Goal: Transaction & Acquisition: Purchase product/service

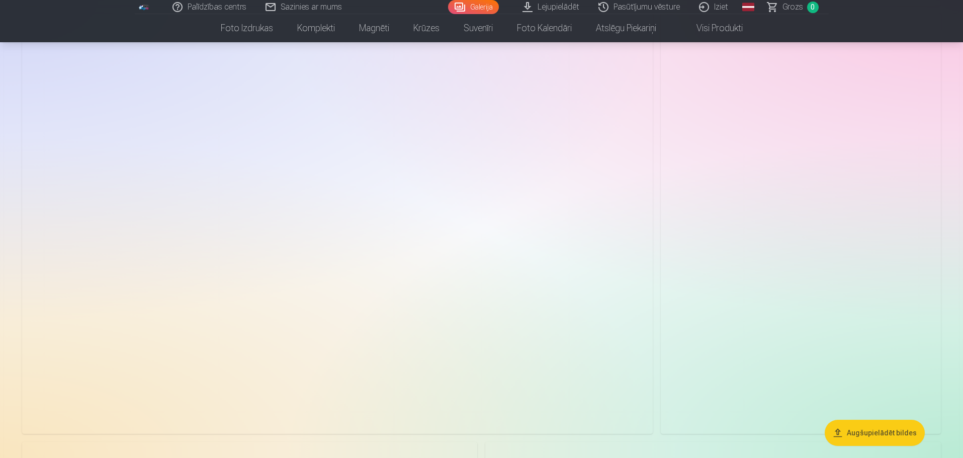
scroll to position [3318, 0]
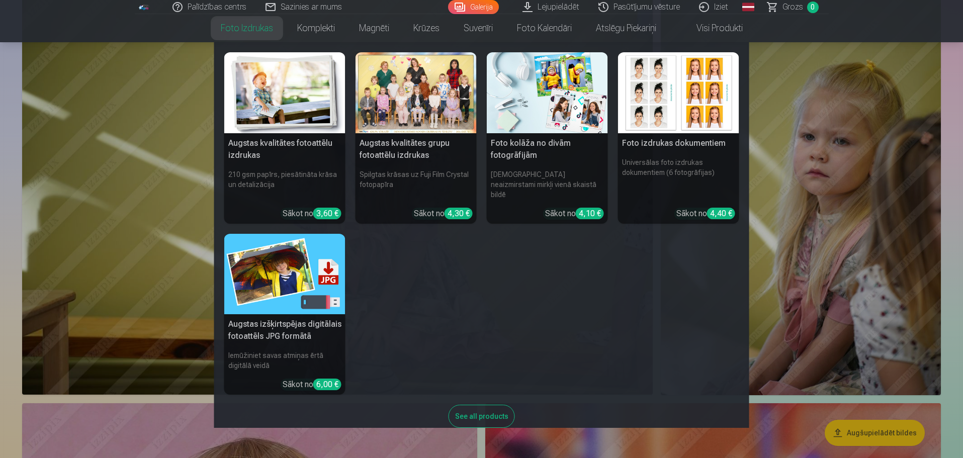
click at [262, 30] on link "Foto izdrukas" at bounding box center [247, 28] width 76 height 28
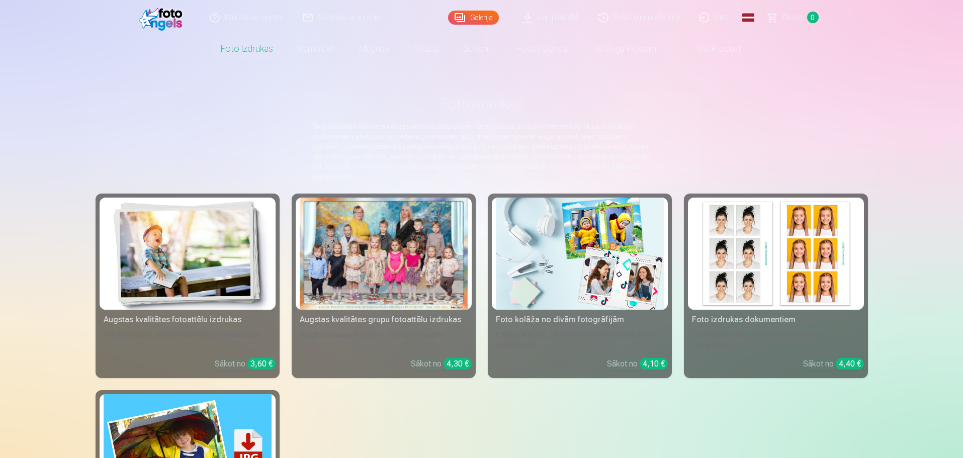
scroll to position [1, 0]
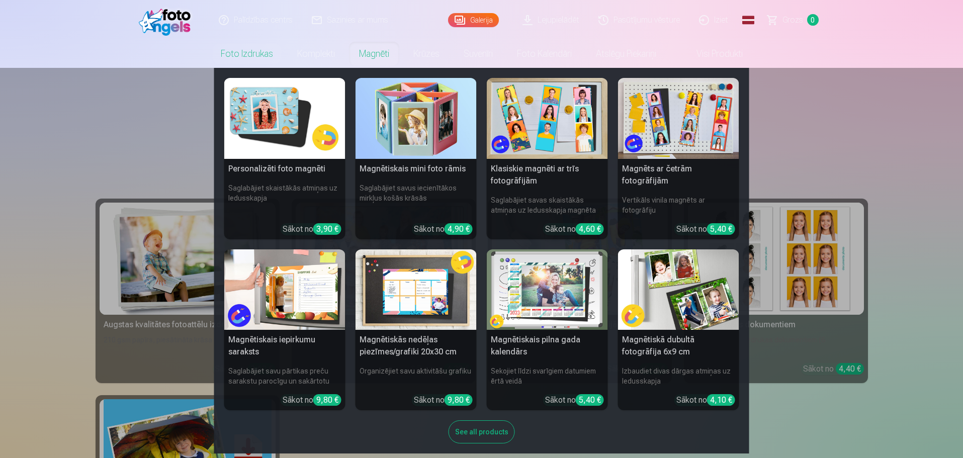
click at [369, 54] on link "Magnēti" at bounding box center [374, 54] width 54 height 28
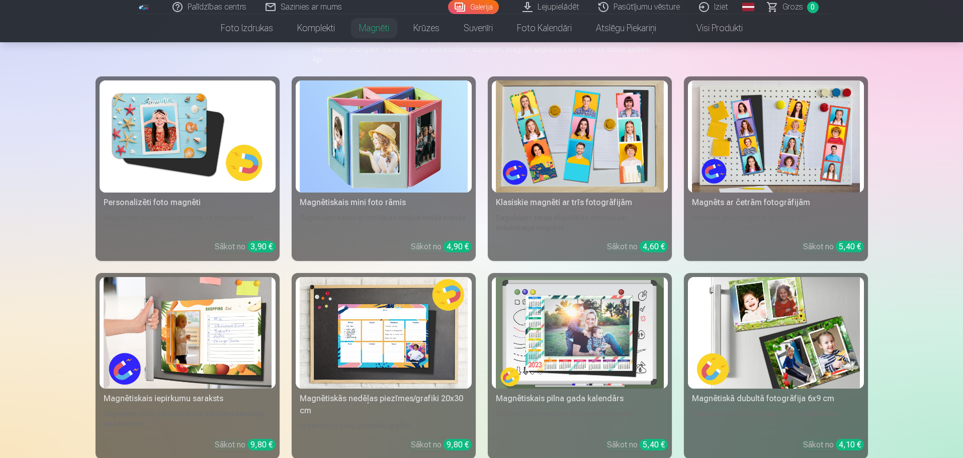
scroll to position [123, 0]
click at [798, 293] on img at bounding box center [776, 332] width 168 height 112
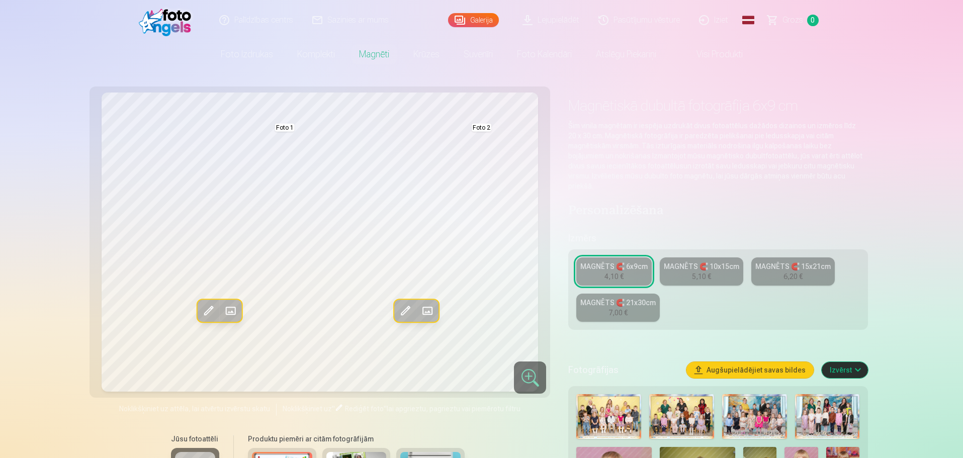
click at [726, 261] on div "MAGNĒTS 🧲 10x15cm" at bounding box center [701, 266] width 75 height 10
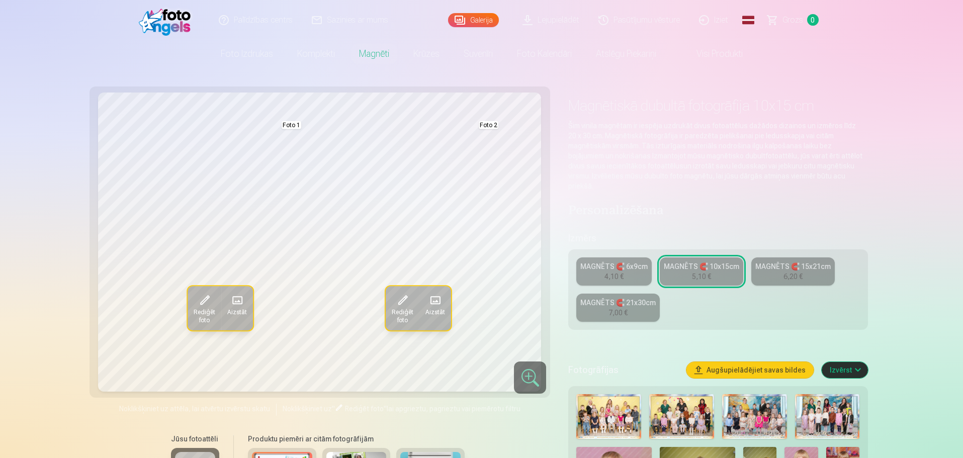
scroll to position [1, 0]
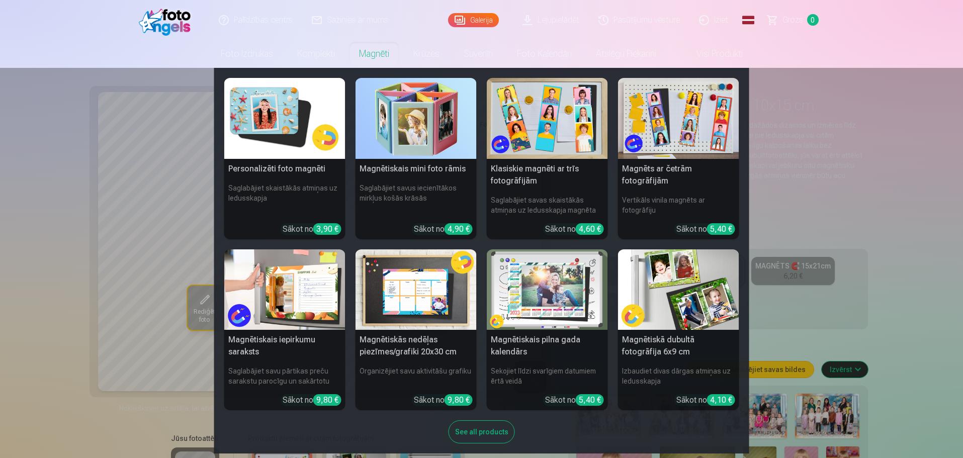
click at [365, 56] on link "Magnēti" at bounding box center [374, 54] width 54 height 28
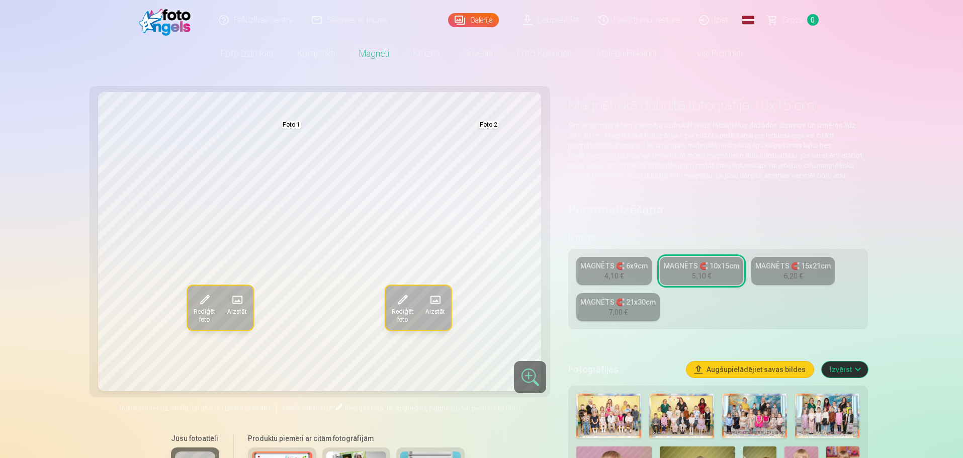
click at [365, 56] on link "Magnēti" at bounding box center [374, 54] width 54 height 28
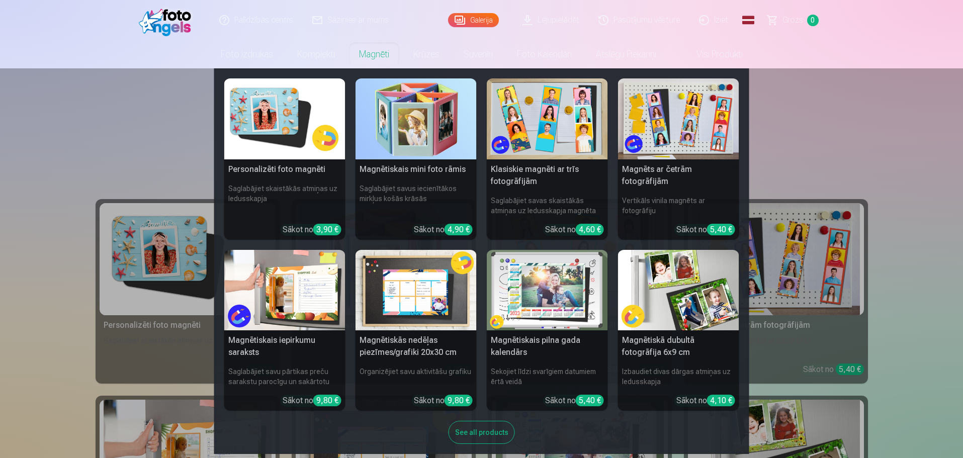
click at [488, 432] on div "See all products" at bounding box center [481, 432] width 66 height 23
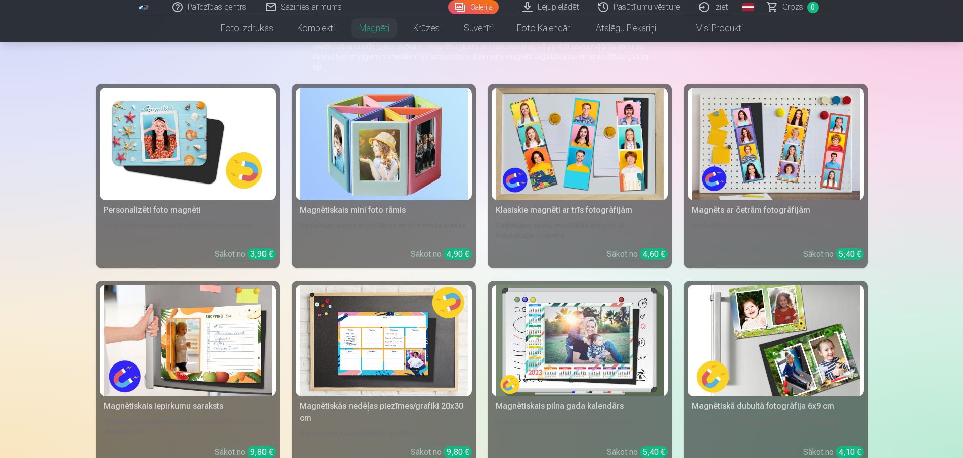
scroll to position [115, 0]
click at [203, 154] on img at bounding box center [188, 144] width 168 height 112
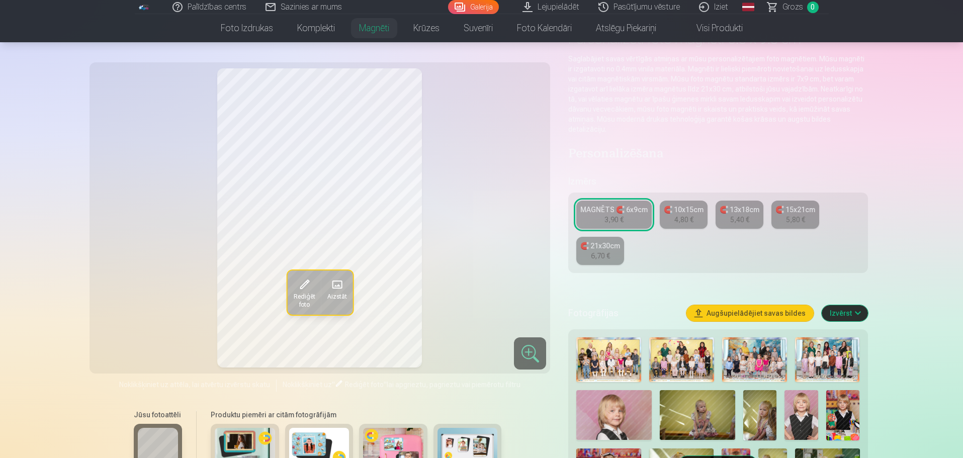
scroll to position [87, 0]
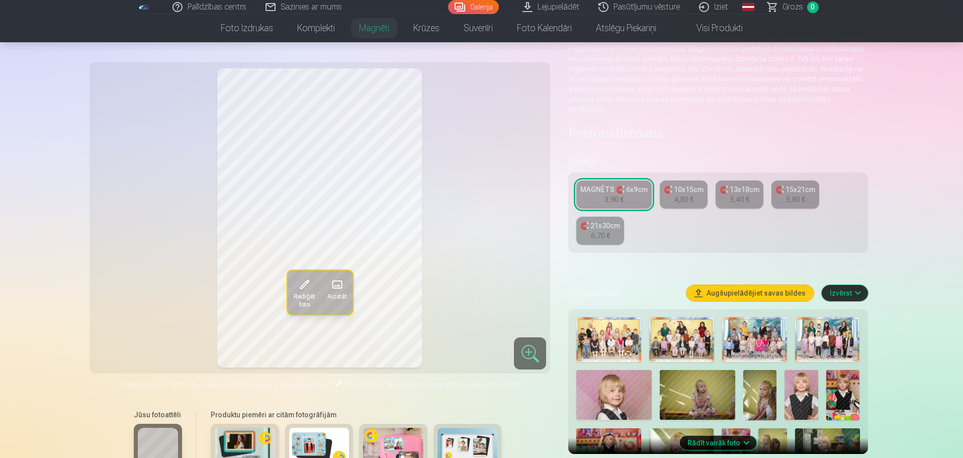
click at [307, 296] on span "Rediģēt foto" at bounding box center [304, 301] width 22 height 16
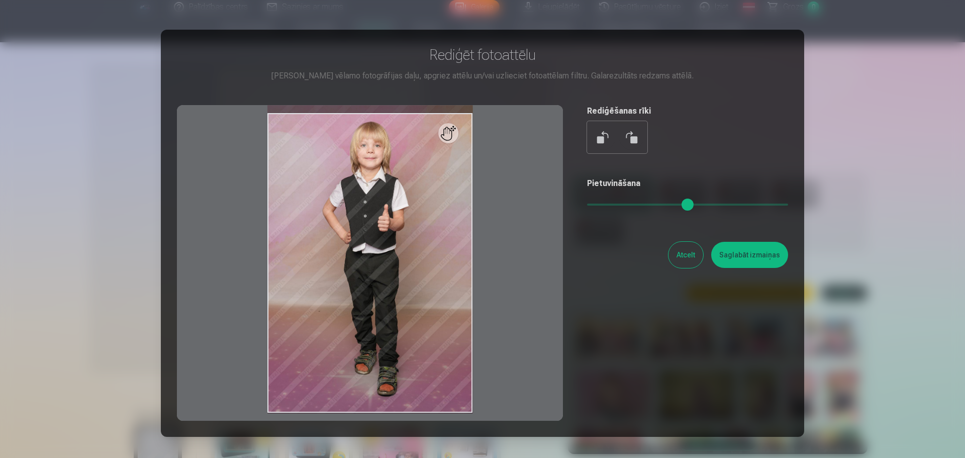
click at [75, 184] on div at bounding box center [482, 229] width 965 height 458
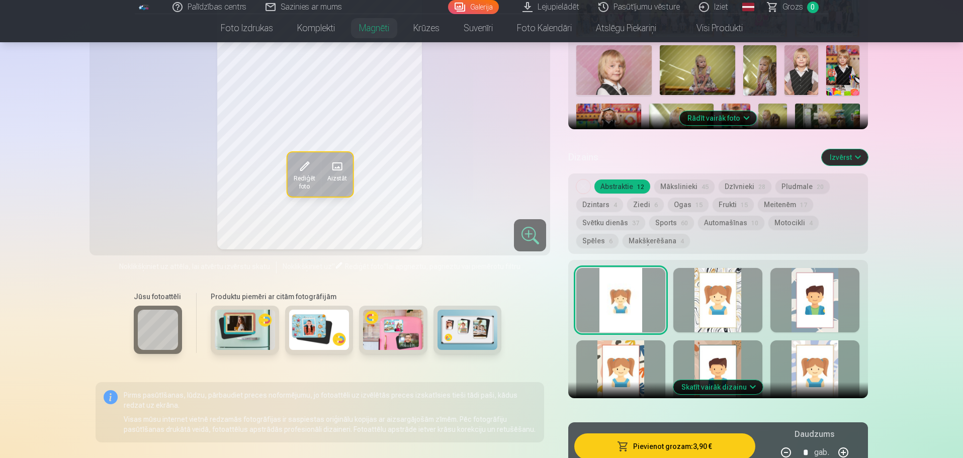
scroll to position [184, 0]
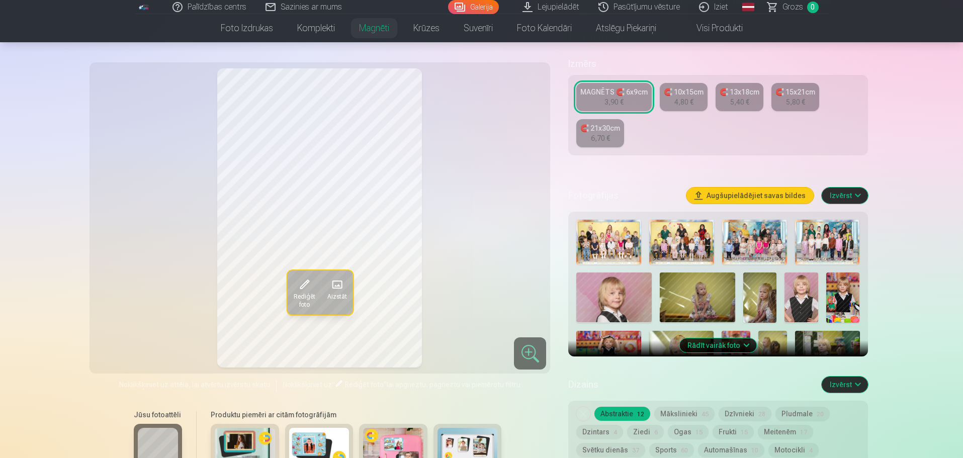
click at [834, 377] on button "Izvērst" at bounding box center [844, 385] width 46 height 16
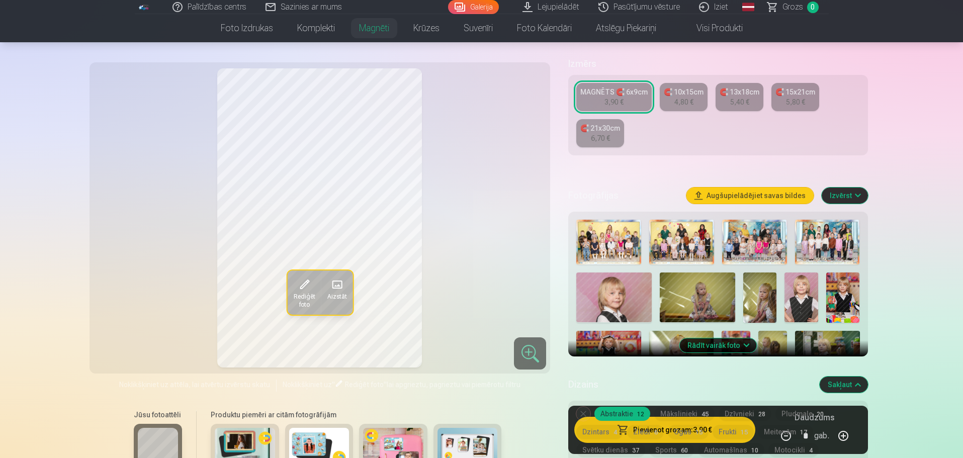
click at [834, 377] on button "Sakļaut" at bounding box center [843, 385] width 48 height 16
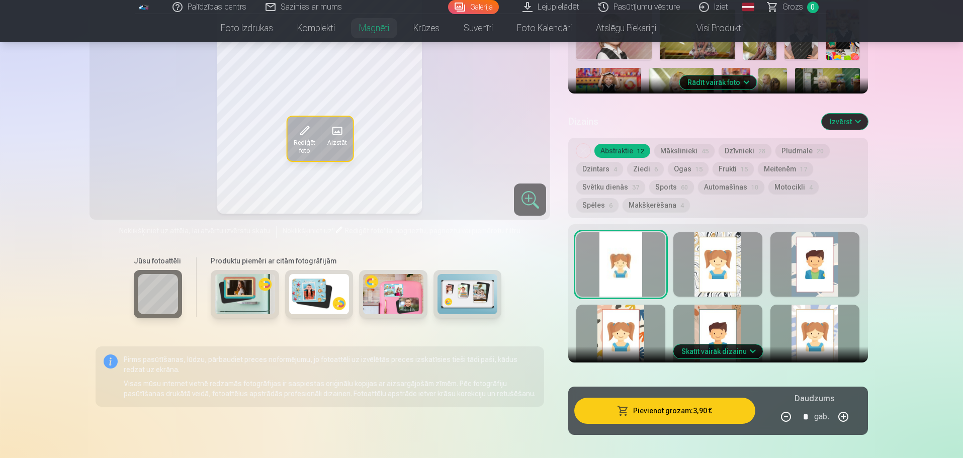
scroll to position [448, 0]
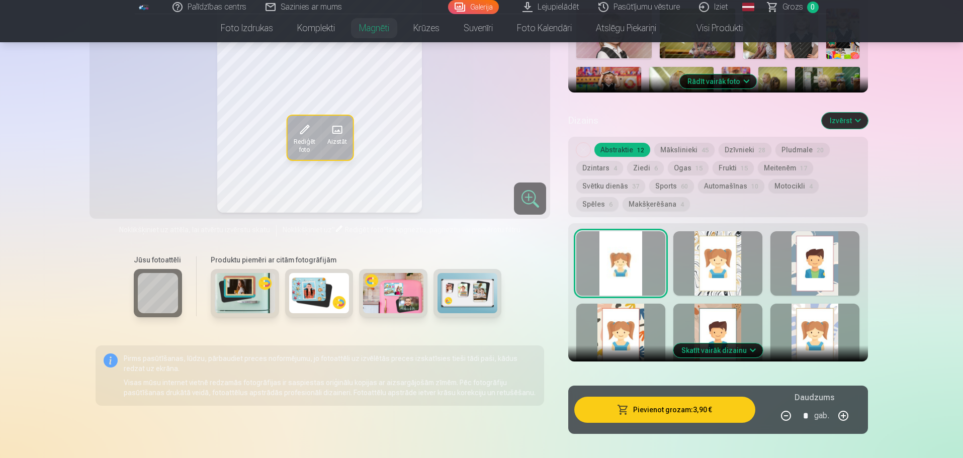
click at [699, 74] on button "Rādīt vairāk foto" at bounding box center [717, 81] width 77 height 14
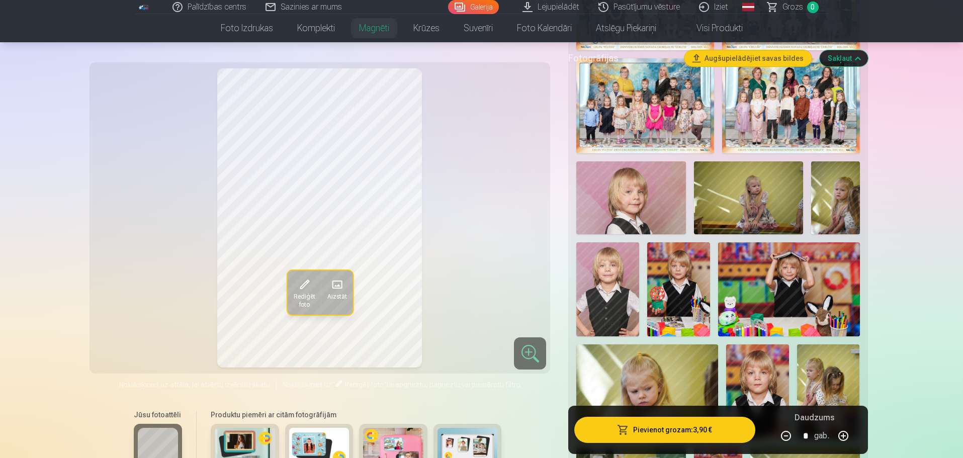
click at [685, 270] on img at bounding box center [678, 289] width 63 height 95
drag, startPoint x: 962, startPoint y: 51, endPoint x: 964, endPoint y: 87, distance: 35.7
drag, startPoint x: 962, startPoint y: 51, endPoint x: 965, endPoint y: 59, distance: 8.4
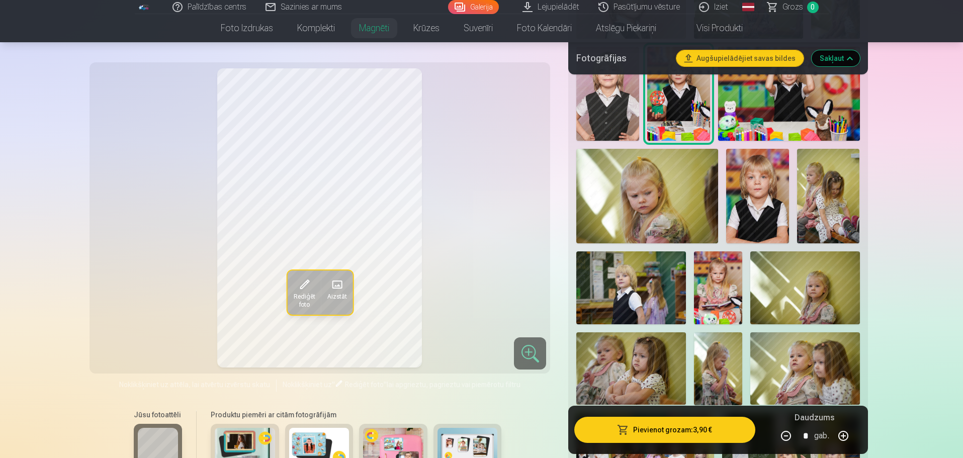
scroll to position [644, 0]
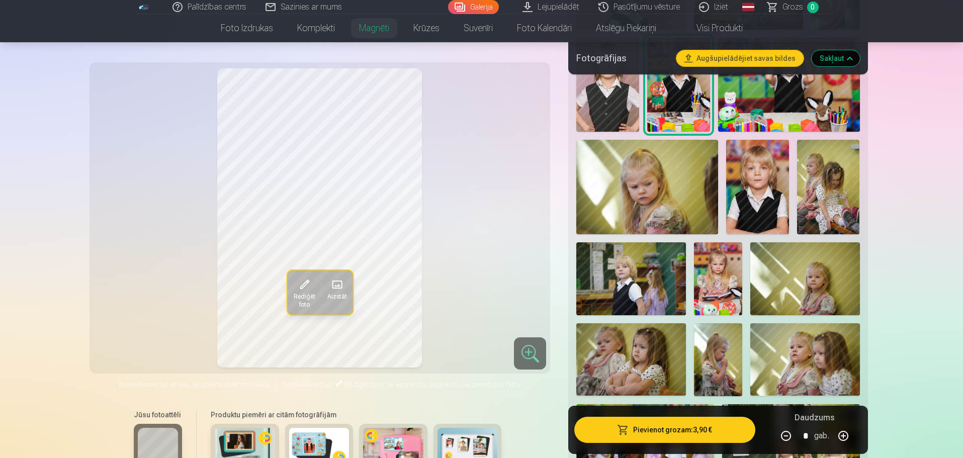
scroll to position [652, 0]
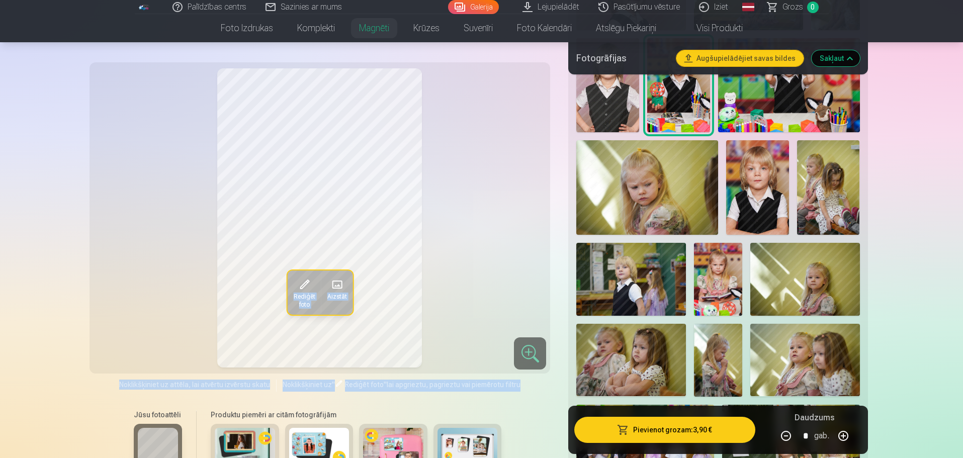
drag, startPoint x: 97, startPoint y: 440, endPoint x: 98, endPoint y: 358, distance: 81.9
click at [98, 358] on div "Rediģēt foto Aizstāt Noklikšķiniet uz attēla, lai atvērtu izvērstu skatu Noklik…" at bounding box center [320, 325] width 449 height 514
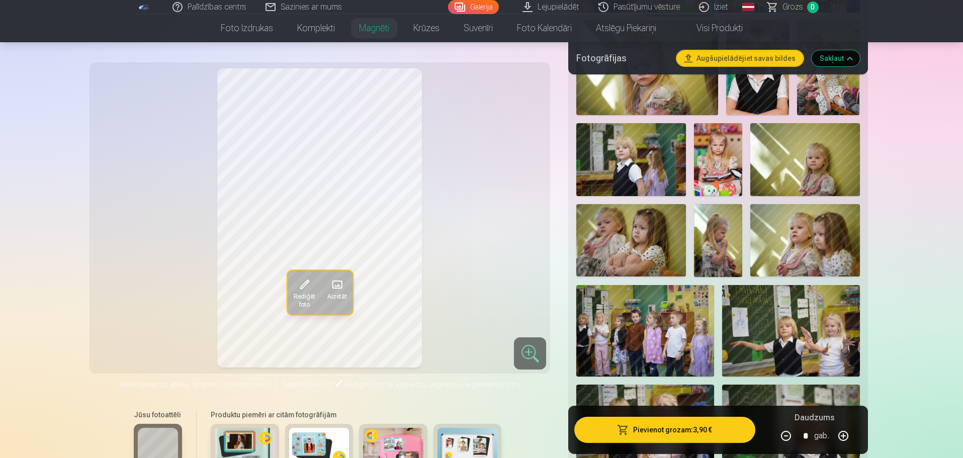
scroll to position [773, 0]
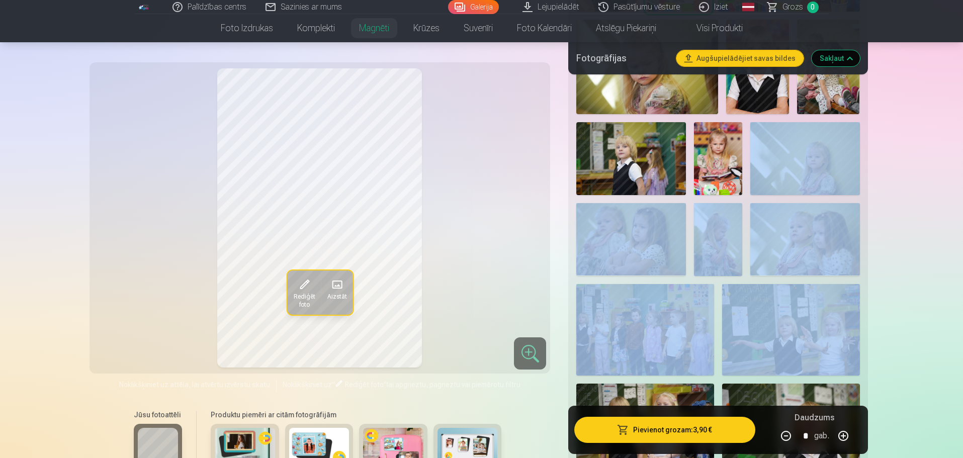
drag, startPoint x: 953, startPoint y: 352, endPoint x: 932, endPoint y: 148, distance: 205.1
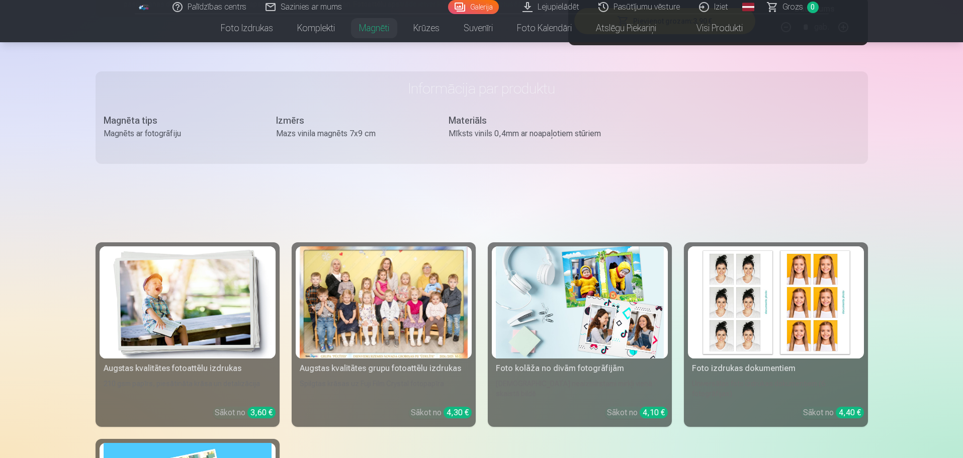
scroll to position [3335, 0]
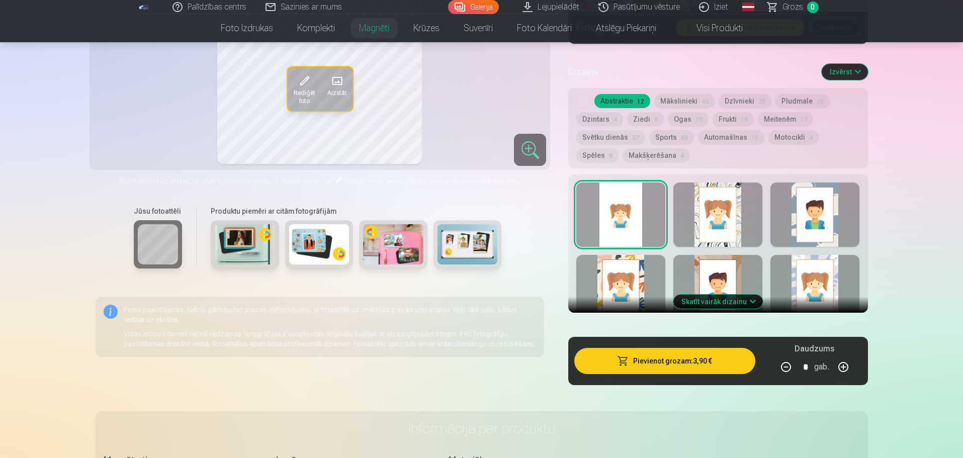
click at [751, 295] on button "Skatīt vairāk dizainu" at bounding box center [717, 302] width 89 height 14
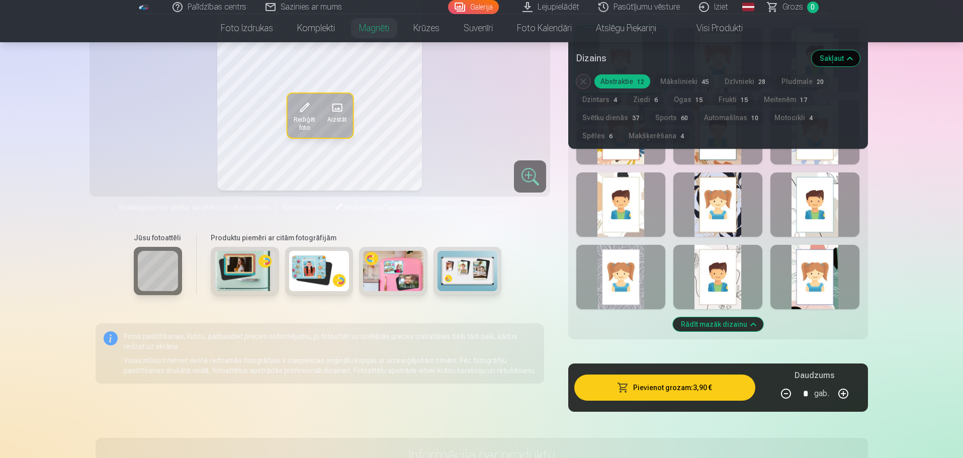
scroll to position [3492, 0]
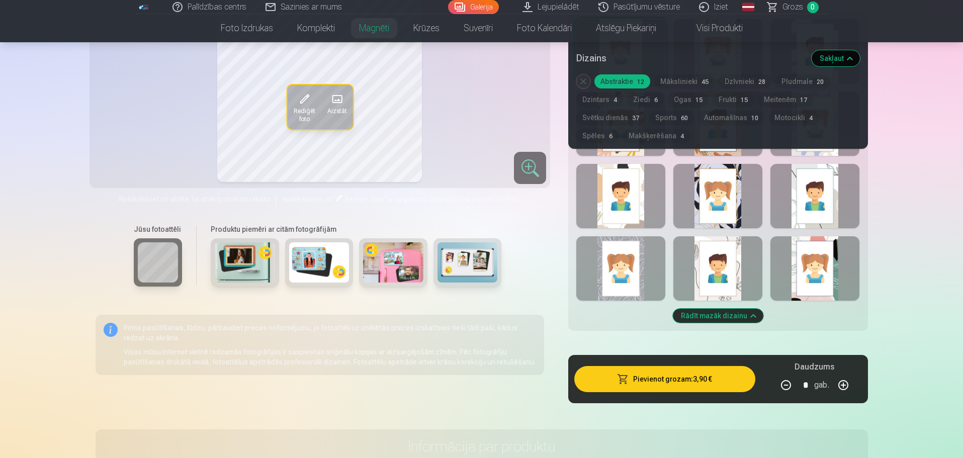
click at [726, 261] on div at bounding box center [717, 268] width 89 height 64
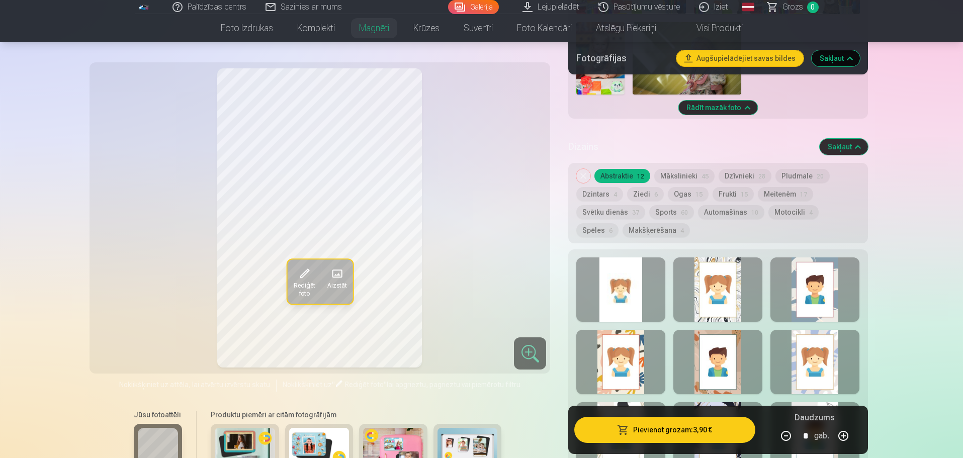
scroll to position [3187, 0]
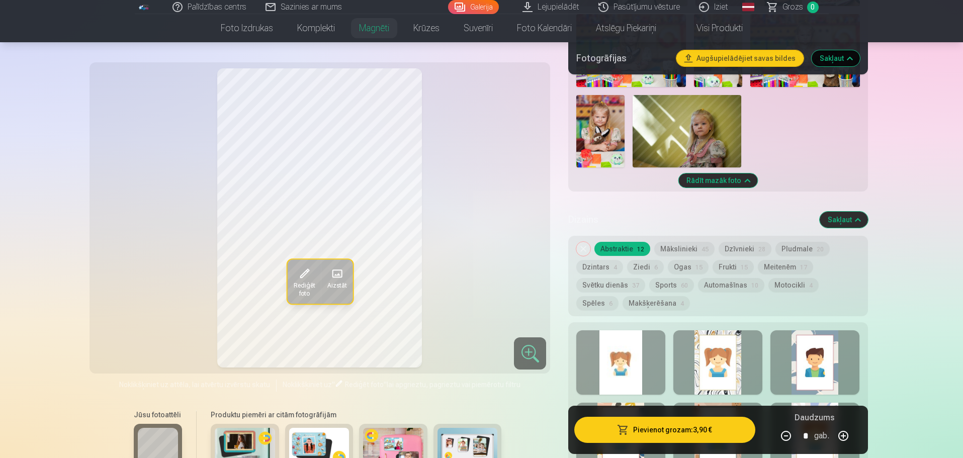
click at [693, 244] on button "Mākslinieki 45" at bounding box center [684, 249] width 60 height 14
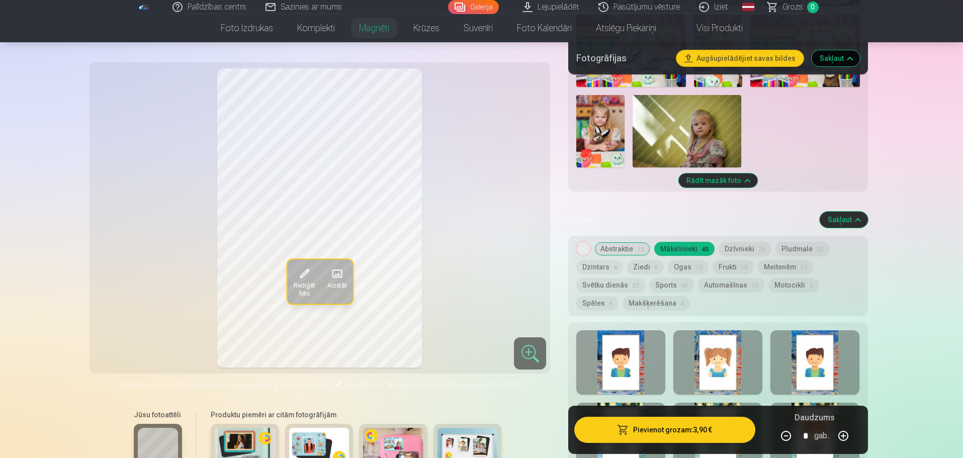
click at [747, 242] on button "Dzīvnieki 28" at bounding box center [744, 249] width 53 height 14
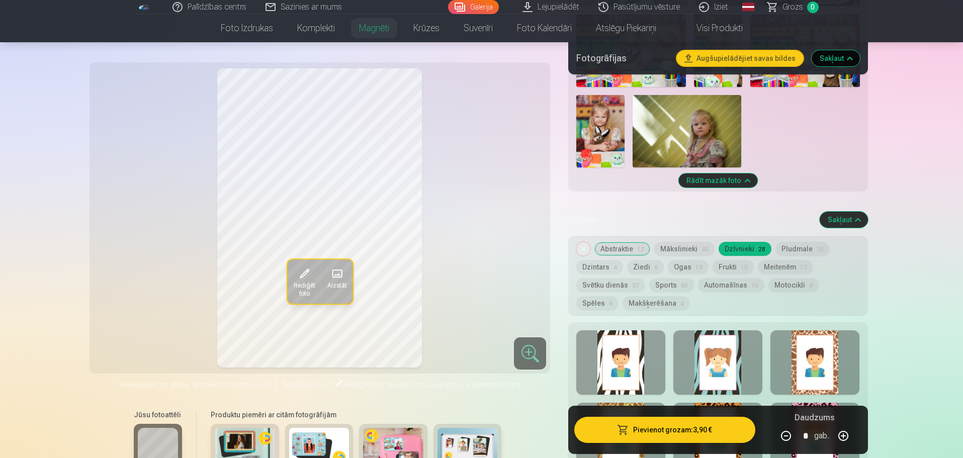
click at [715, 278] on button "Automašīnas 10" at bounding box center [731, 285] width 66 height 14
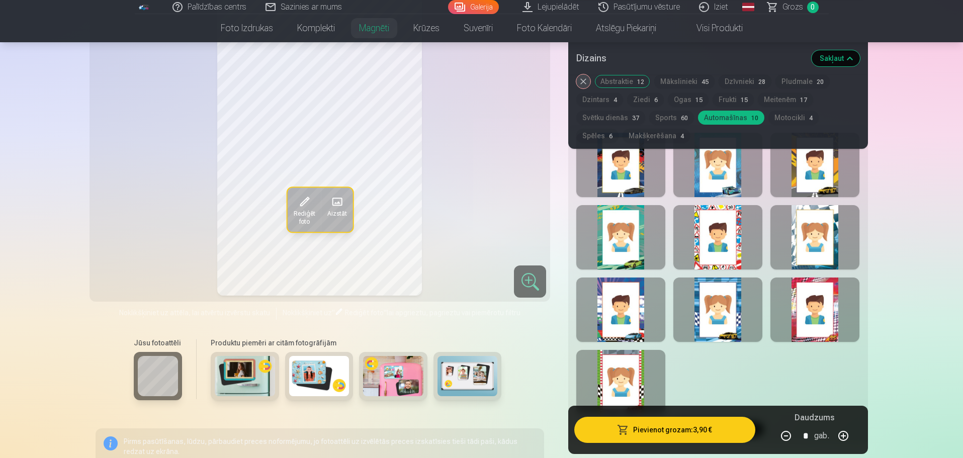
scroll to position [3427, 0]
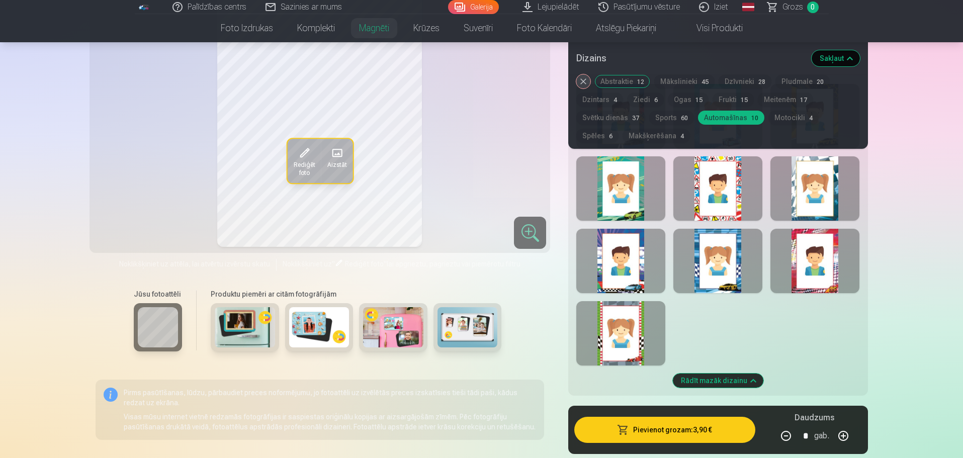
click at [715, 203] on div at bounding box center [717, 188] width 89 height 64
click at [822, 279] on div at bounding box center [814, 261] width 89 height 64
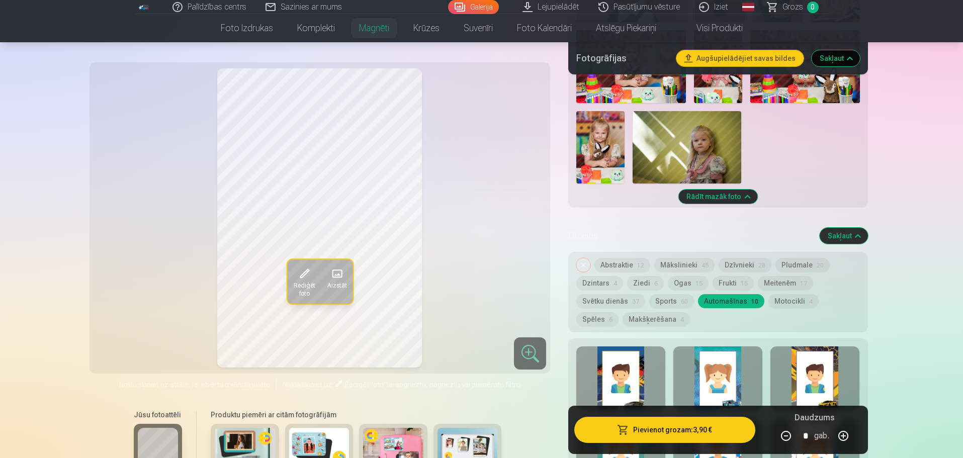
scroll to position [3162, 0]
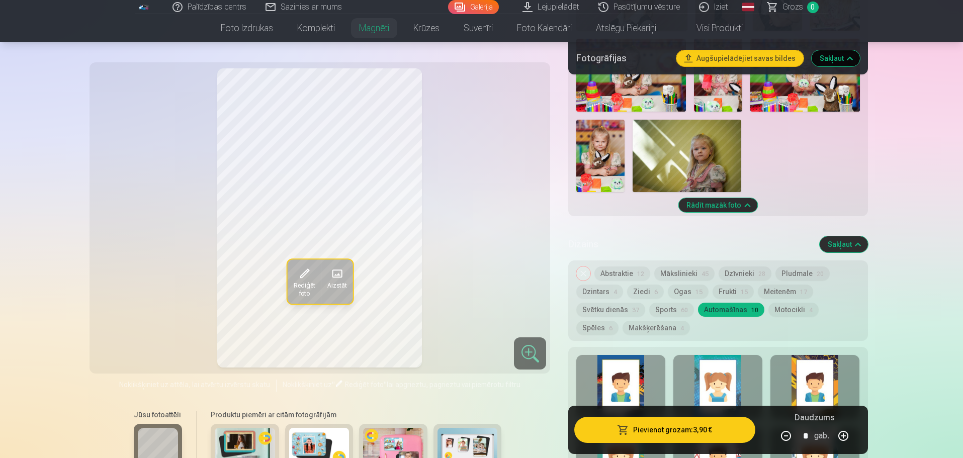
click at [796, 303] on button "Motocikli 4" at bounding box center [793, 310] width 50 height 14
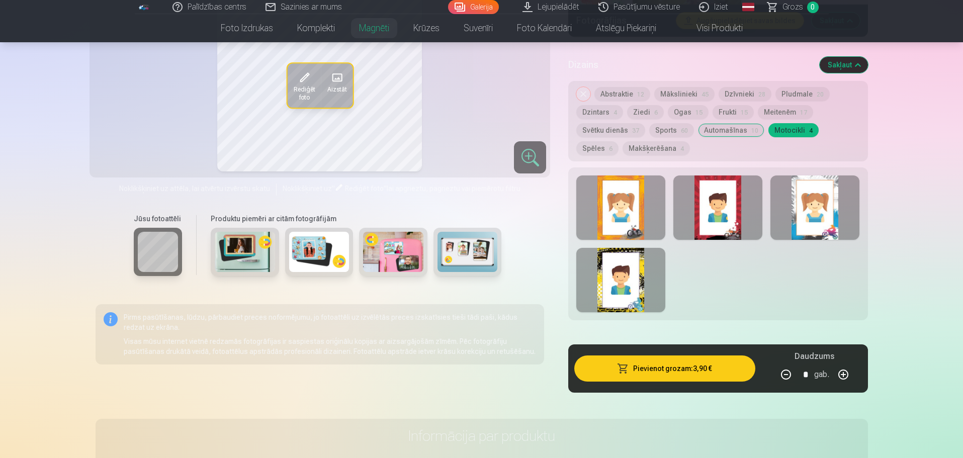
scroll to position [3350, 0]
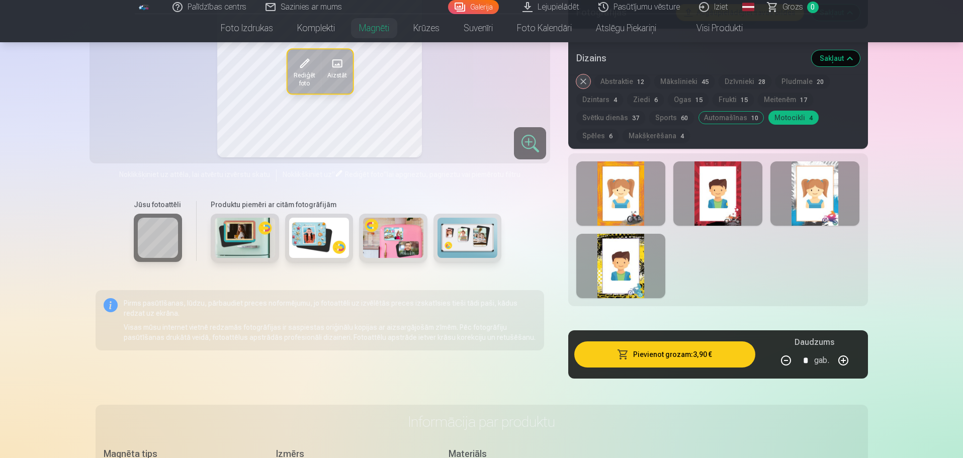
click at [626, 202] on div at bounding box center [620, 193] width 89 height 64
click at [724, 191] on div at bounding box center [717, 193] width 89 height 64
click at [624, 266] on div at bounding box center [620, 266] width 89 height 64
drag, startPoint x: 962, startPoint y: 236, endPoint x: 965, endPoint y: 210, distance: 26.3
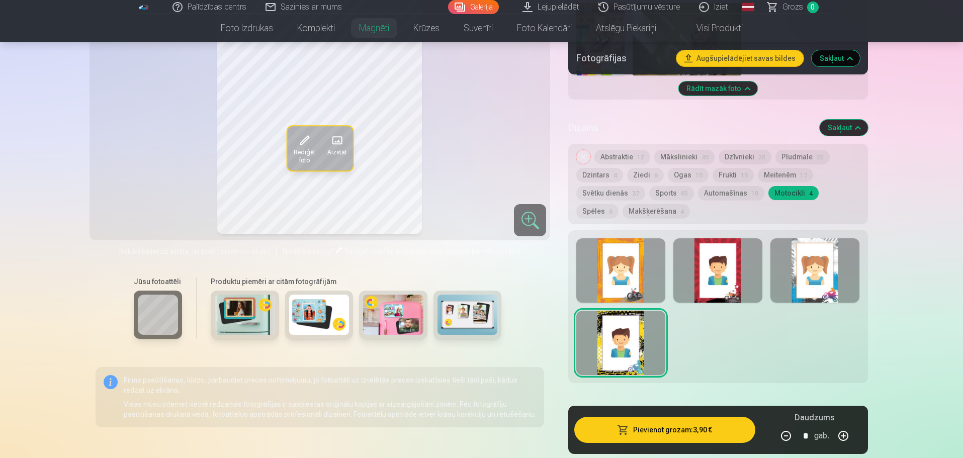
scroll to position [3287, 0]
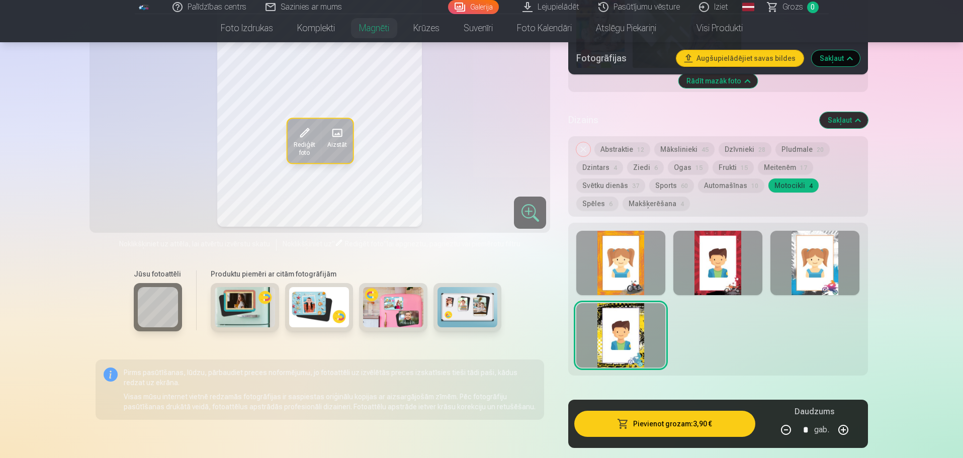
click at [662, 179] on button "Sports 60" at bounding box center [671, 185] width 45 height 14
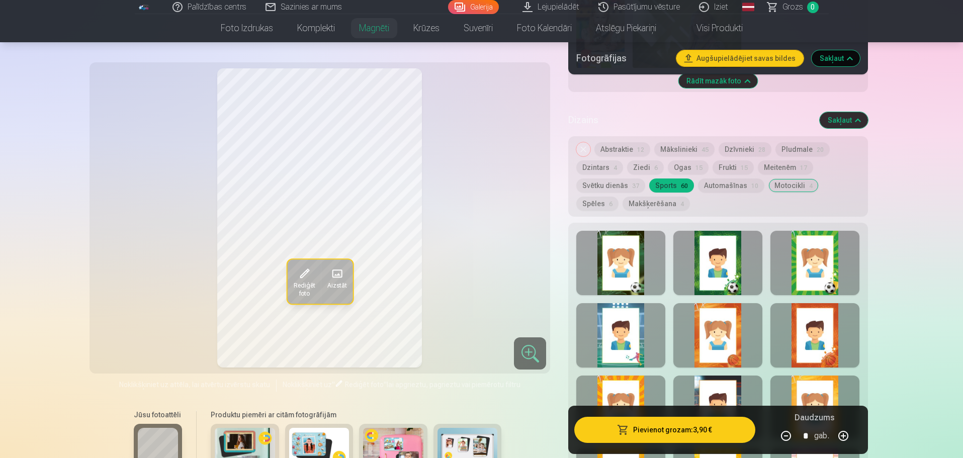
click at [698, 142] on button "Mākslinieki 45" at bounding box center [684, 149] width 60 height 14
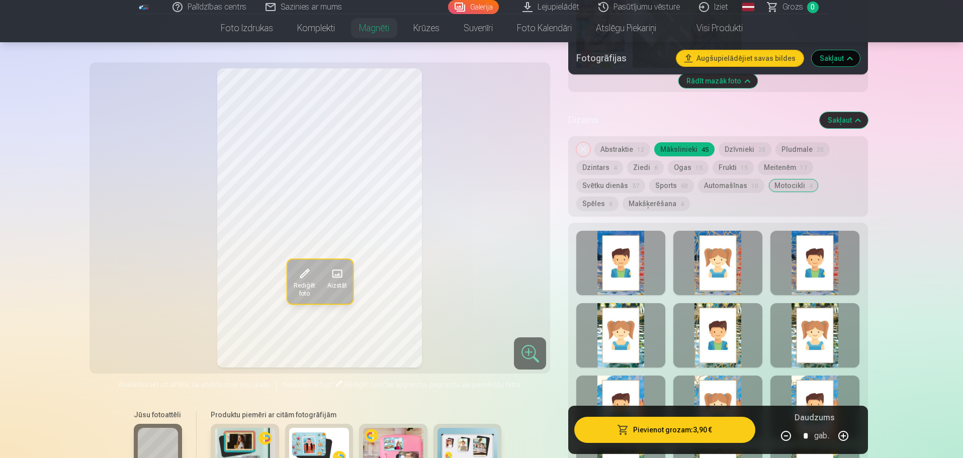
click at [618, 197] on button "Spēles 6" at bounding box center [597, 204] width 42 height 14
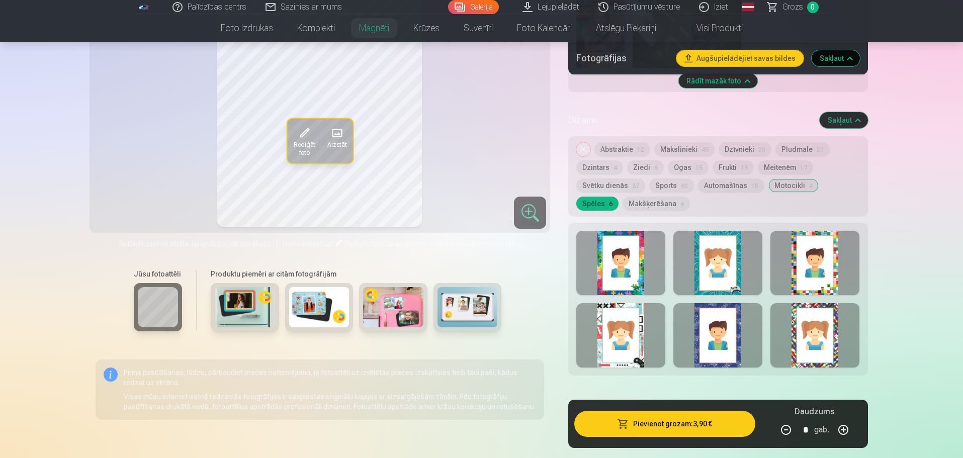
click at [820, 280] on div at bounding box center [814, 263] width 89 height 64
click at [633, 344] on div at bounding box center [620, 335] width 89 height 64
click at [678, 142] on button "Mākslinieki 45" at bounding box center [684, 149] width 60 height 14
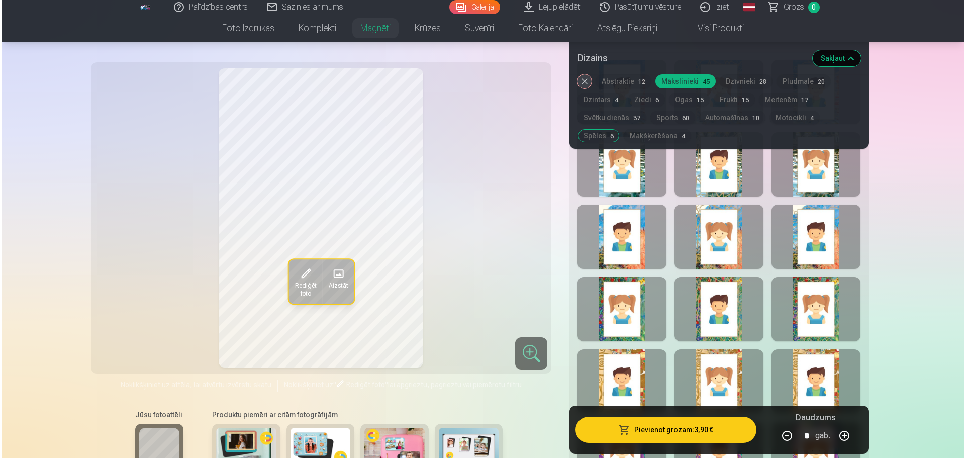
scroll to position [3299, 0]
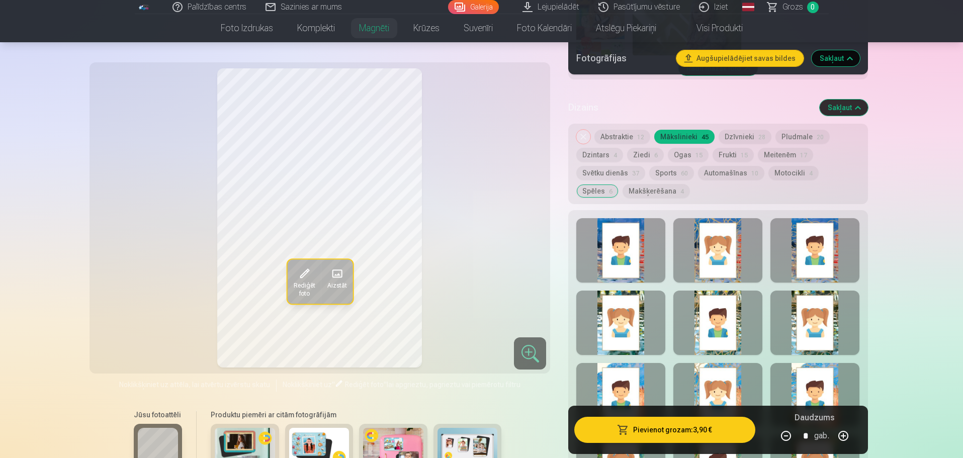
click at [829, 330] on div at bounding box center [814, 323] width 89 height 64
click at [670, 166] on button "Sports 60" at bounding box center [671, 173] width 45 height 14
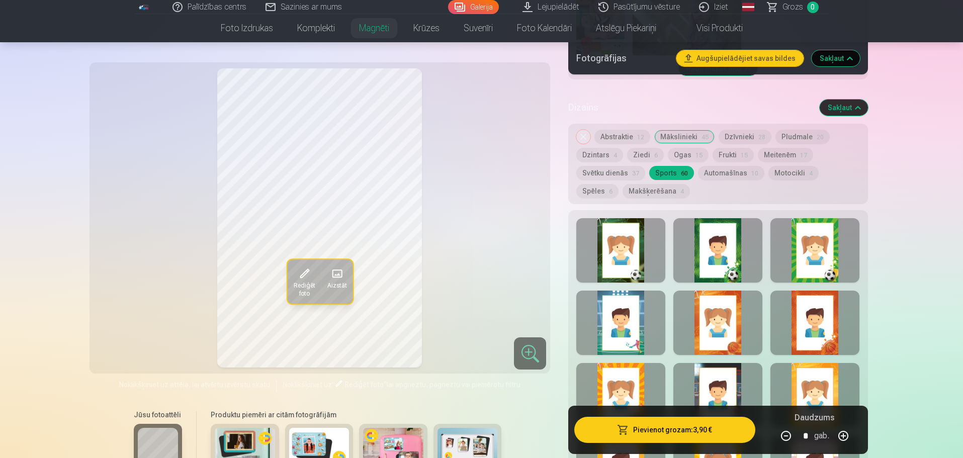
click at [635, 262] on div at bounding box center [620, 250] width 89 height 64
click at [718, 335] on div at bounding box center [717, 323] width 89 height 64
click at [704, 433] on button "Pievienot grozam : 3,90 €" at bounding box center [664, 430] width 180 height 26
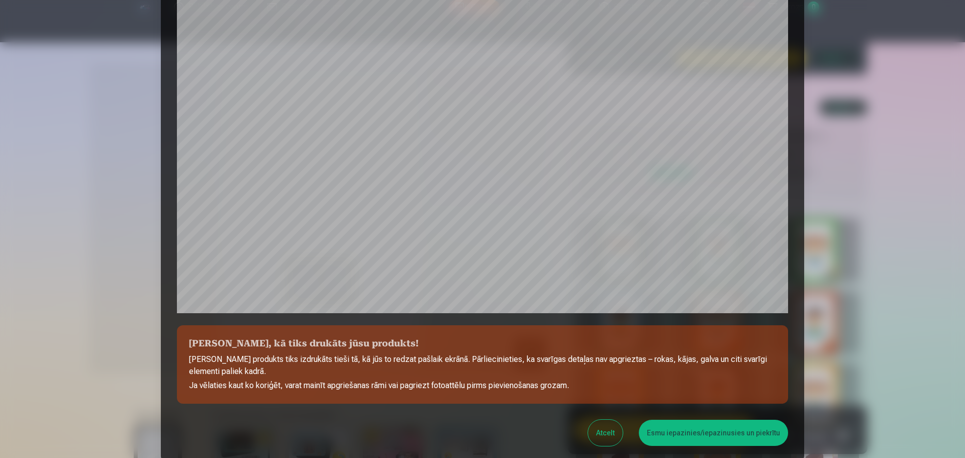
scroll to position [266, 0]
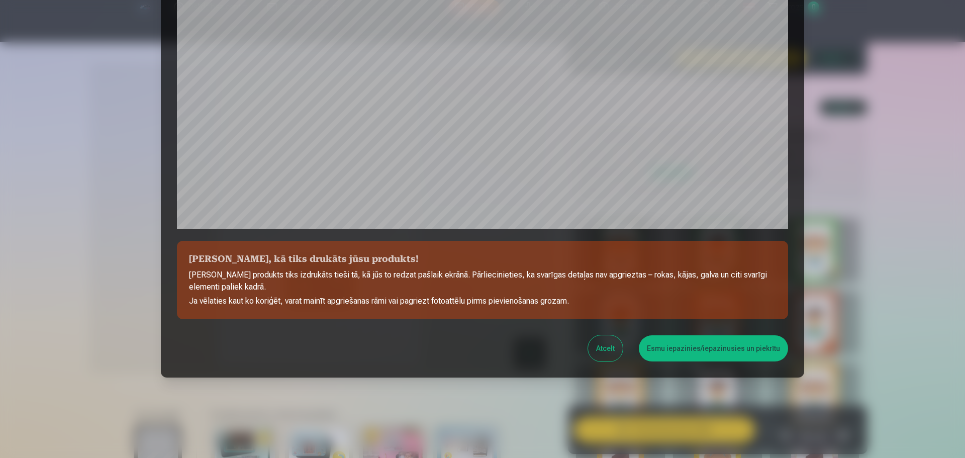
click at [736, 350] on button "Esmu iepazinies/iepazinusies un piekrītu" at bounding box center [713, 348] width 149 height 26
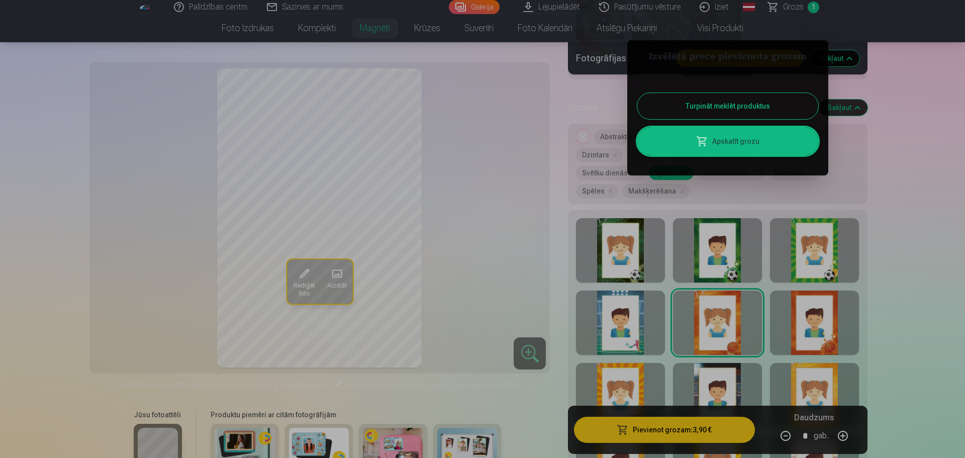
click at [717, 102] on button "Turpināt meklēt produktus" at bounding box center [727, 106] width 181 height 26
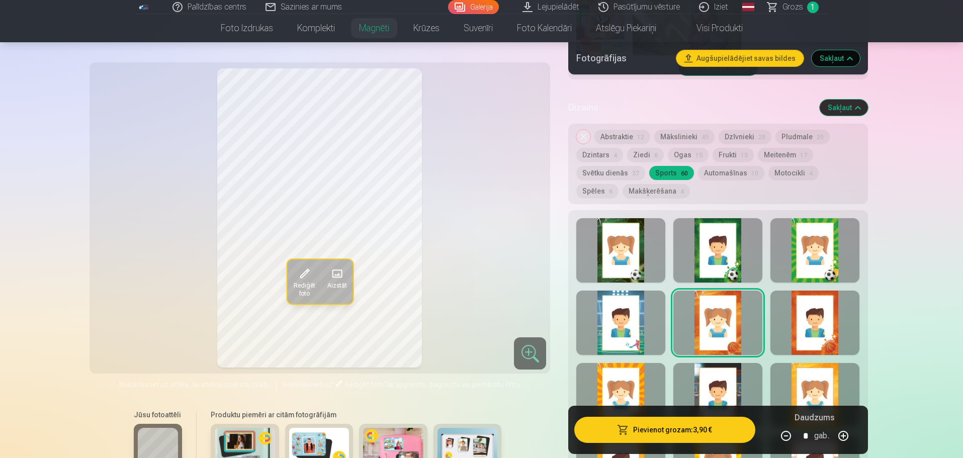
click at [305, 276] on span at bounding box center [304, 273] width 16 height 16
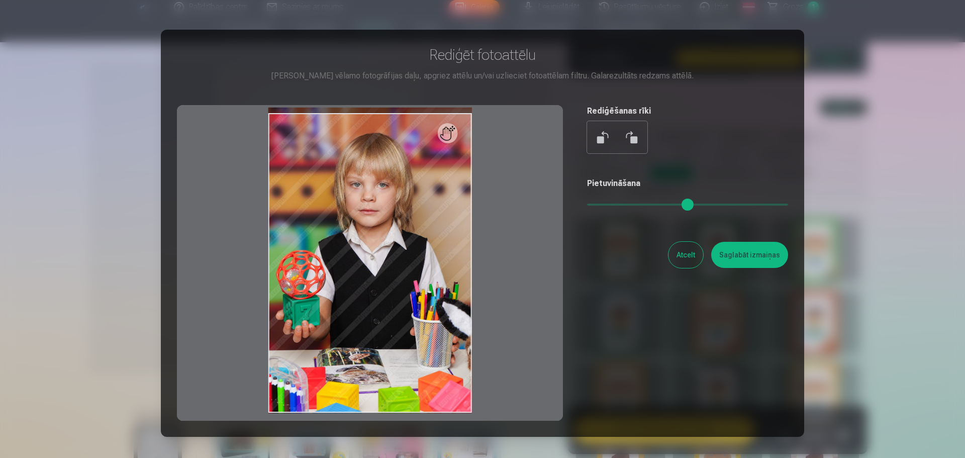
click at [682, 257] on button "Atcelt" at bounding box center [686, 255] width 35 height 26
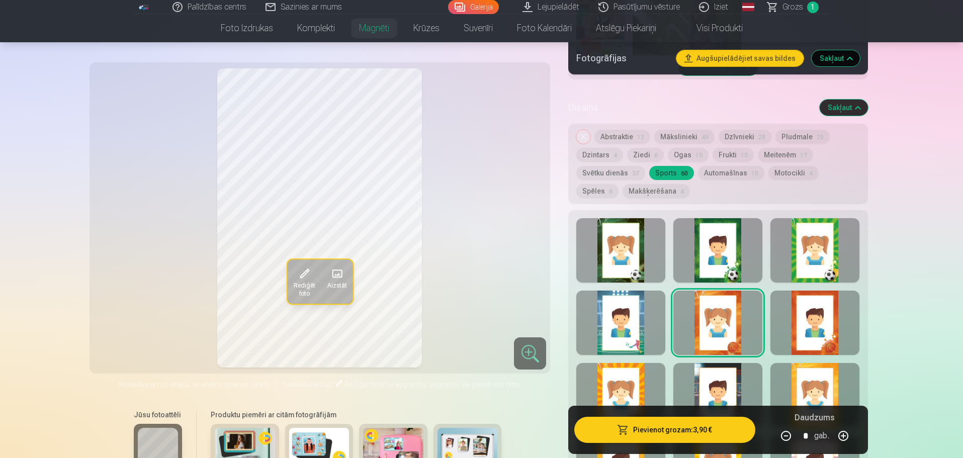
click at [342, 272] on span at bounding box center [336, 273] width 16 height 16
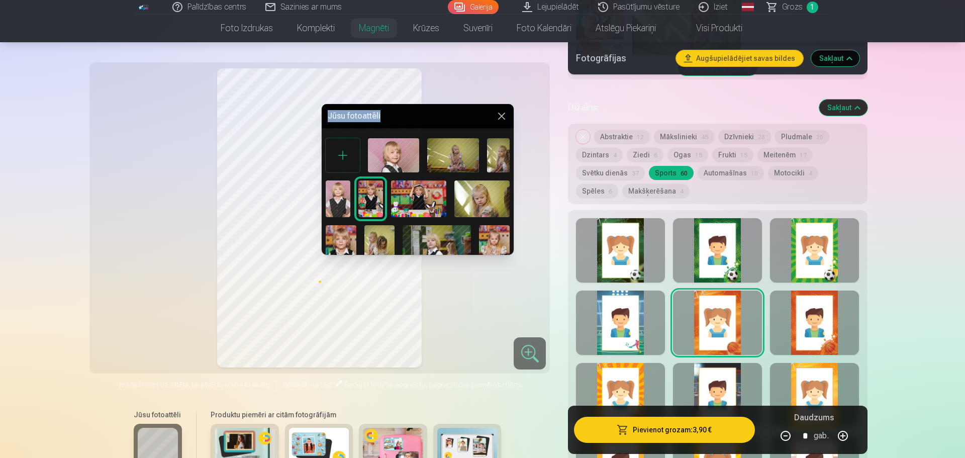
drag, startPoint x: 510, startPoint y: 121, endPoint x: 514, endPoint y: 146, distance: 25.0
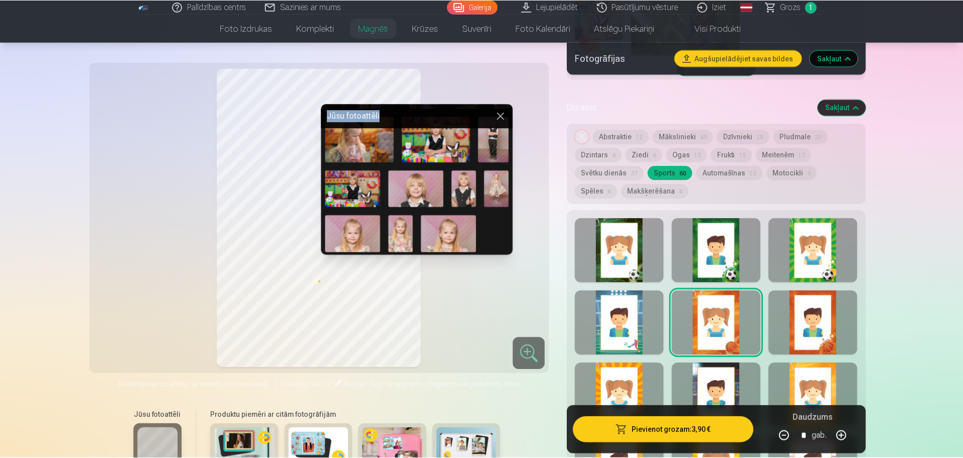
scroll to position [347, 0]
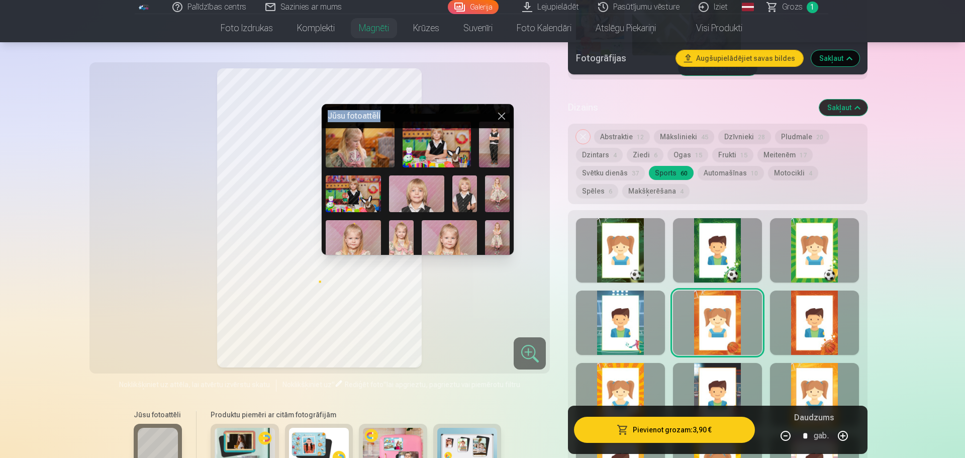
click at [408, 237] on img at bounding box center [401, 238] width 25 height 37
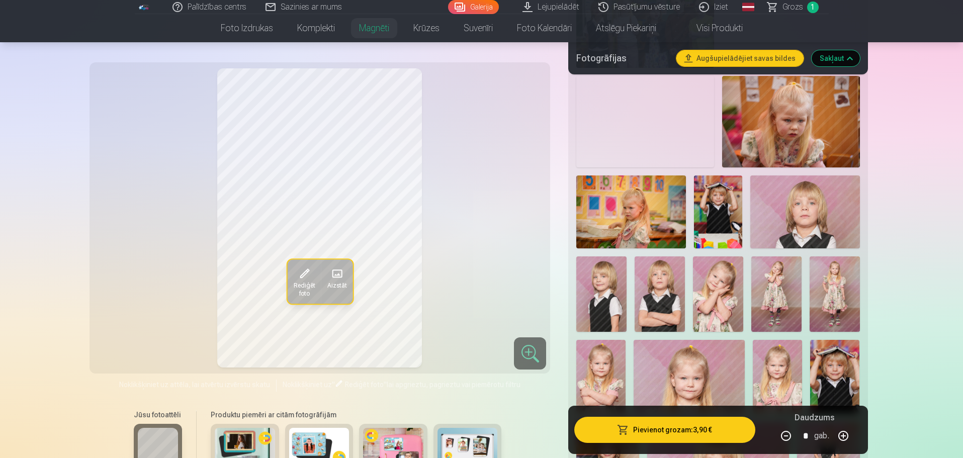
scroll to position [2614, 0]
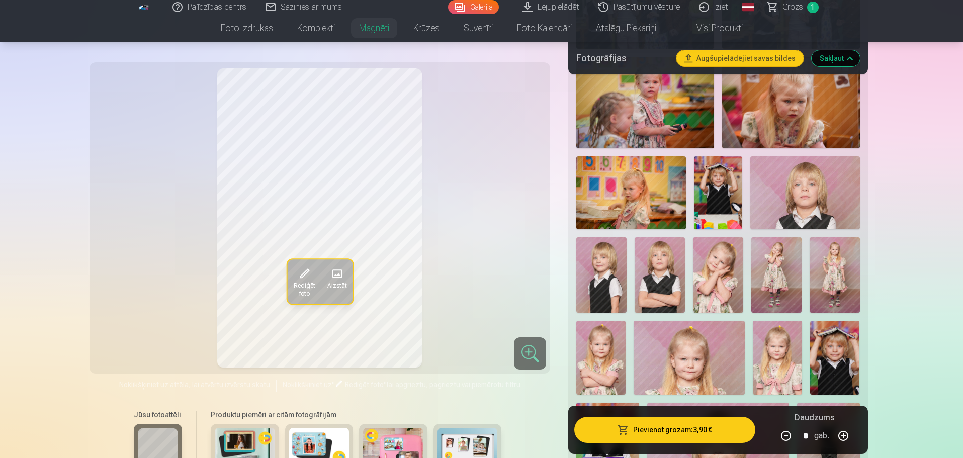
click at [716, 278] on img at bounding box center [718, 274] width 50 height 75
click at [830, 261] on img at bounding box center [834, 274] width 50 height 75
click at [767, 364] on img at bounding box center [777, 358] width 49 height 74
click at [605, 354] on img at bounding box center [600, 358] width 49 height 74
click at [783, 262] on img at bounding box center [776, 274] width 50 height 75
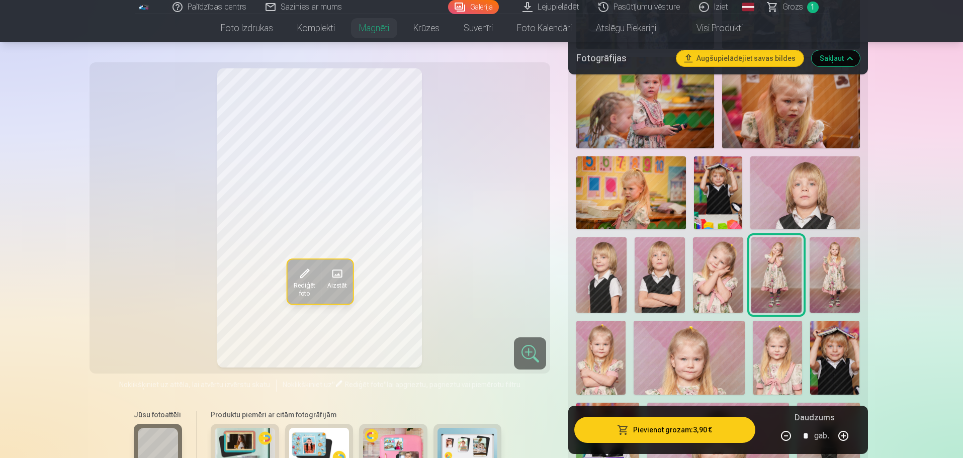
click at [710, 266] on img at bounding box center [718, 274] width 50 height 75
click at [595, 361] on img at bounding box center [600, 358] width 49 height 74
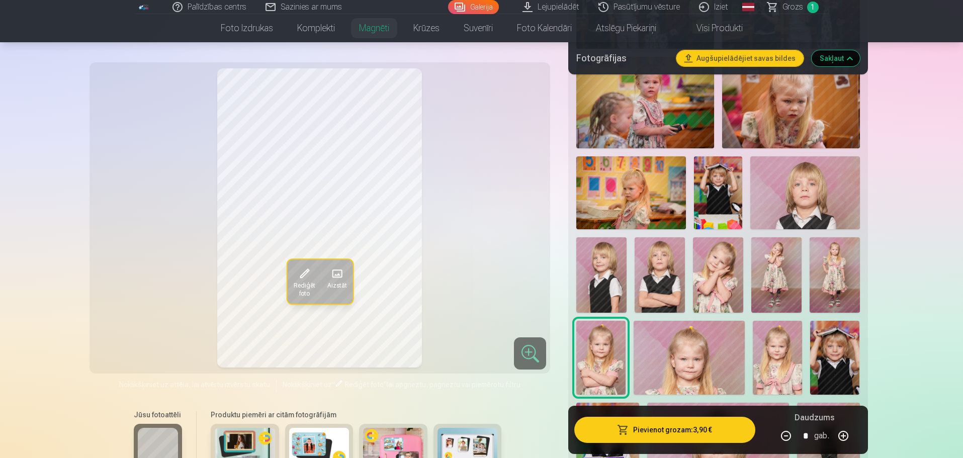
drag, startPoint x: 962, startPoint y: 168, endPoint x: 965, endPoint y: 180, distance: 12.3
drag, startPoint x: 961, startPoint y: 159, endPoint x: 962, endPoint y: 171, distance: 12.7
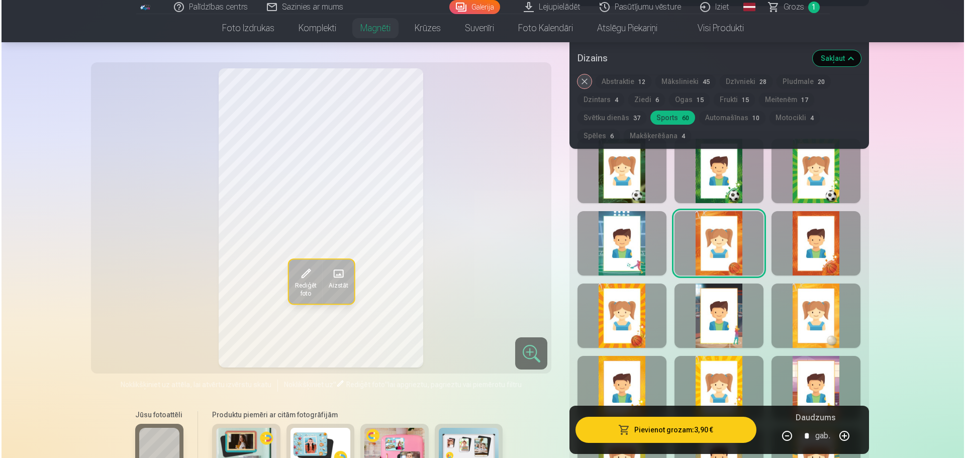
scroll to position [3392, 0]
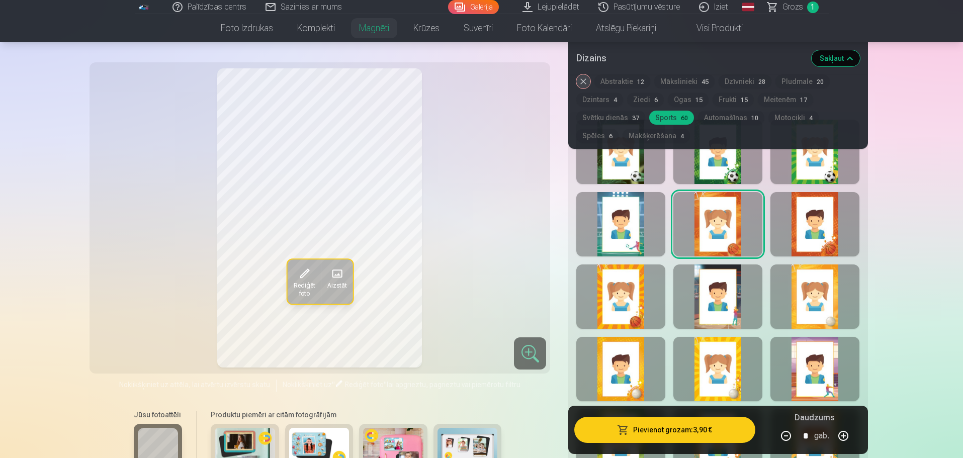
click at [771, 101] on button "Meitenēm 17" at bounding box center [785, 99] width 55 height 14
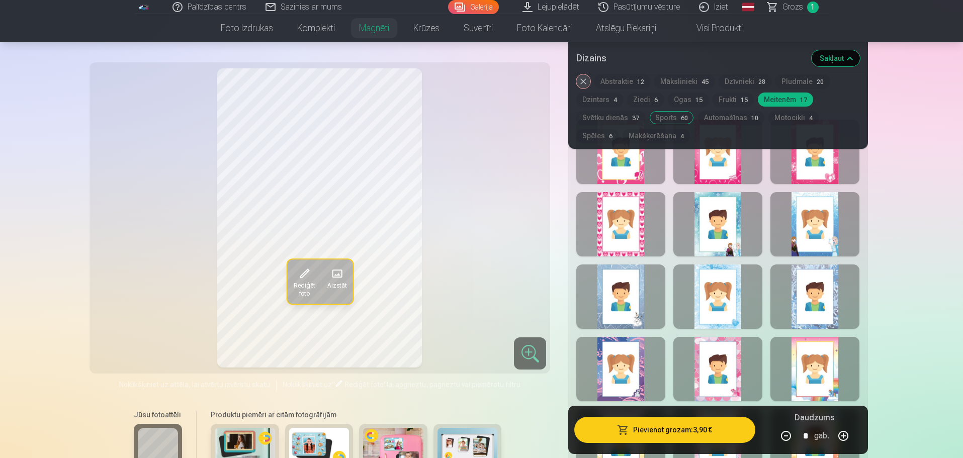
click at [632, 212] on div at bounding box center [620, 224] width 89 height 64
click at [678, 431] on button "Pievienot grozam : 3,90 €" at bounding box center [664, 430] width 180 height 26
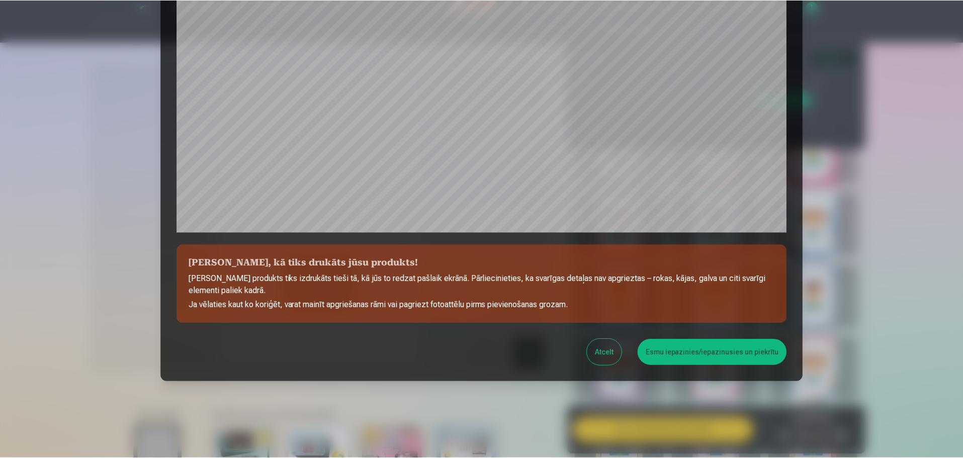
scroll to position [266, 0]
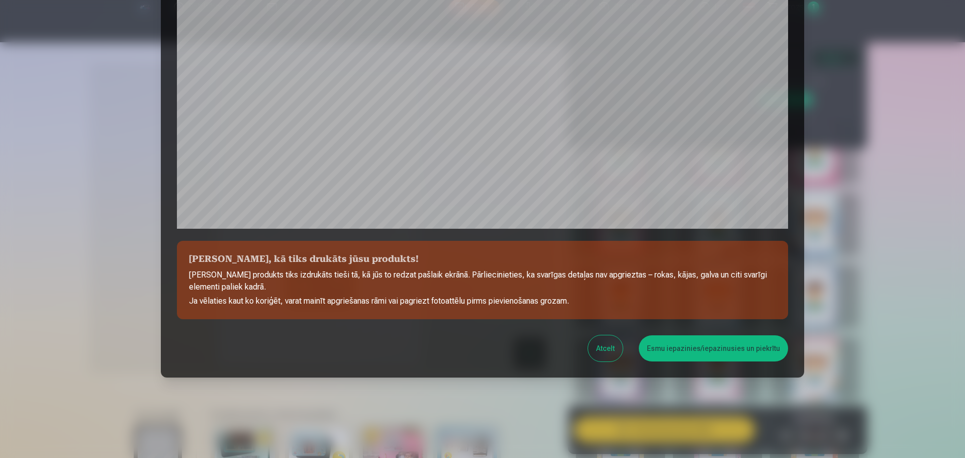
click at [684, 352] on button "Esmu iepazinies/iepazinusies un piekrītu" at bounding box center [713, 348] width 149 height 26
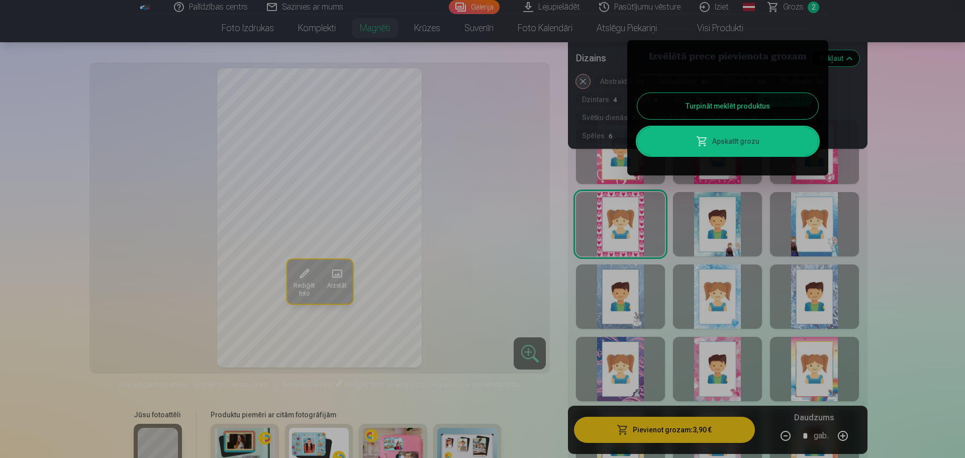
click at [789, 99] on button "Turpināt meklēt produktus" at bounding box center [727, 106] width 181 height 26
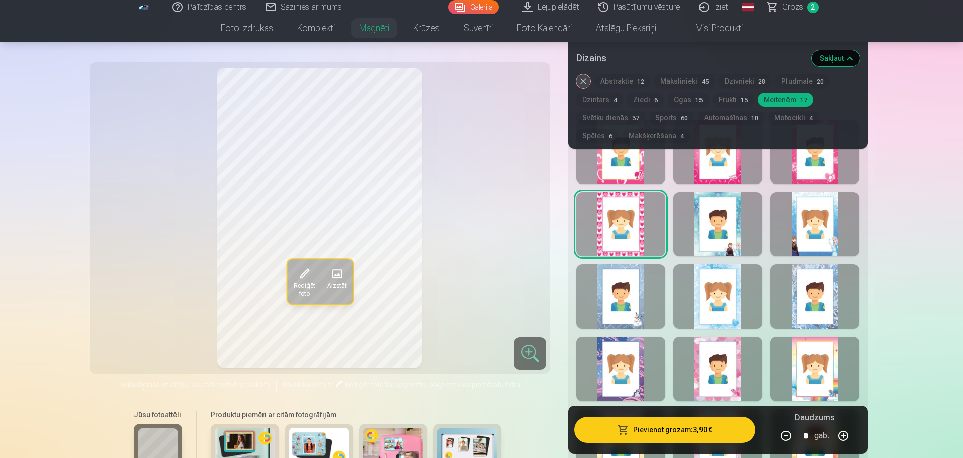
drag, startPoint x: 962, startPoint y: 220, endPoint x: 965, endPoint y: 227, distance: 8.1
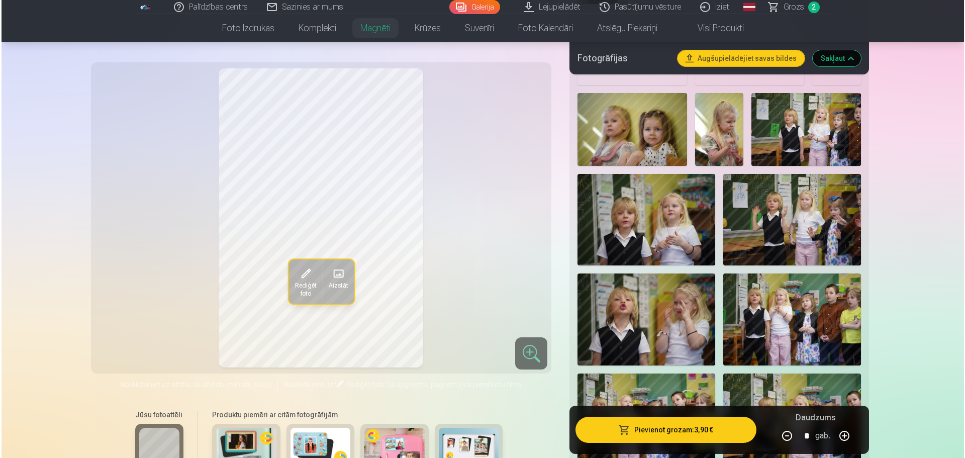
scroll to position [2165, 0]
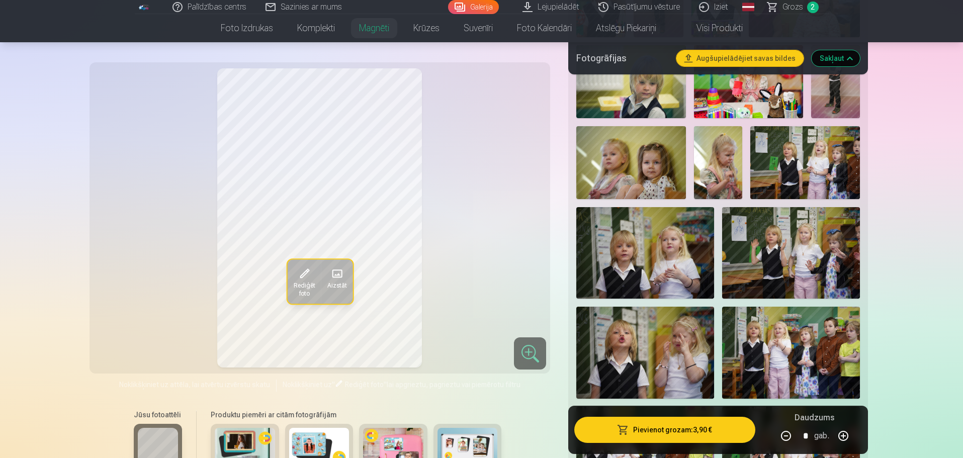
click at [727, 56] on button "Augšupielādējiet savas bildes" at bounding box center [739, 58] width 127 height 16
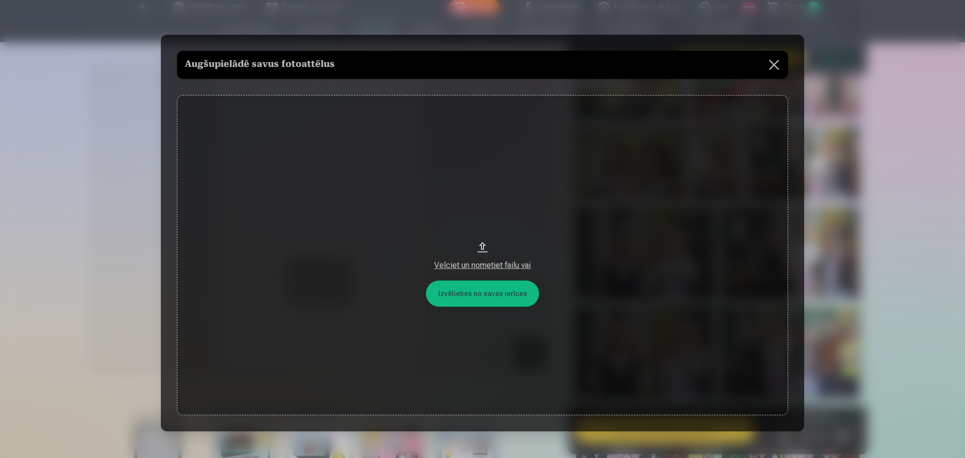
click at [484, 298] on button "Velciet un nometiet failu vai" at bounding box center [482, 255] width 611 height 321
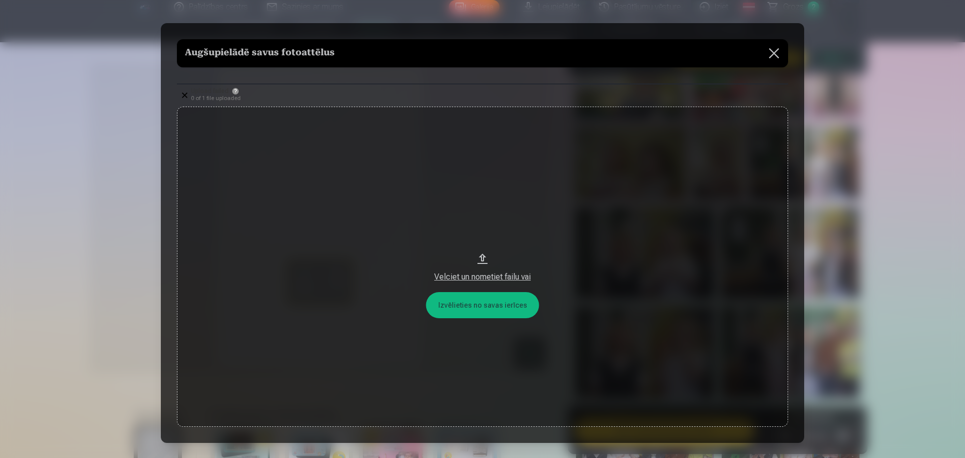
click at [472, 310] on button "Velciet un nometiet failu vai" at bounding box center [482, 267] width 611 height 321
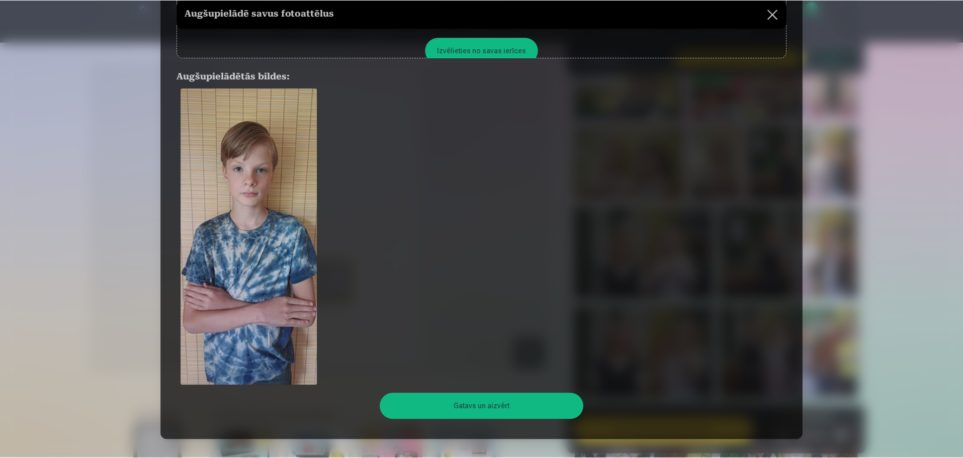
scroll to position [115, 0]
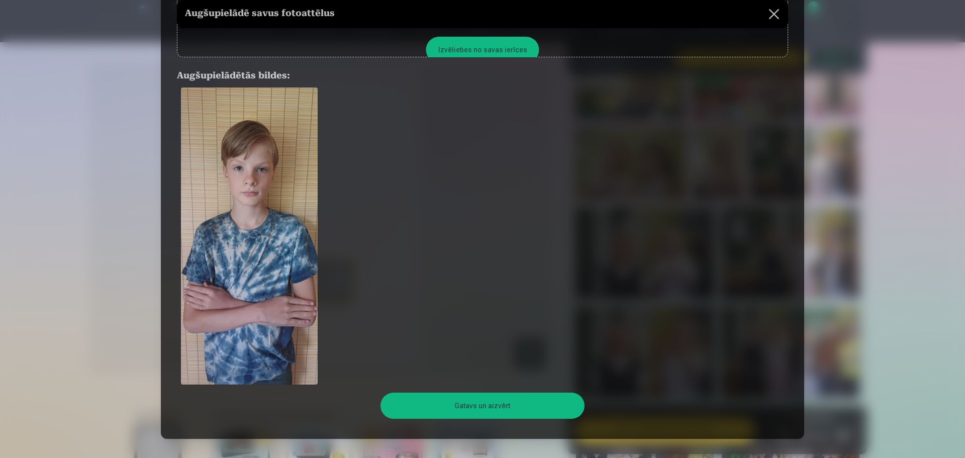
click at [471, 409] on button "Gatavs un aizvērt" at bounding box center [483, 406] width 204 height 26
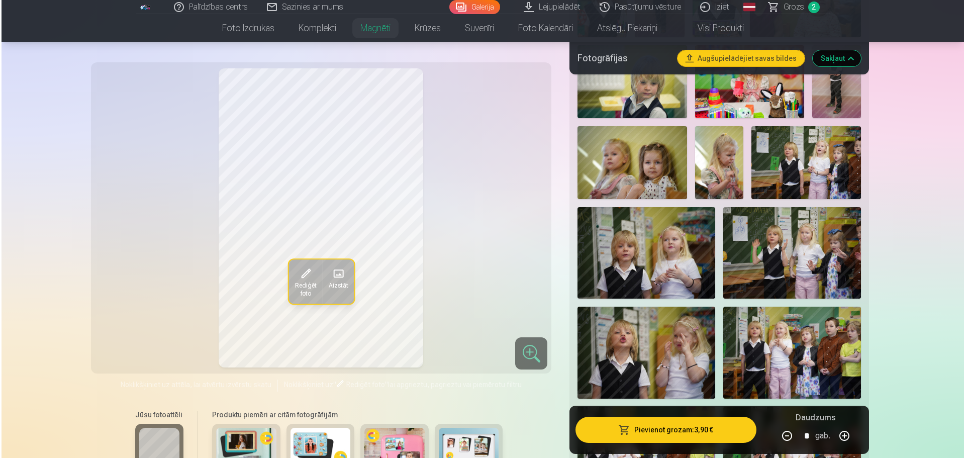
scroll to position [68, 0]
click at [342, 282] on span "Aizstāt" at bounding box center [337, 286] width 20 height 8
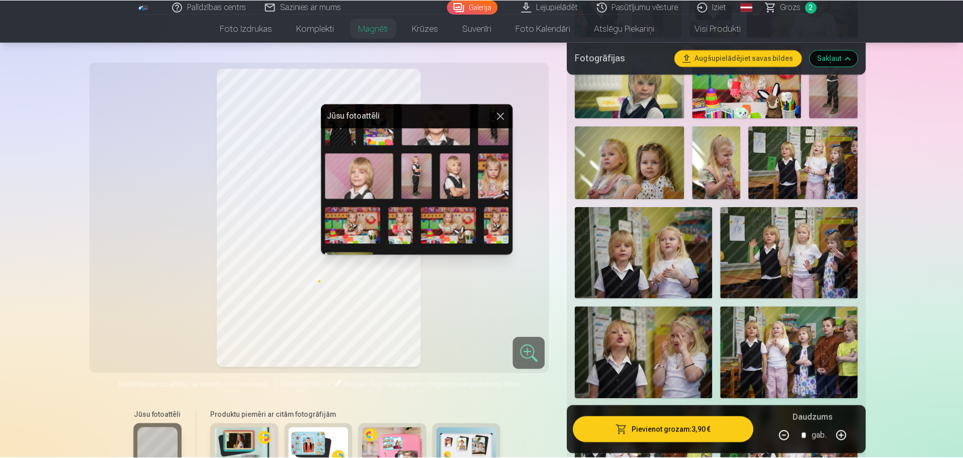
scroll to position [1097, 0]
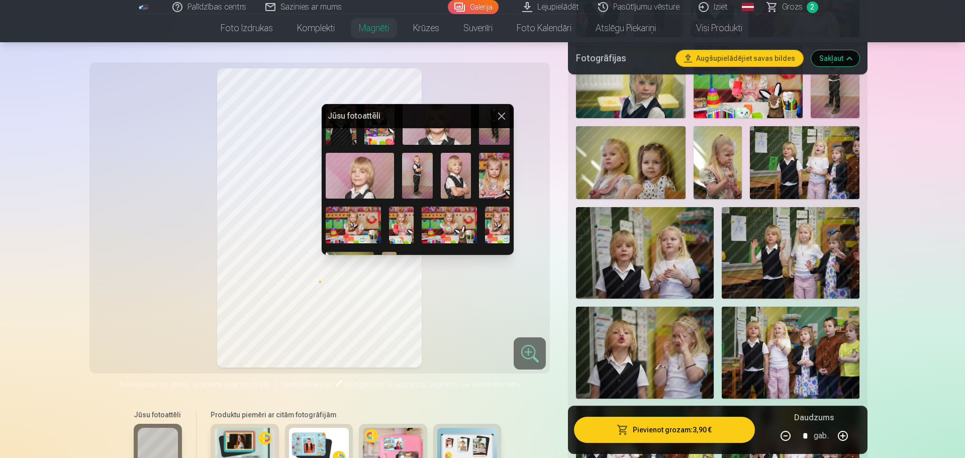
click at [390, 252] on img at bounding box center [389, 268] width 15 height 32
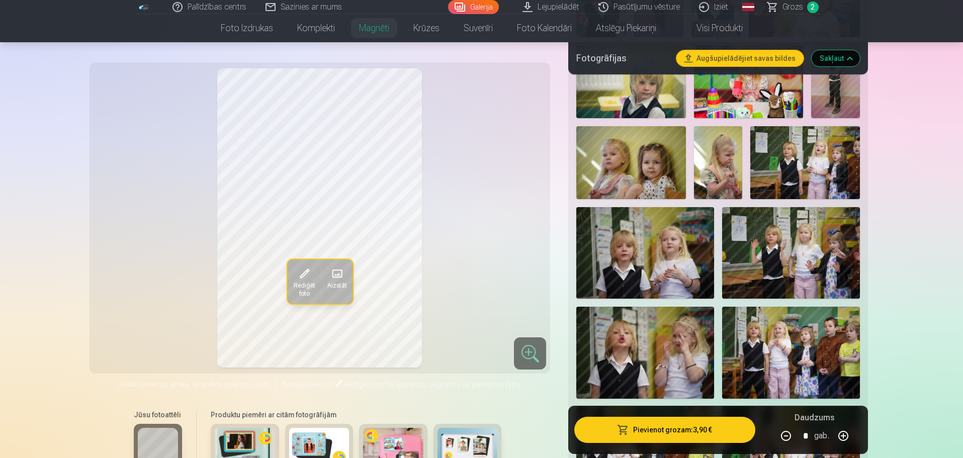
click at [300, 283] on span "Rediģēt foto" at bounding box center [304, 290] width 22 height 16
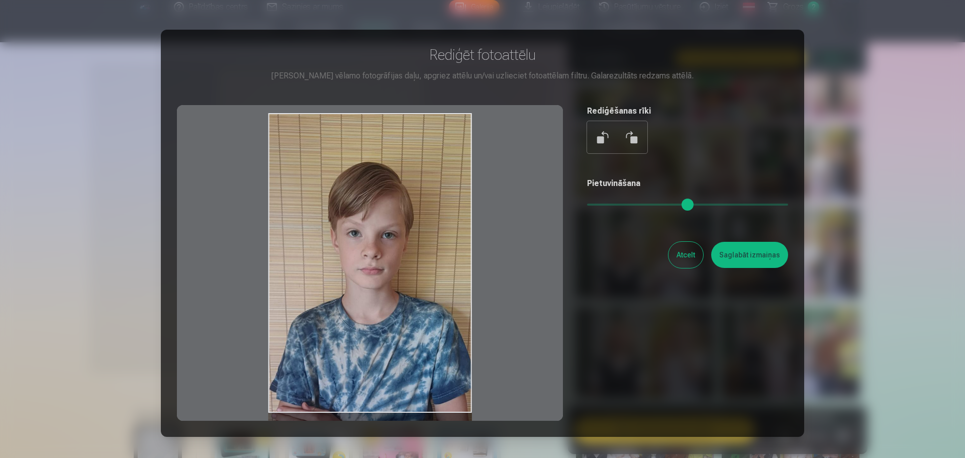
drag, startPoint x: 380, startPoint y: 330, endPoint x: 390, endPoint y: 386, distance: 56.7
click at [390, 386] on div at bounding box center [370, 263] width 386 height 316
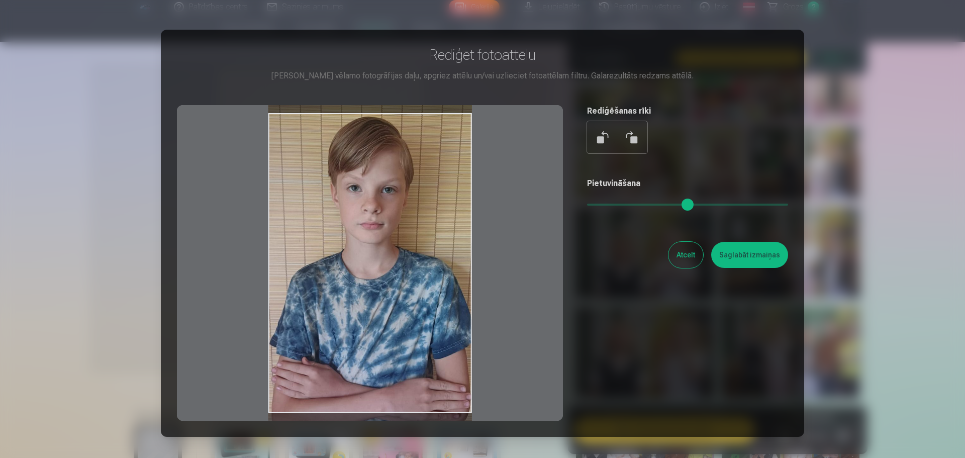
drag, startPoint x: 383, startPoint y: 364, endPoint x: 384, endPoint y: 320, distance: 44.7
click at [384, 320] on div at bounding box center [370, 263] width 386 height 316
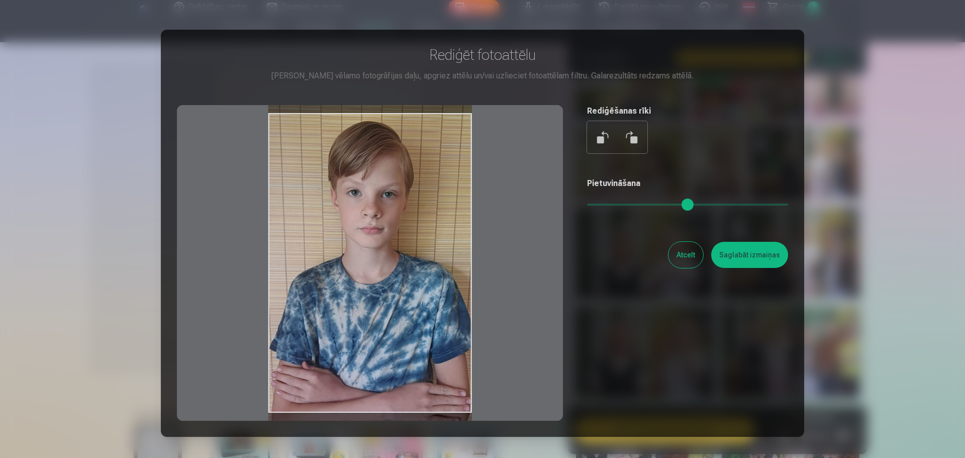
drag, startPoint x: 384, startPoint y: 320, endPoint x: 386, endPoint y: 325, distance: 5.2
click at [386, 325] on div at bounding box center [370, 263] width 386 height 316
click at [737, 254] on button "Saglabāt izmaiņas" at bounding box center [749, 255] width 77 height 26
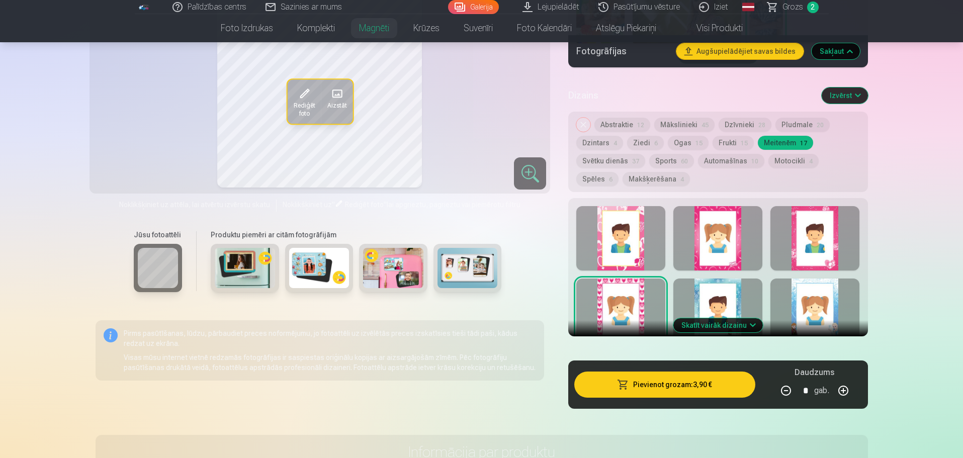
scroll to position [3303, 0]
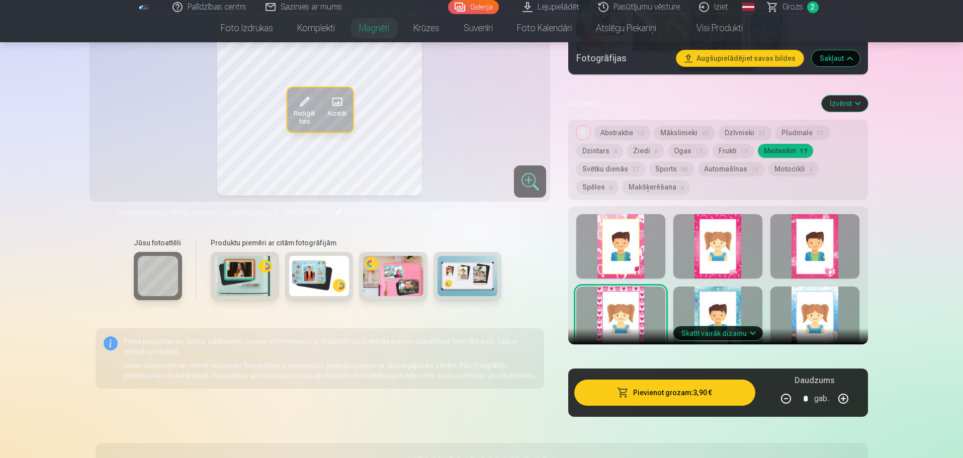
click at [618, 180] on button "Spēles 6" at bounding box center [597, 187] width 42 height 14
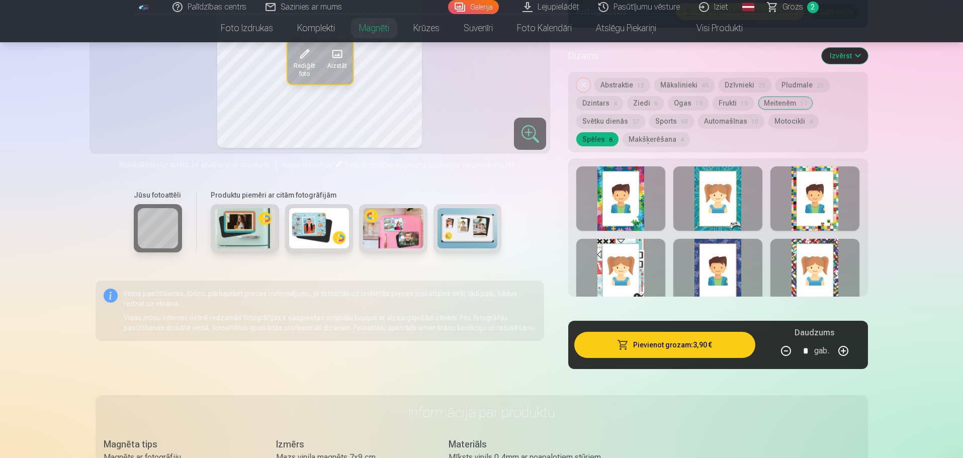
scroll to position [3363, 0]
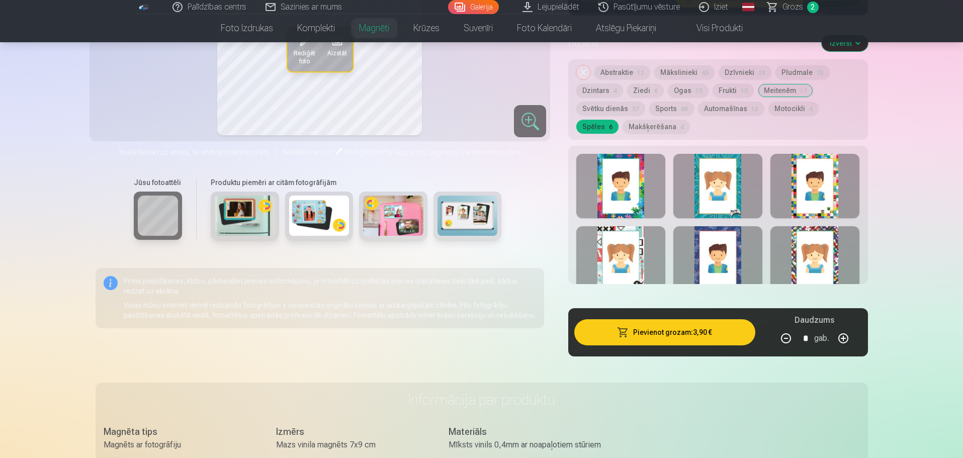
click at [815, 180] on div at bounding box center [814, 186] width 89 height 64
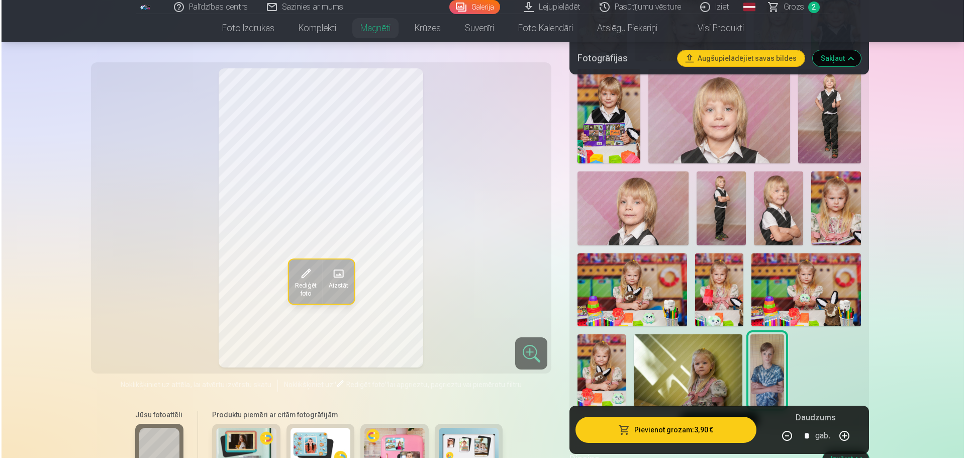
scroll to position [2703, 0]
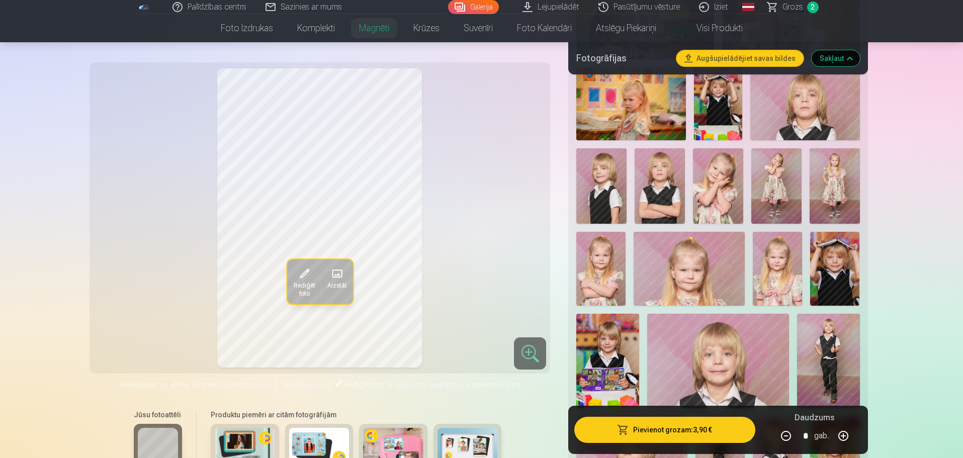
click at [304, 282] on span "Rediģēt foto" at bounding box center [304, 290] width 22 height 16
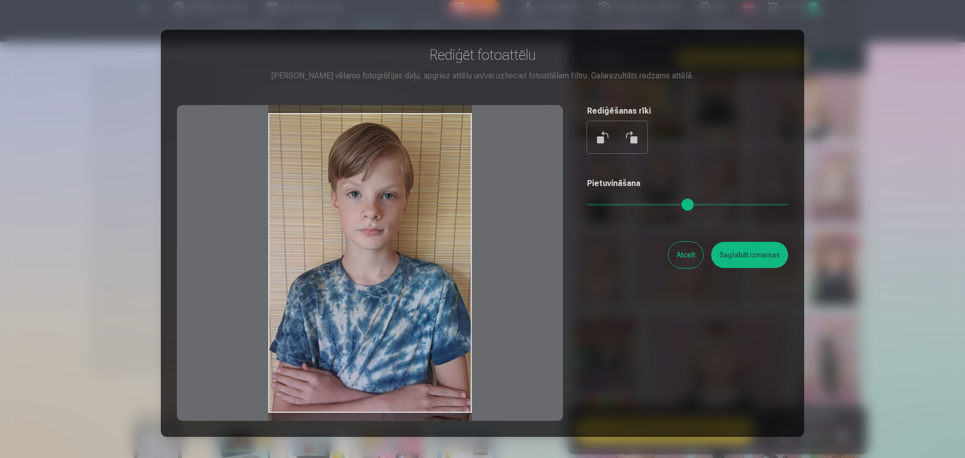
drag, startPoint x: 392, startPoint y: 314, endPoint x: 397, endPoint y: 275, distance: 39.5
click at [397, 275] on div at bounding box center [370, 263] width 386 height 316
click at [756, 251] on button "Saglabāt izmaiņas" at bounding box center [749, 255] width 77 height 26
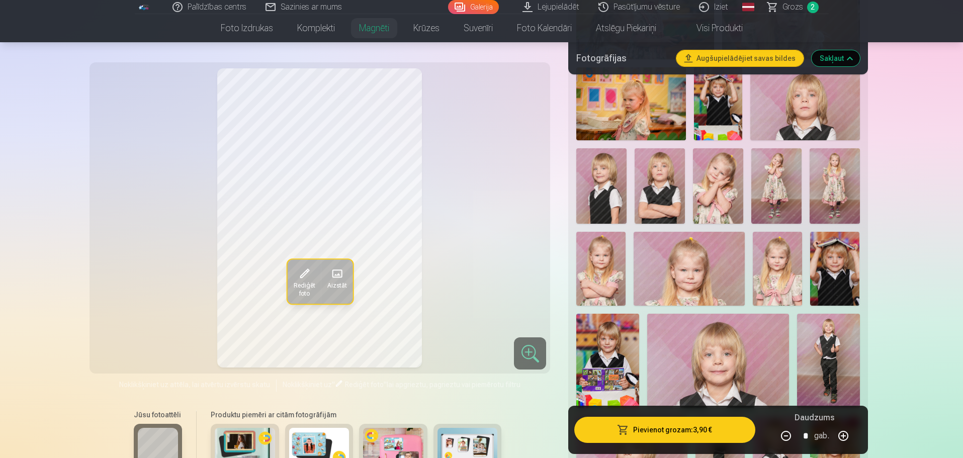
click at [686, 430] on button "Pievienot grozam : 3,90 €" at bounding box center [664, 430] width 180 height 26
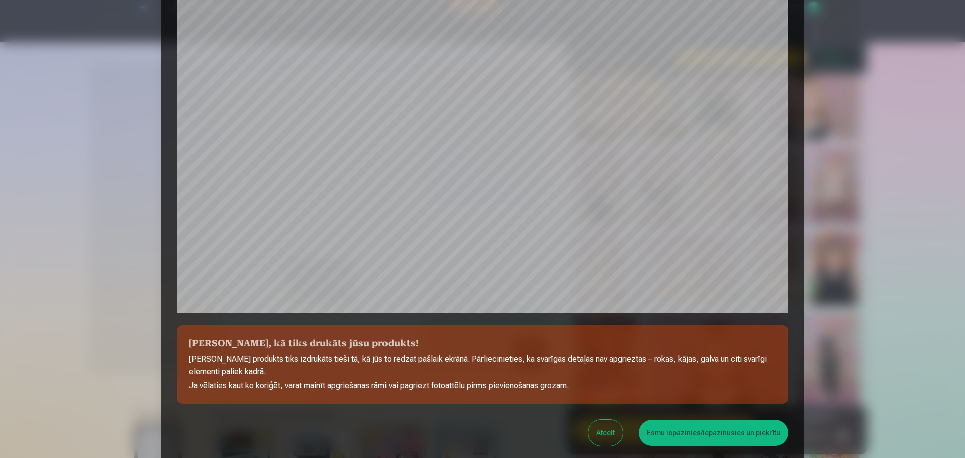
scroll to position [266, 0]
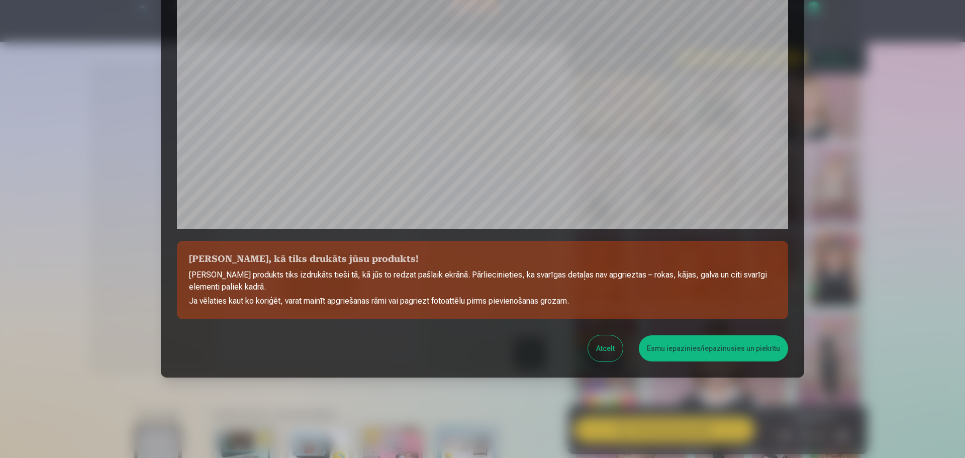
click at [727, 346] on button "Esmu iepazinies/iepazinusies un piekrītu" at bounding box center [713, 348] width 149 height 26
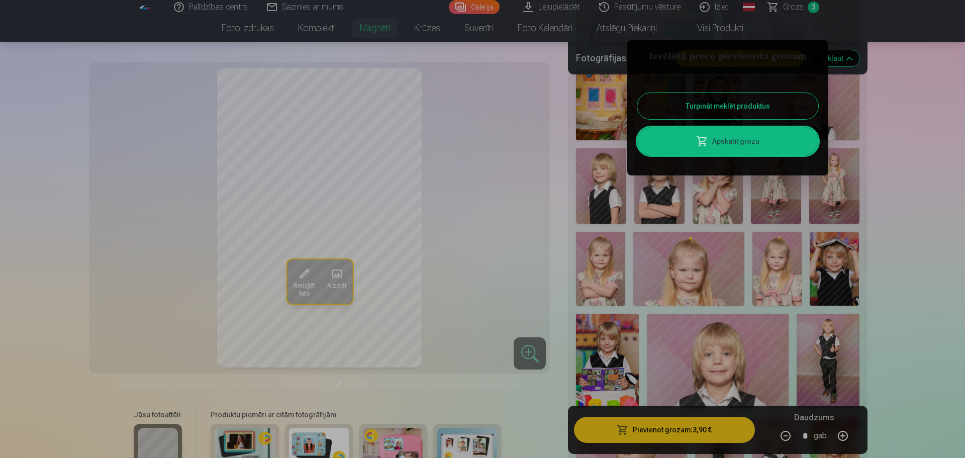
click at [684, 104] on button "Turpināt meklēt produktus" at bounding box center [727, 106] width 181 height 26
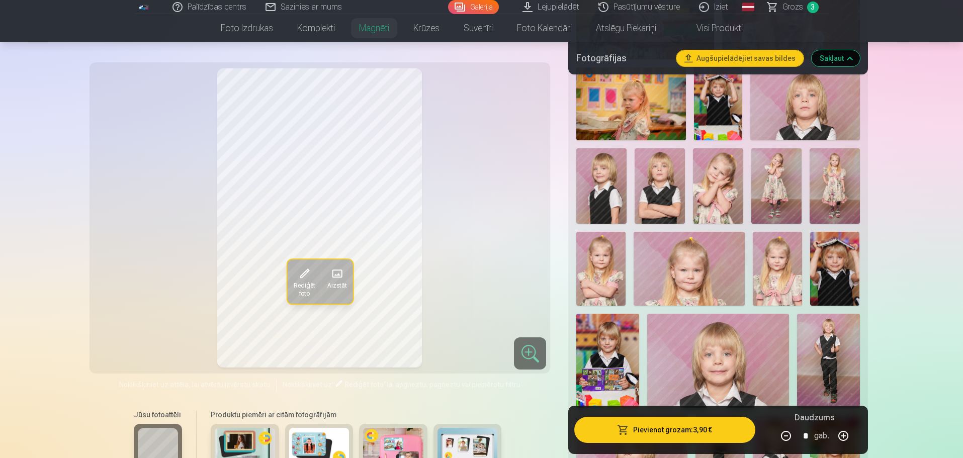
click at [726, 63] on button "Augšupielādējiet savas bildes" at bounding box center [739, 58] width 127 height 16
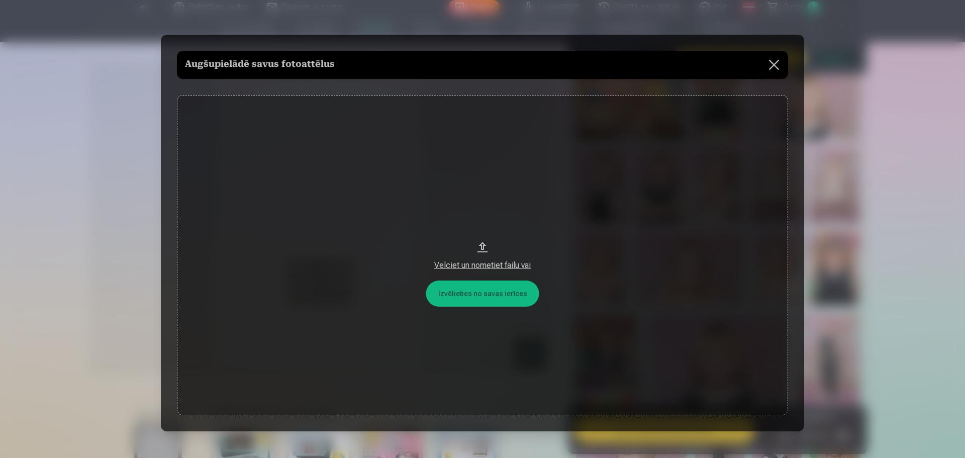
click at [477, 295] on button "Velciet un nometiet failu vai" at bounding box center [482, 255] width 611 height 321
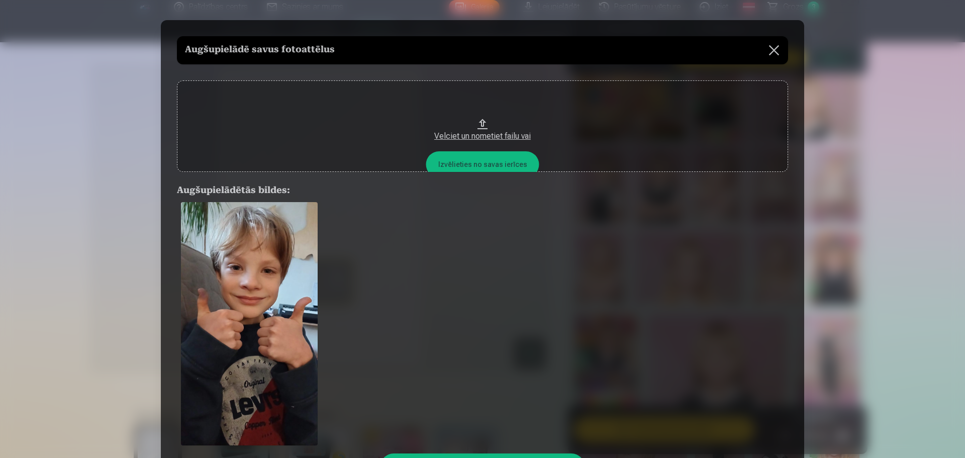
click at [505, 456] on button "Gatavs un aizvērt" at bounding box center [483, 466] width 204 height 26
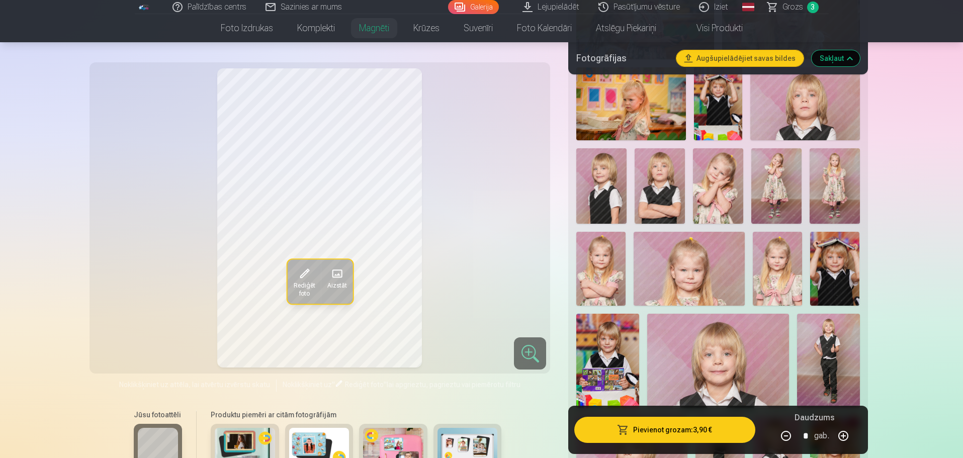
click at [338, 275] on span at bounding box center [336, 273] width 16 height 16
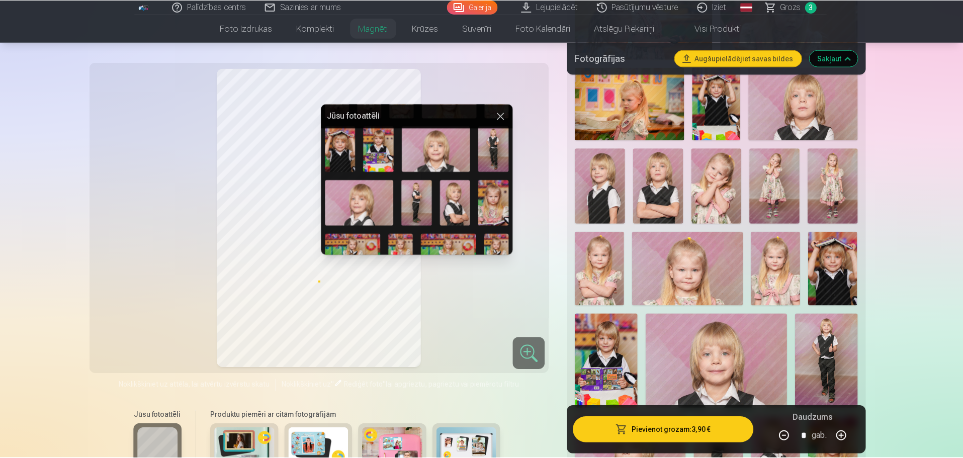
scroll to position [1114, 0]
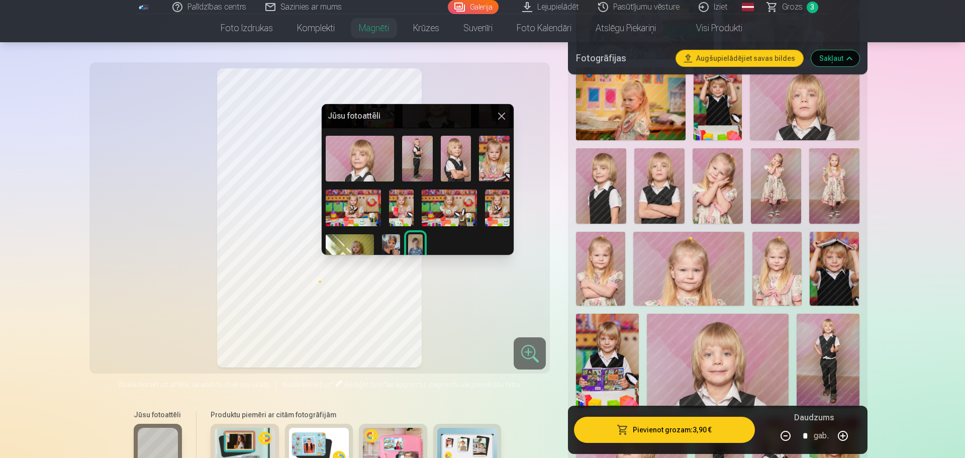
click at [388, 240] on img at bounding box center [391, 250] width 18 height 32
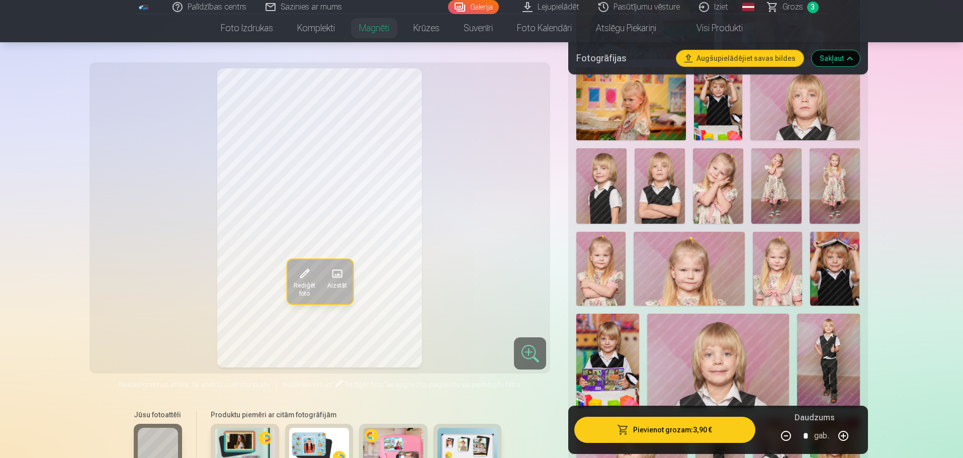
click at [302, 288] on span "Rediģēt foto" at bounding box center [304, 290] width 22 height 16
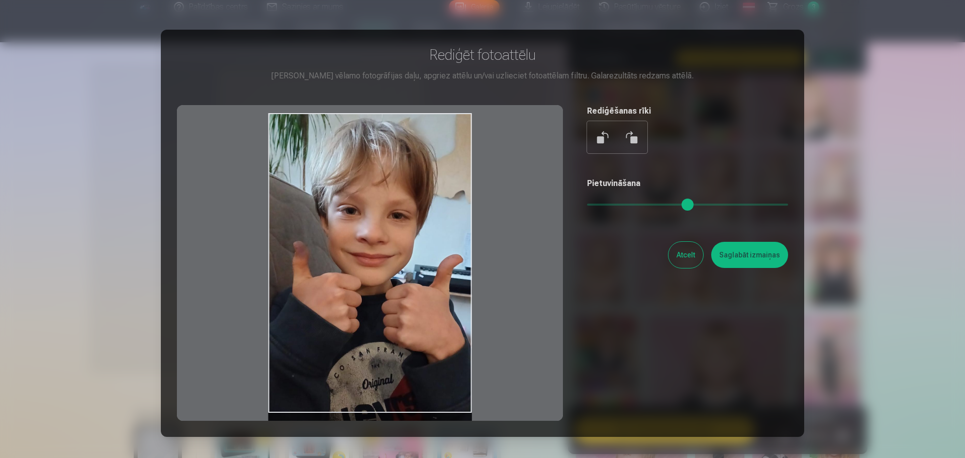
drag, startPoint x: 377, startPoint y: 260, endPoint x: 376, endPoint y: 314, distance: 53.8
click at [376, 314] on div at bounding box center [370, 263] width 386 height 316
click at [755, 255] on button "Saglabāt izmaiņas" at bounding box center [749, 255] width 77 height 26
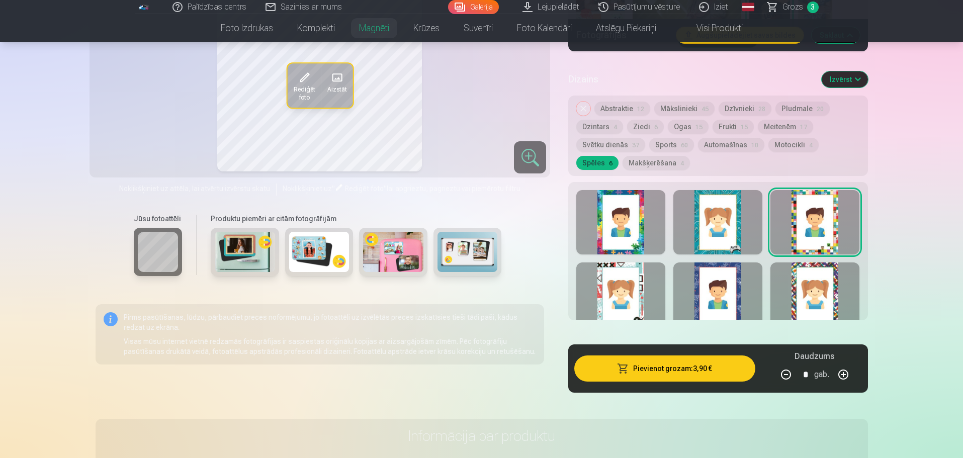
scroll to position [3382, 0]
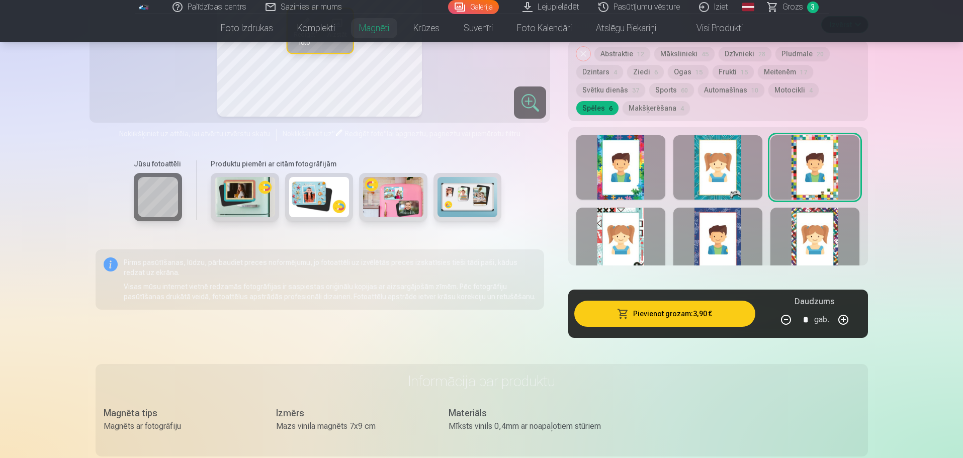
click at [625, 169] on div at bounding box center [620, 167] width 89 height 64
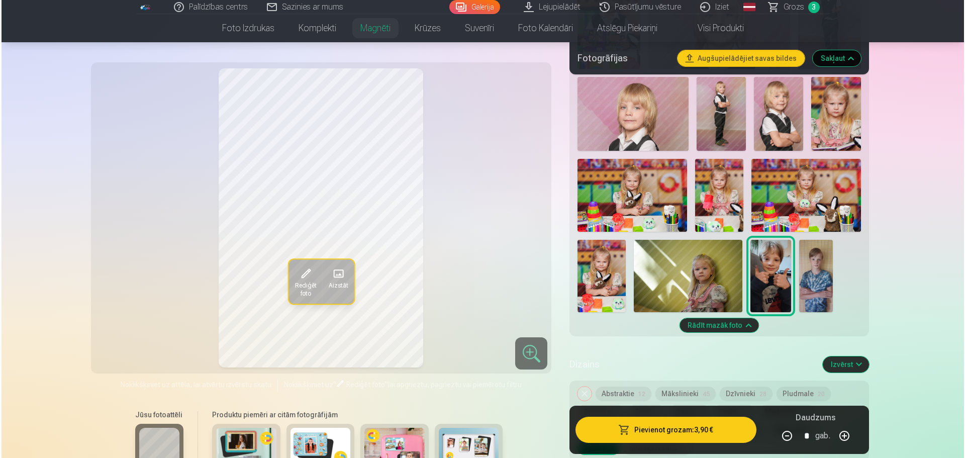
scroll to position [3050, 0]
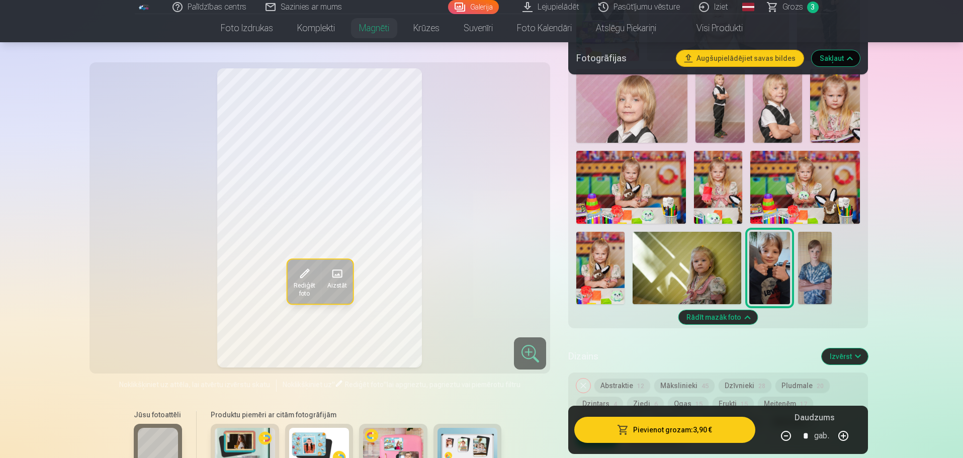
click at [671, 431] on button "Pievienot grozam : 3,90 €" at bounding box center [664, 430] width 180 height 26
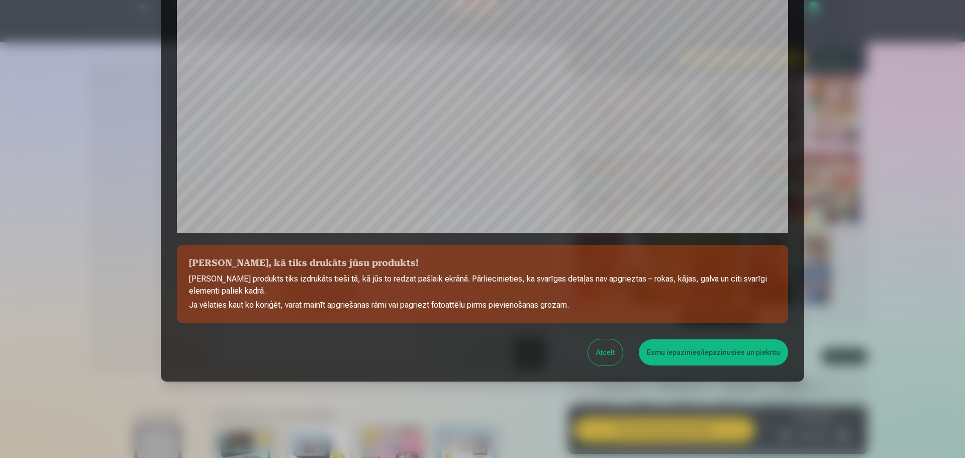
scroll to position [266, 0]
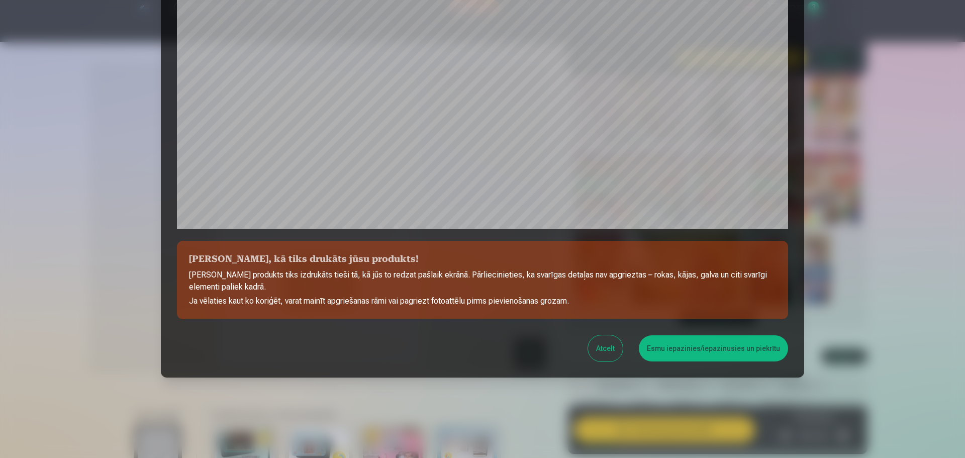
click at [705, 232] on div "Pārbaudiet, kā tiks drukāts jūsu produkts! Jūsu produkts tiks izdrukāts tieši t…" at bounding box center [482, 65] width 643 height 623
click at [695, 349] on button "Esmu iepazinies/iepazinusies un piekrītu" at bounding box center [713, 348] width 149 height 26
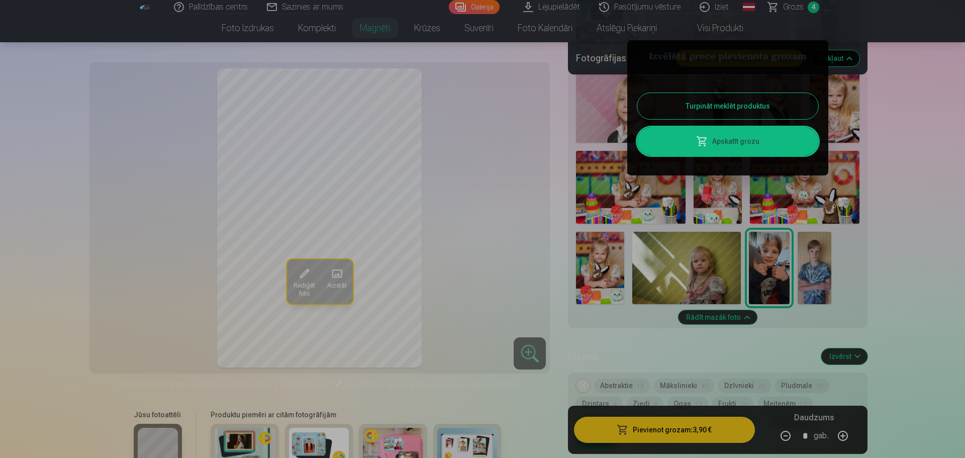
click at [712, 110] on button "Turpināt meklēt produktus" at bounding box center [727, 106] width 181 height 26
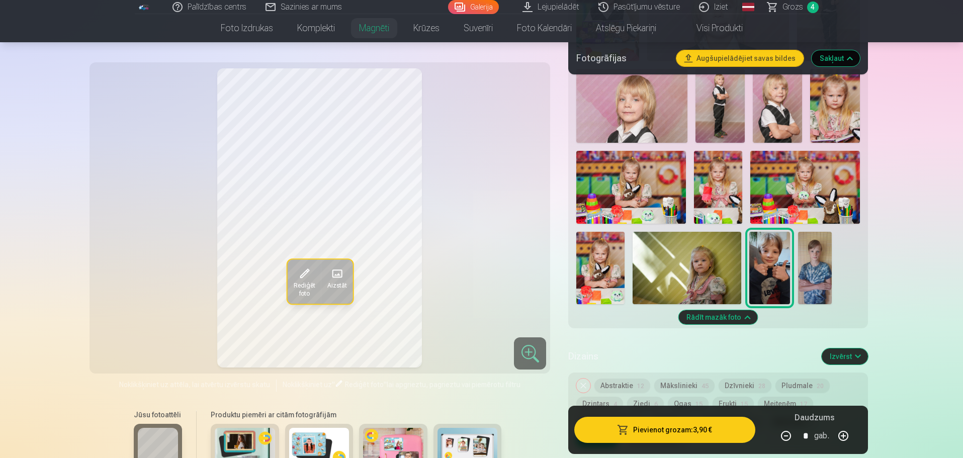
click at [797, 7] on span "Grozs" at bounding box center [792, 7] width 21 height 12
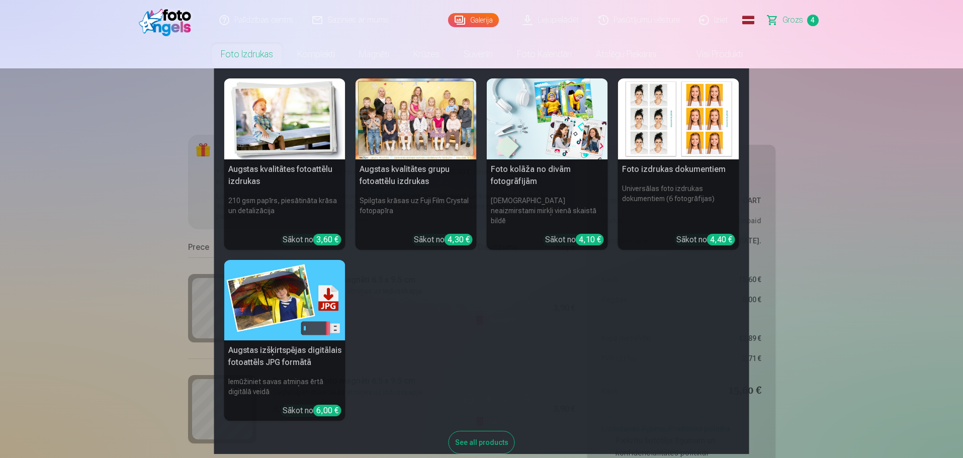
click at [261, 55] on link "Foto izdrukas" at bounding box center [247, 54] width 76 height 28
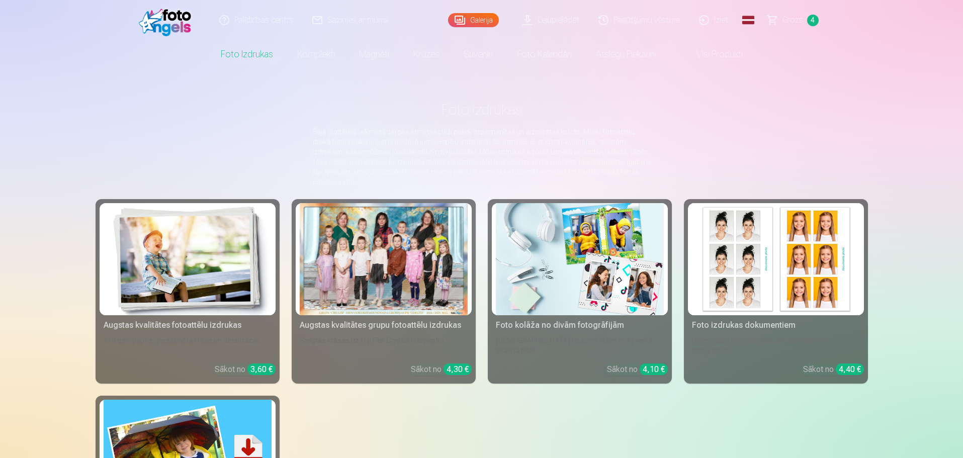
click at [181, 289] on img at bounding box center [188, 259] width 168 height 112
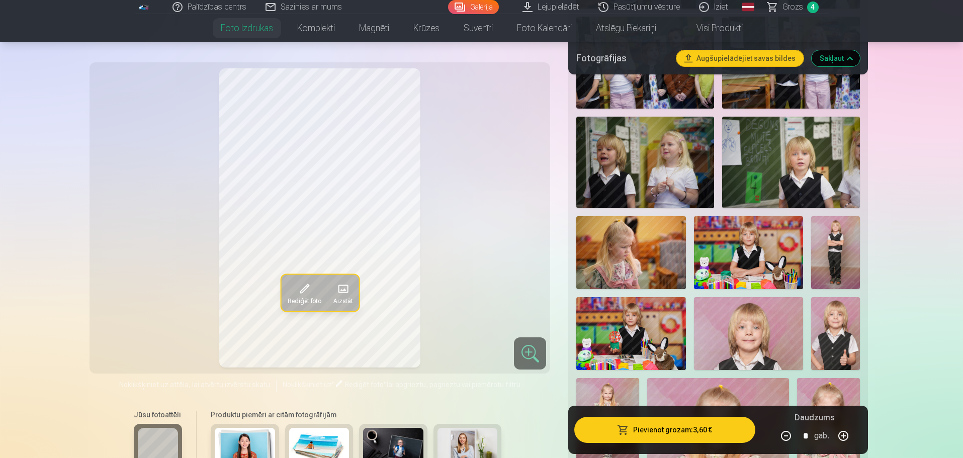
scroll to position [1318, 0]
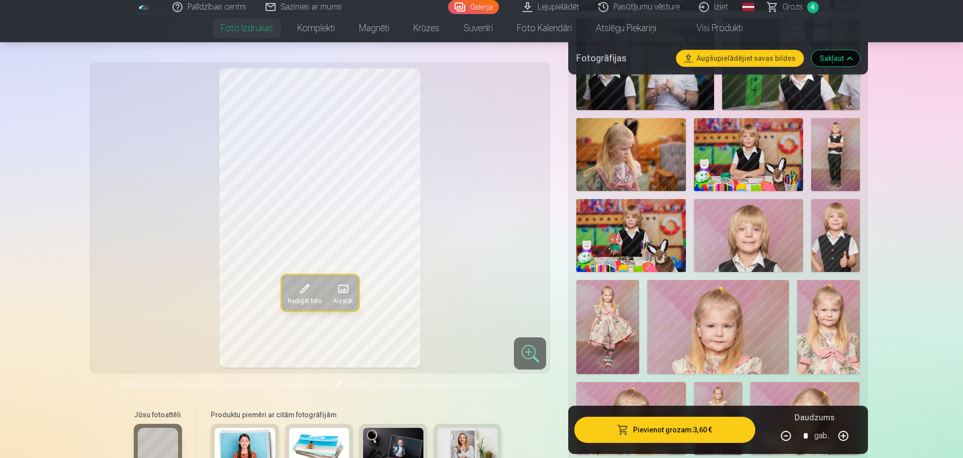
click at [847, 146] on img at bounding box center [835, 154] width 49 height 73
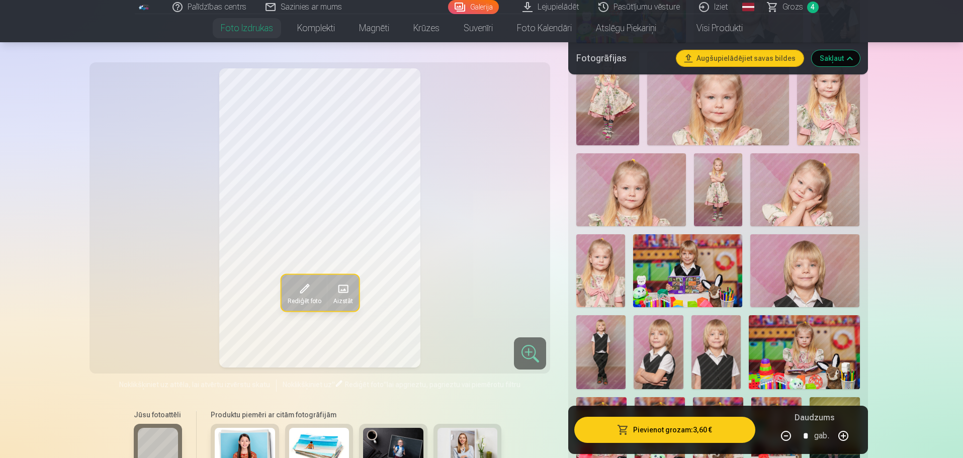
scroll to position [1606, 0]
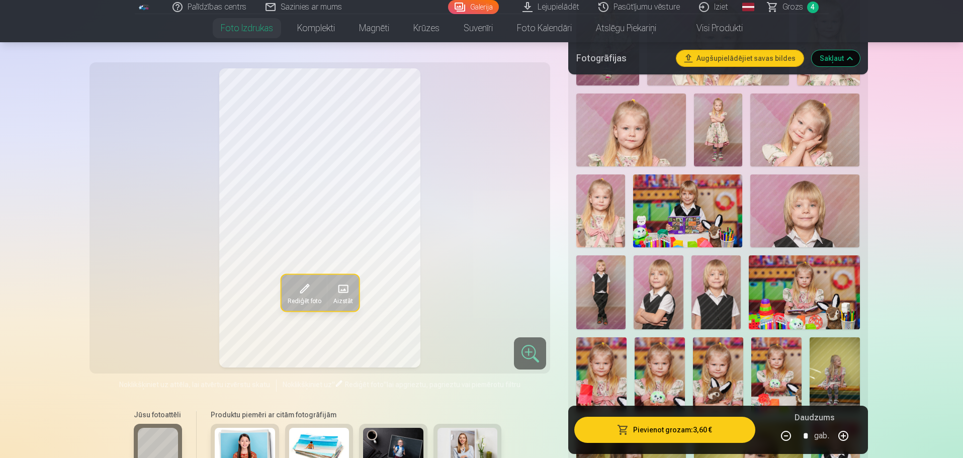
click at [603, 307] on img at bounding box center [600, 292] width 49 height 74
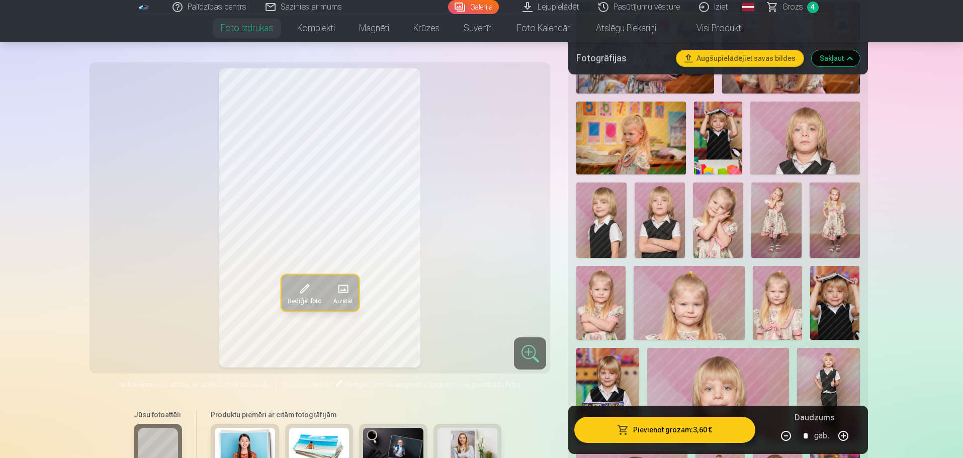
scroll to position [2698, 0]
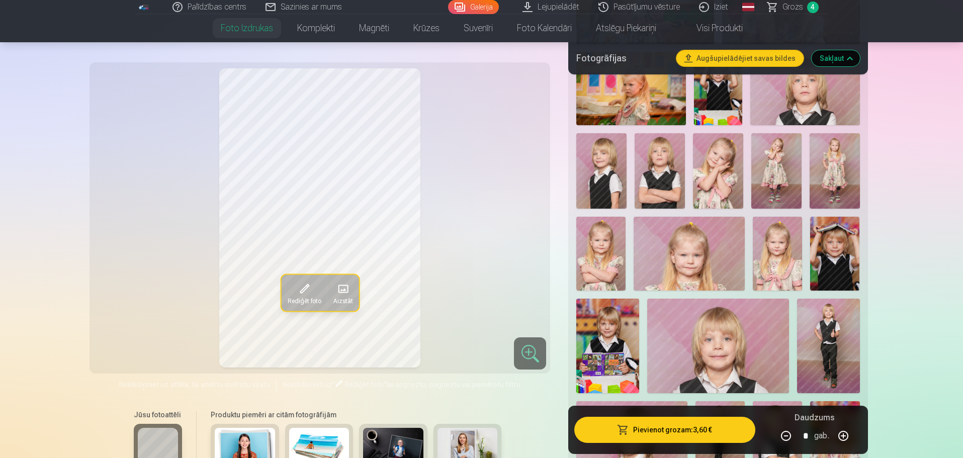
click at [826, 345] on img at bounding box center [828, 346] width 63 height 95
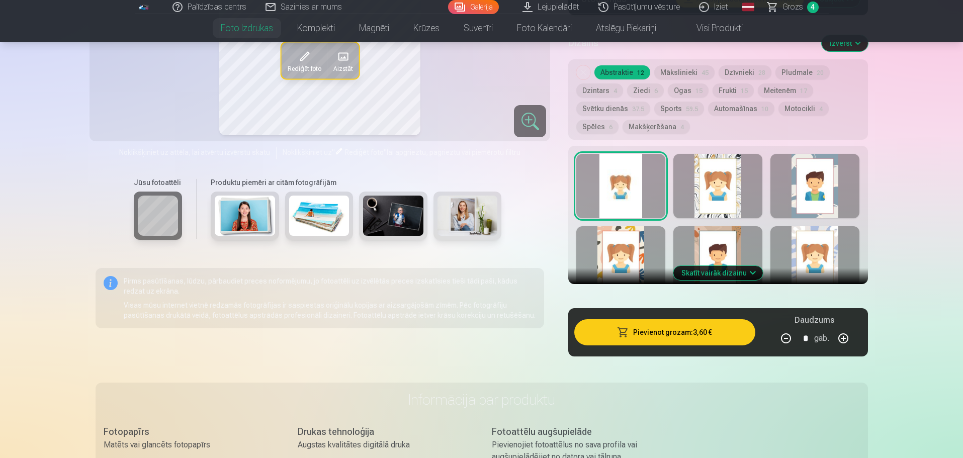
scroll to position [3346, 0]
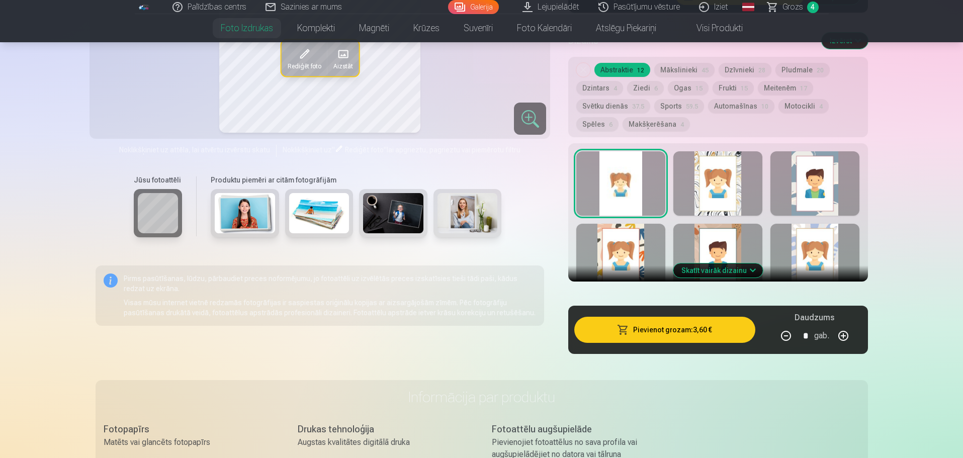
click at [734, 261] on div at bounding box center [717, 256] width 89 height 64
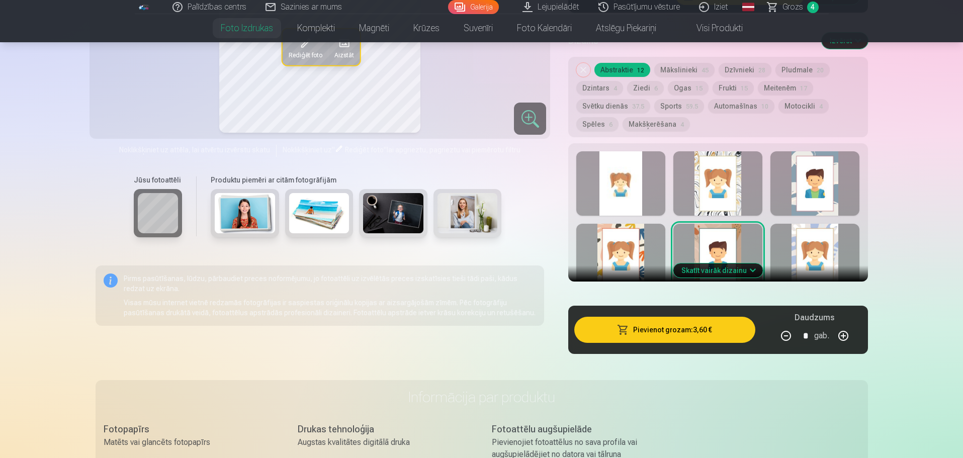
click at [732, 272] on button "Skatīt vairāk dizainu" at bounding box center [717, 270] width 89 height 14
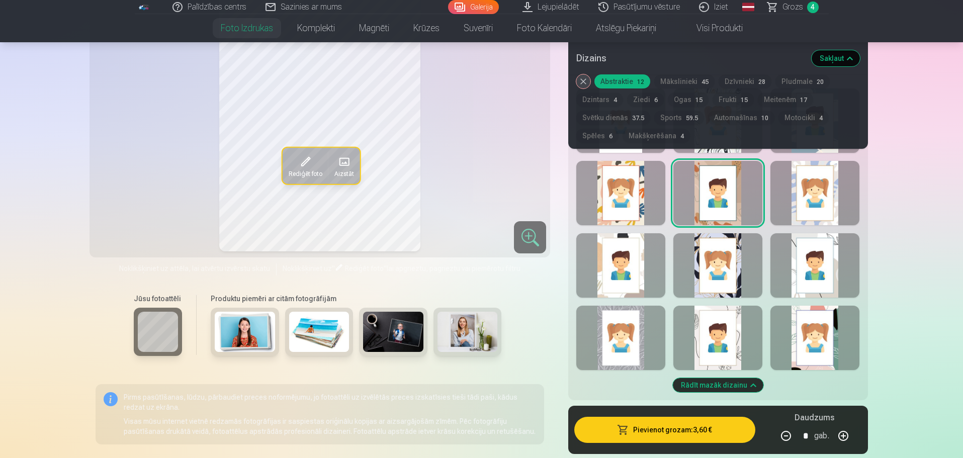
scroll to position [3390, 0]
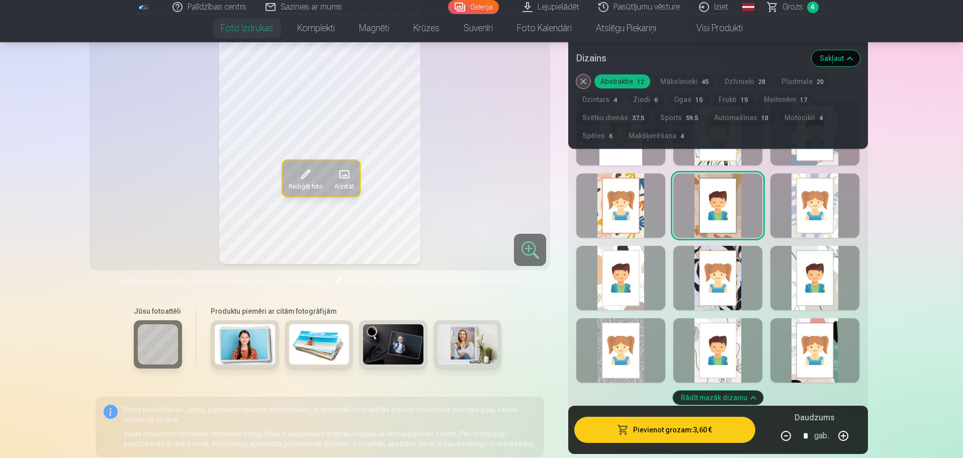
click at [619, 348] on div at bounding box center [620, 350] width 89 height 64
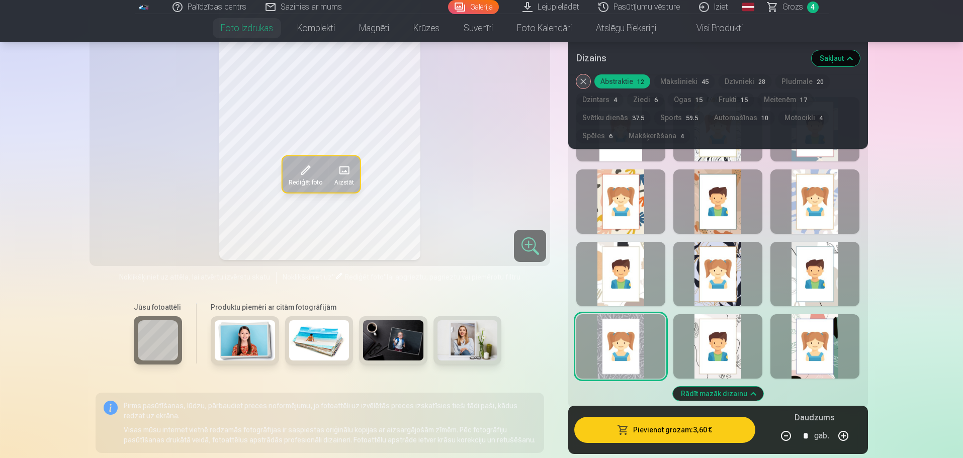
scroll to position [3399, 0]
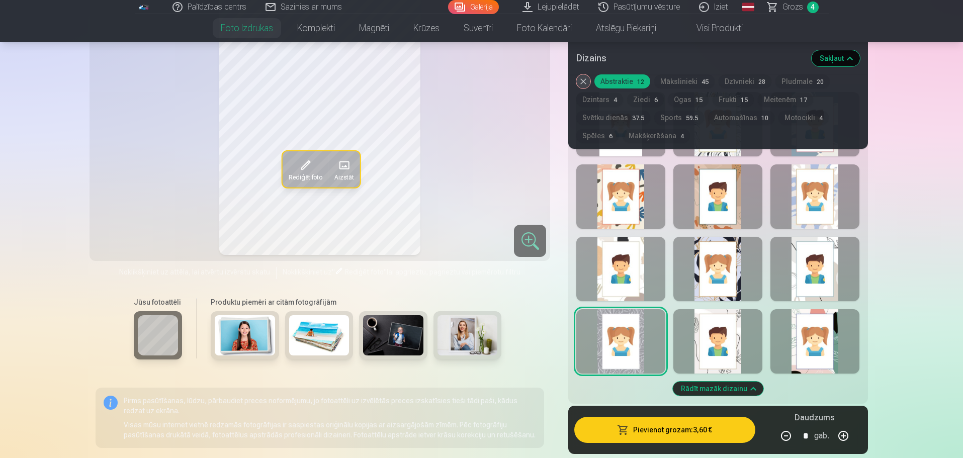
click at [702, 203] on div at bounding box center [717, 196] width 89 height 64
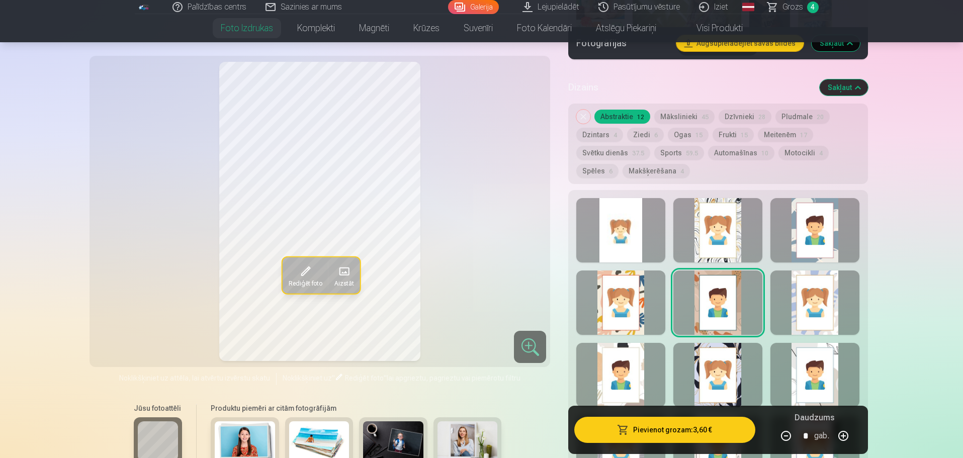
scroll to position [3300, 0]
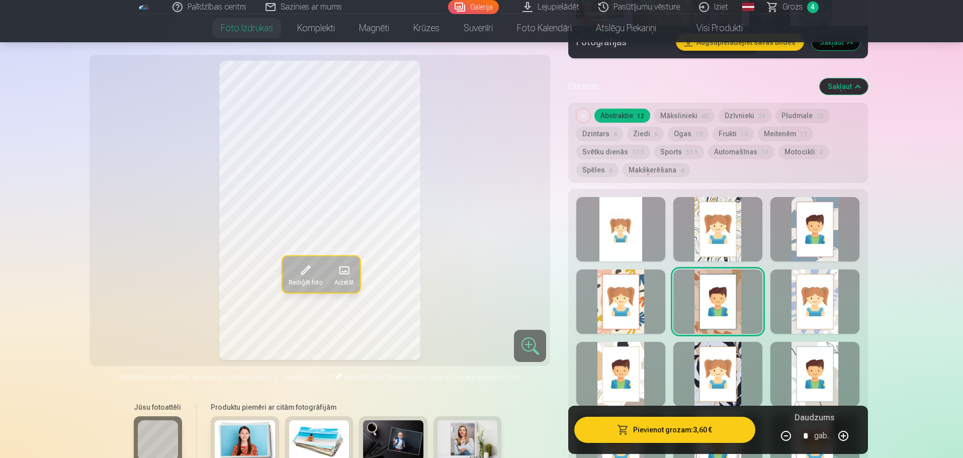
click at [819, 211] on div at bounding box center [814, 229] width 89 height 64
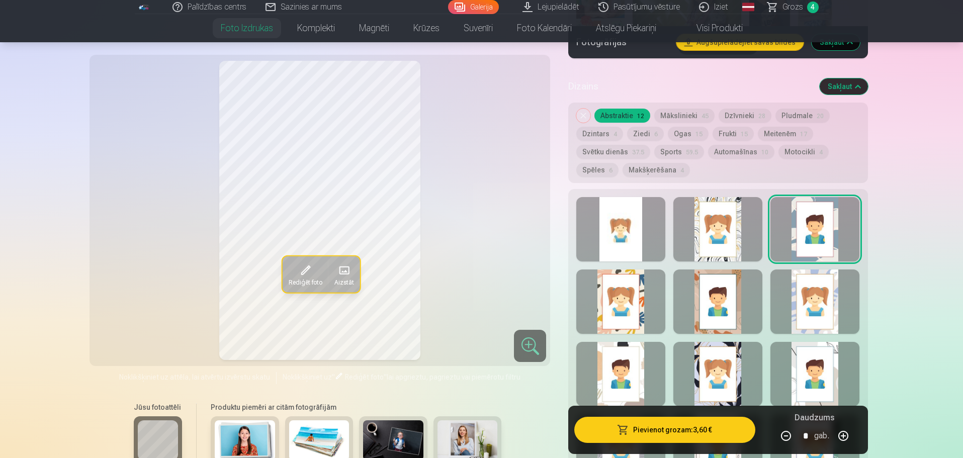
click at [601, 295] on div at bounding box center [620, 301] width 89 height 64
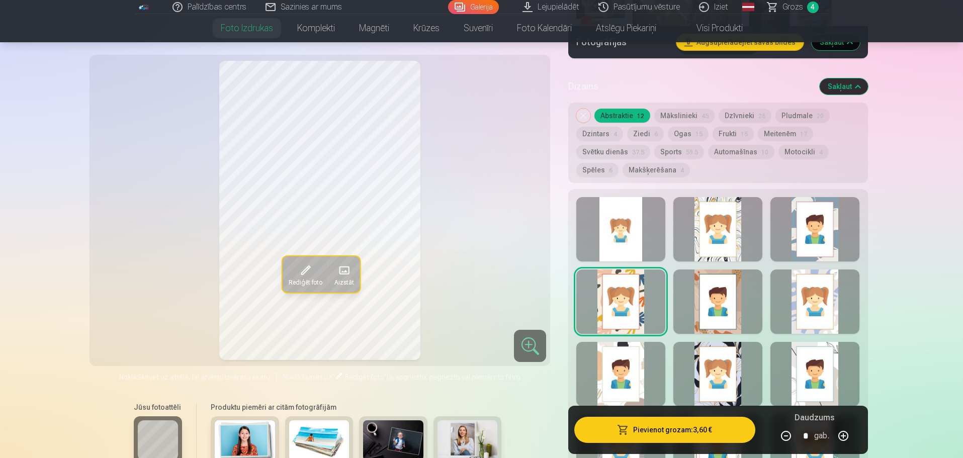
click at [681, 132] on button "Ogas 15" at bounding box center [688, 134] width 41 height 14
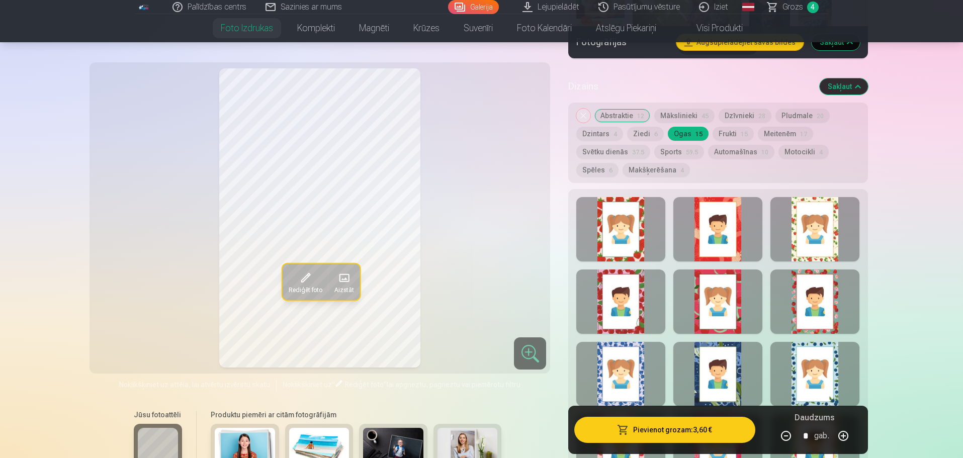
click at [703, 370] on div at bounding box center [717, 374] width 89 height 64
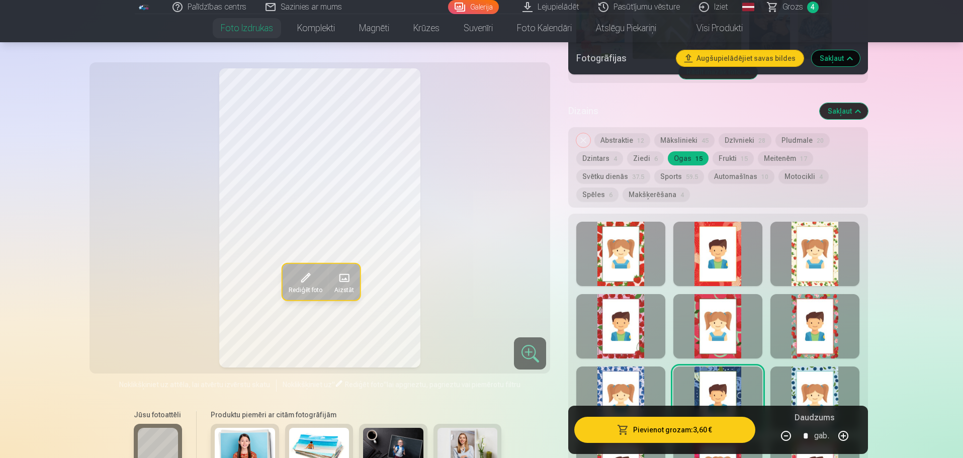
scroll to position [3275, 0]
click at [729, 157] on button "Frukti 15" at bounding box center [732, 159] width 41 height 14
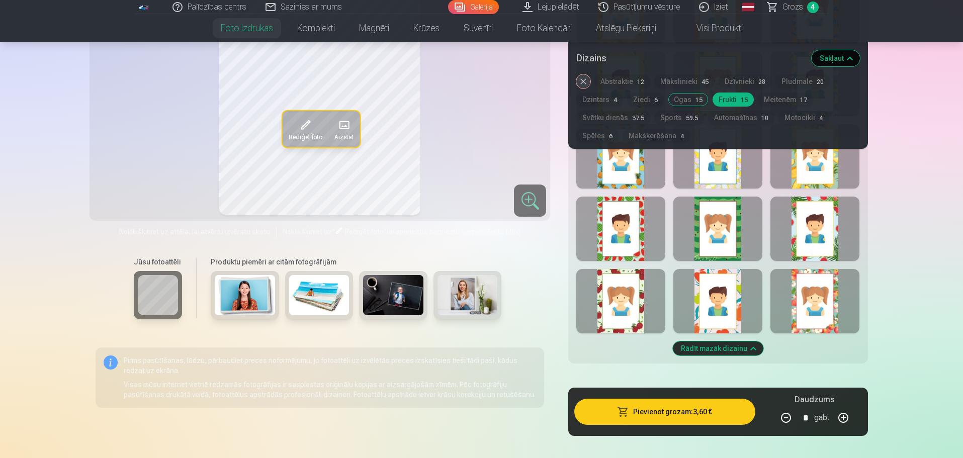
scroll to position [3513, 0]
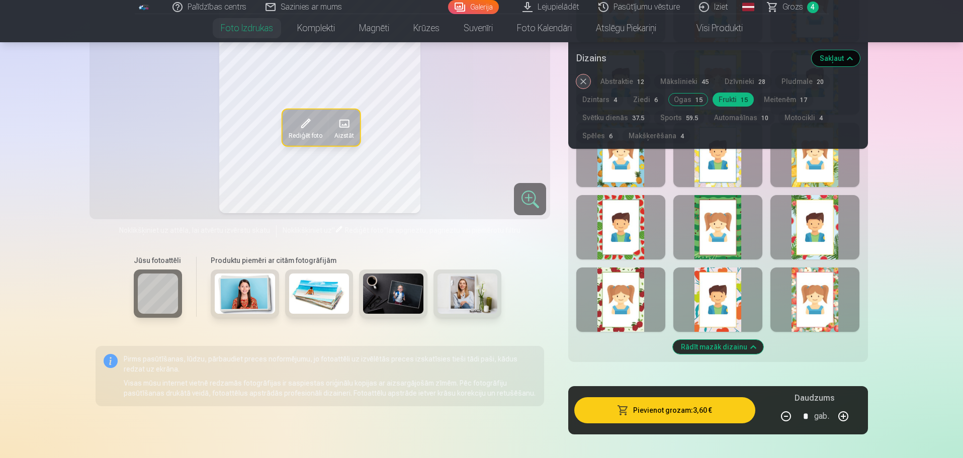
click at [822, 314] on div at bounding box center [814, 299] width 89 height 64
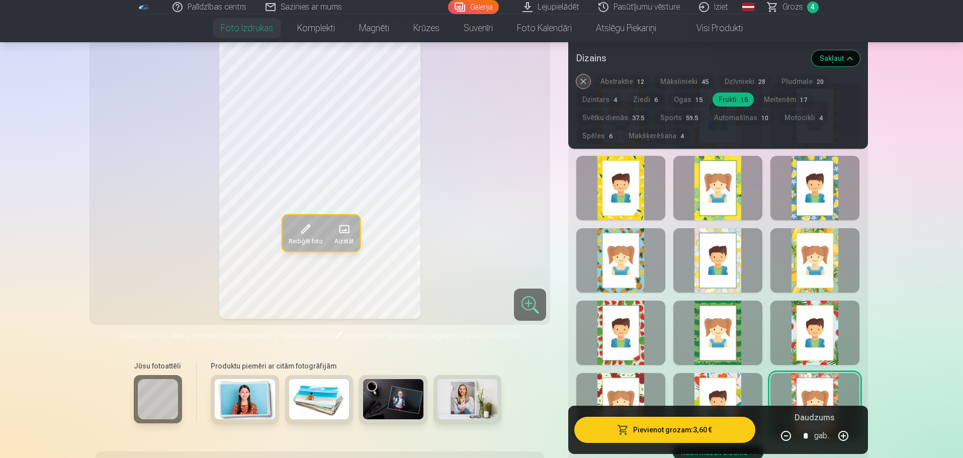
scroll to position [3407, 0]
click at [741, 267] on div at bounding box center [717, 261] width 89 height 64
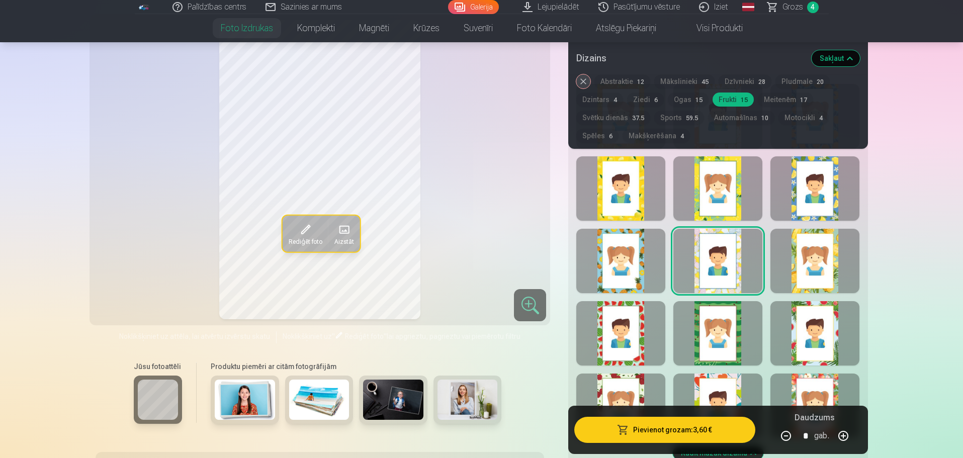
click at [624, 282] on div at bounding box center [620, 261] width 89 height 64
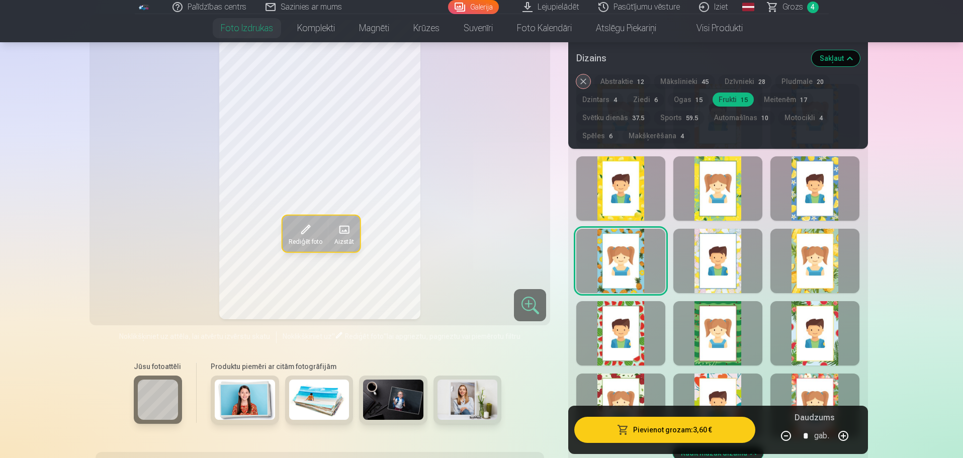
click at [636, 185] on div at bounding box center [620, 188] width 89 height 64
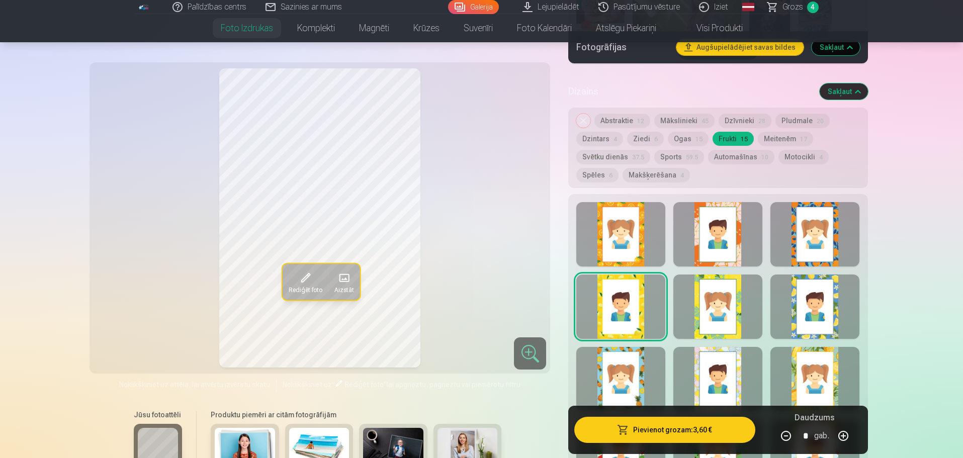
scroll to position [3295, 0]
click at [740, 157] on button "Automašīnas 10" at bounding box center [741, 157] width 66 height 14
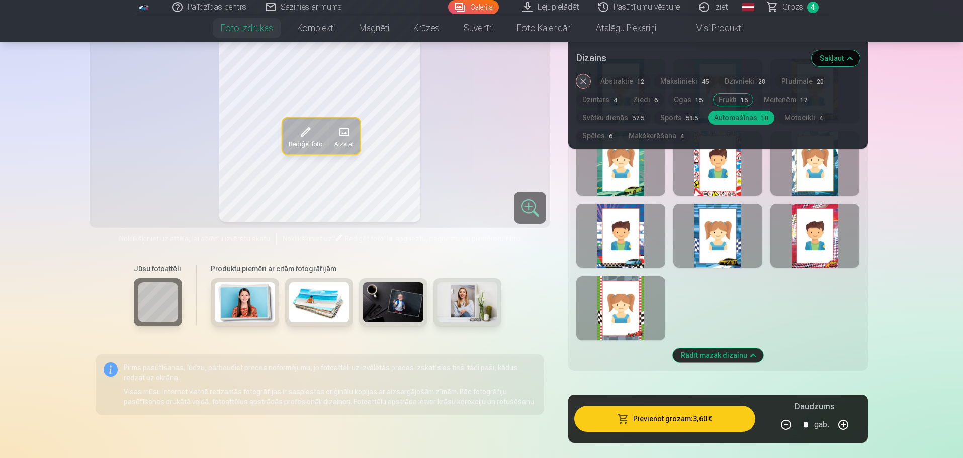
scroll to position [3456, 0]
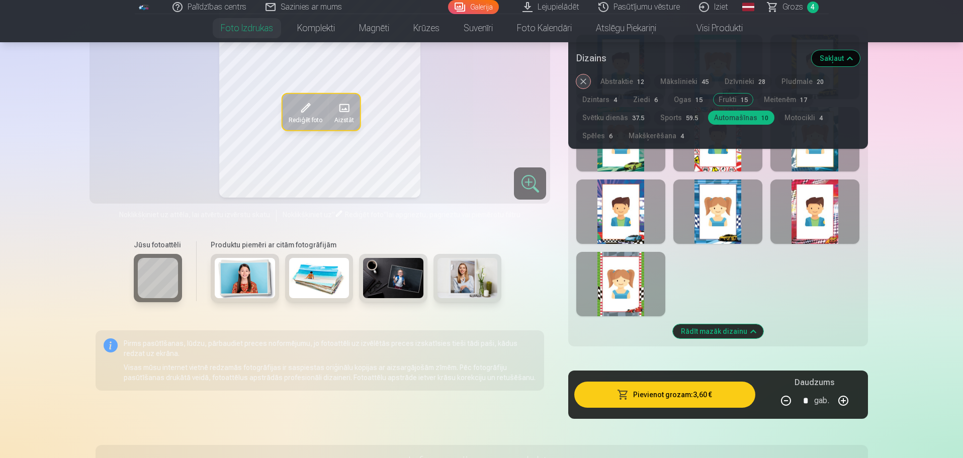
click at [632, 228] on div at bounding box center [620, 211] width 89 height 64
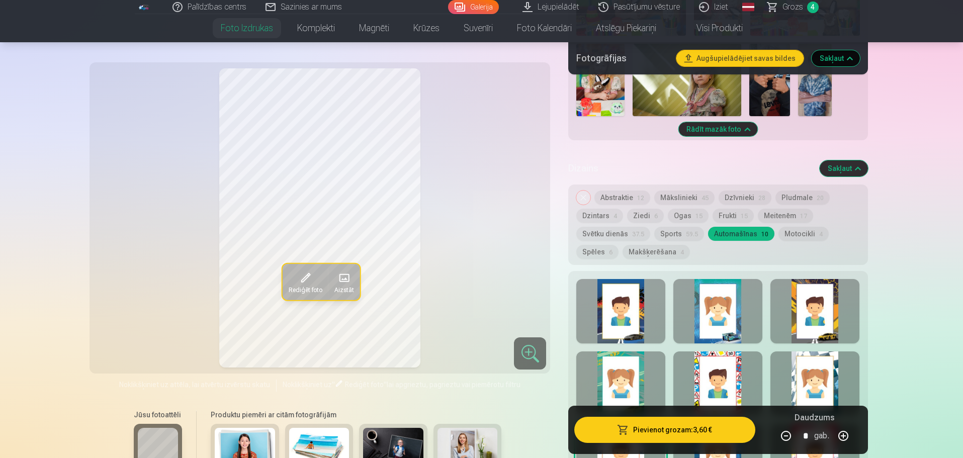
scroll to position [3218, 0]
click at [662, 252] on button "Makšķerēšana 4" at bounding box center [655, 252] width 67 height 14
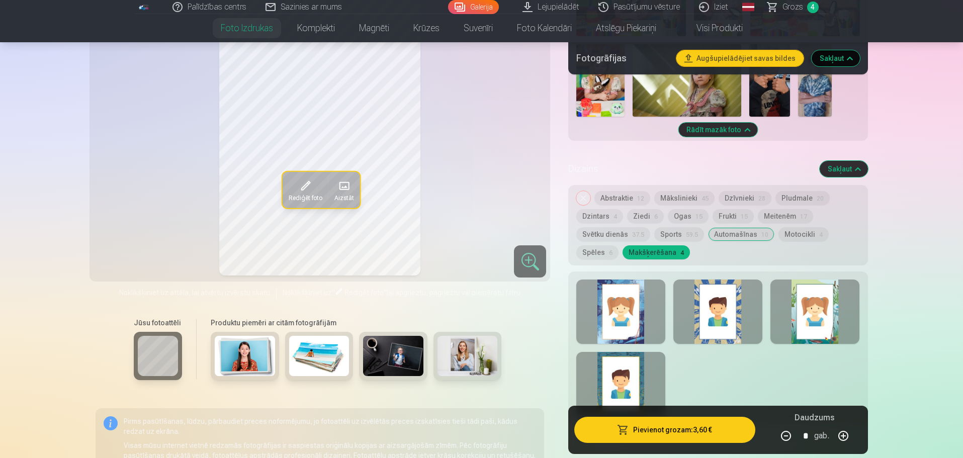
click at [617, 323] on div at bounding box center [620, 311] width 89 height 64
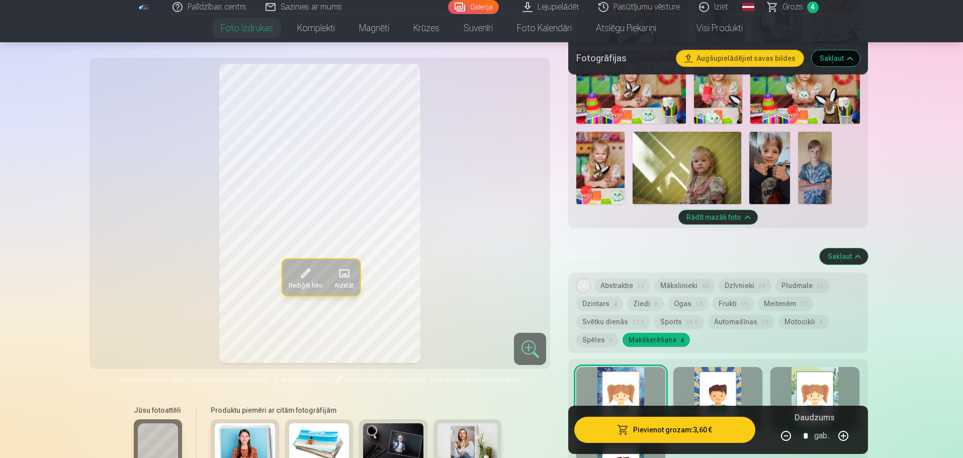
scroll to position [3130, 0]
click at [661, 283] on button "Mākslinieki 45" at bounding box center [684, 286] width 60 height 14
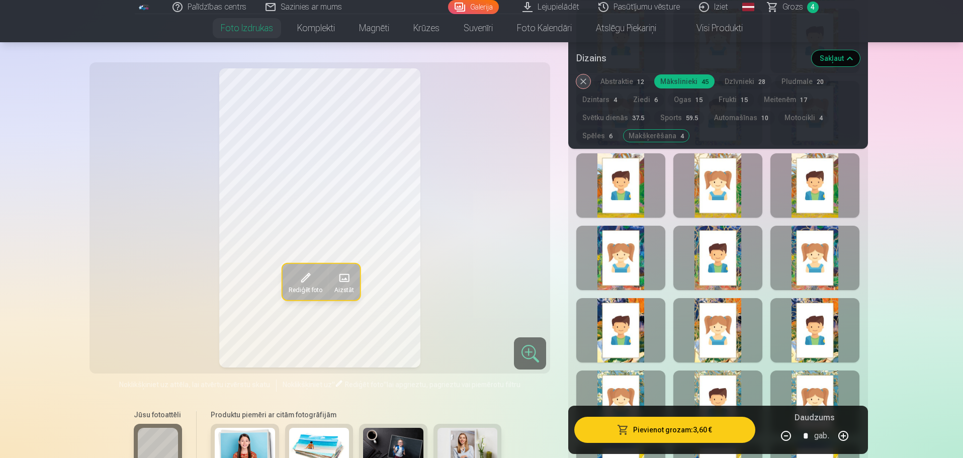
scroll to position [3773, 0]
click at [710, 334] on div at bounding box center [717, 330] width 89 height 64
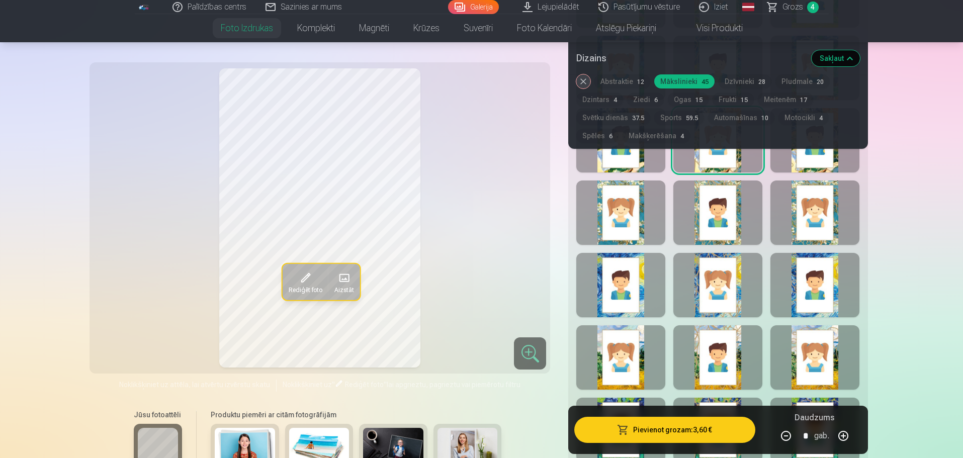
scroll to position [3963, 0]
click at [602, 362] on div at bounding box center [620, 356] width 89 height 64
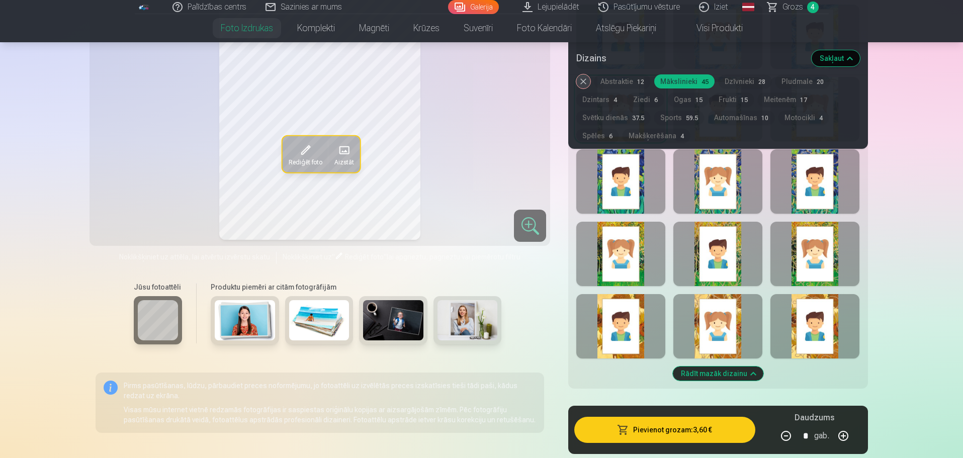
scroll to position [4211, 0]
click at [629, 327] on div at bounding box center [620, 326] width 89 height 64
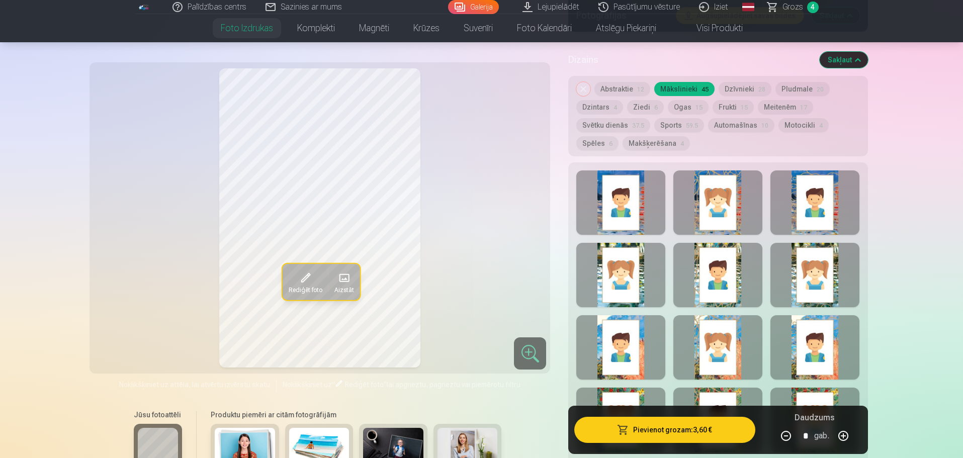
scroll to position [3326, 0]
click at [833, 259] on div at bounding box center [814, 275] width 89 height 64
click at [828, 327] on div at bounding box center [814, 348] width 89 height 64
click at [679, 131] on button "Sports 59.5" at bounding box center [679, 126] width 50 height 14
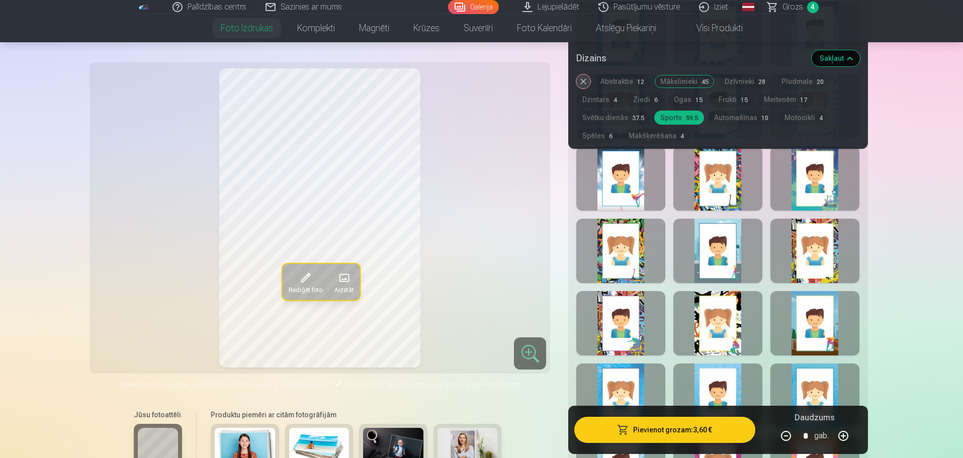
scroll to position [3997, 0]
click at [824, 316] on div at bounding box center [814, 323] width 89 height 64
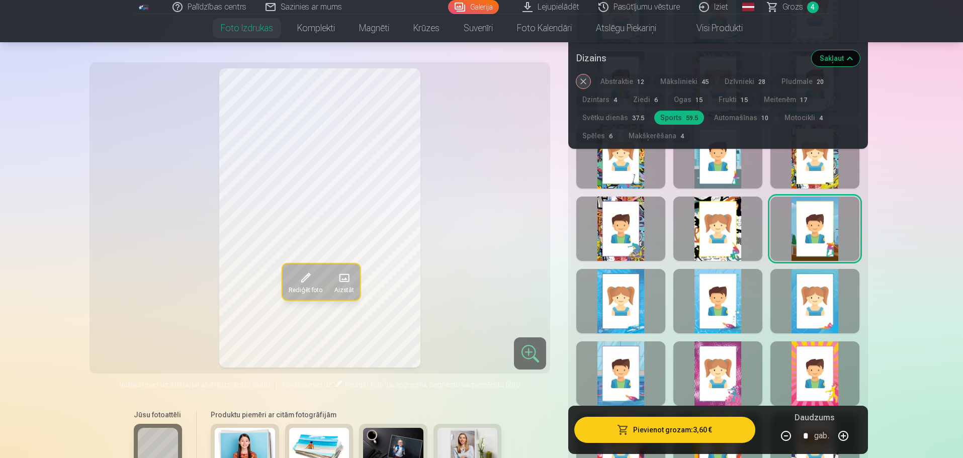
scroll to position [4091, 0]
click at [814, 369] on div at bounding box center [814, 373] width 89 height 64
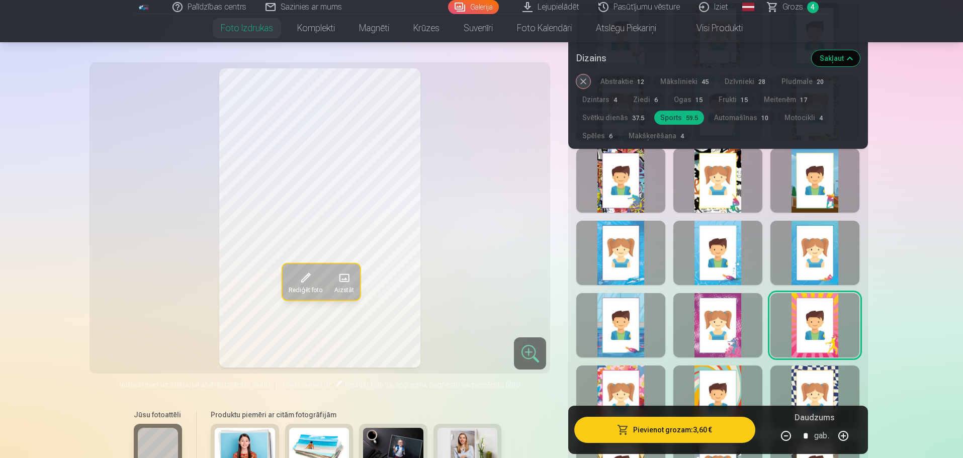
scroll to position [4140, 0]
click at [618, 339] on div at bounding box center [620, 325] width 89 height 64
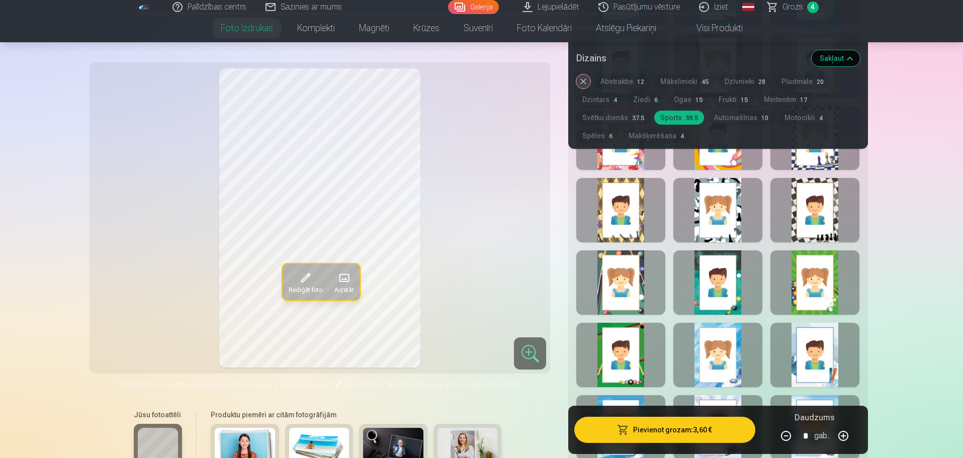
scroll to position [4399, 0]
click at [716, 359] on div at bounding box center [717, 354] width 89 height 64
click at [621, 358] on div at bounding box center [620, 354] width 89 height 64
click at [804, 349] on div at bounding box center [814, 354] width 89 height 64
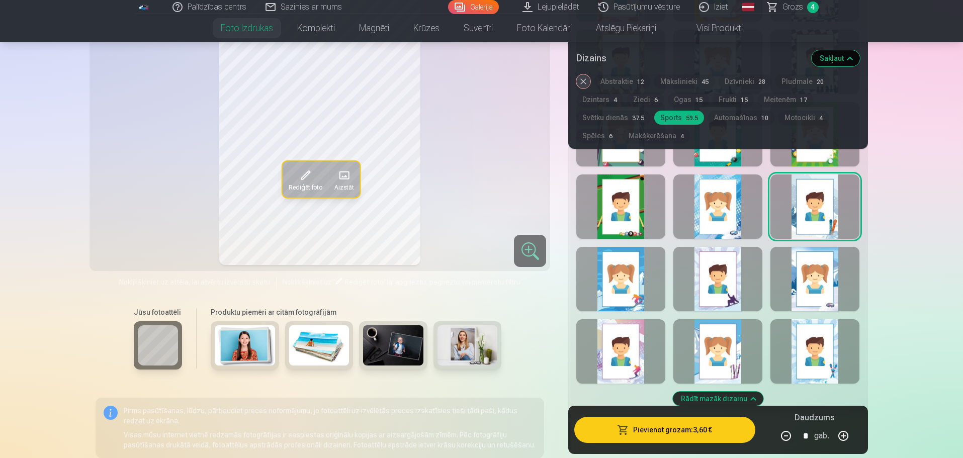
scroll to position [4548, 0]
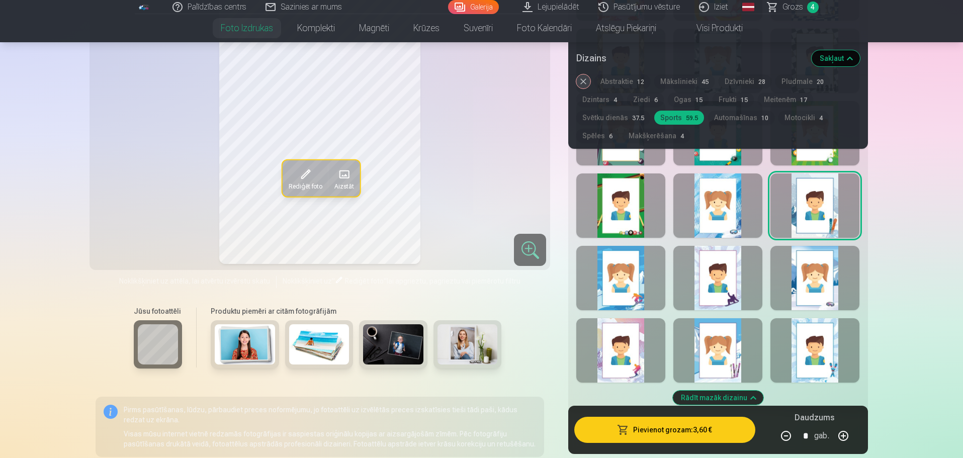
click at [797, 351] on div at bounding box center [814, 350] width 89 height 64
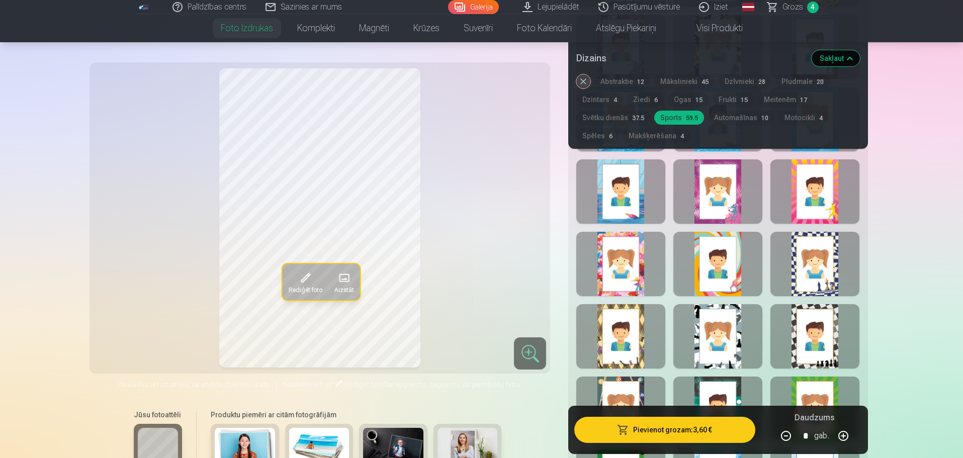
scroll to position [4272, 0]
click at [628, 337] on div at bounding box center [620, 337] width 89 height 64
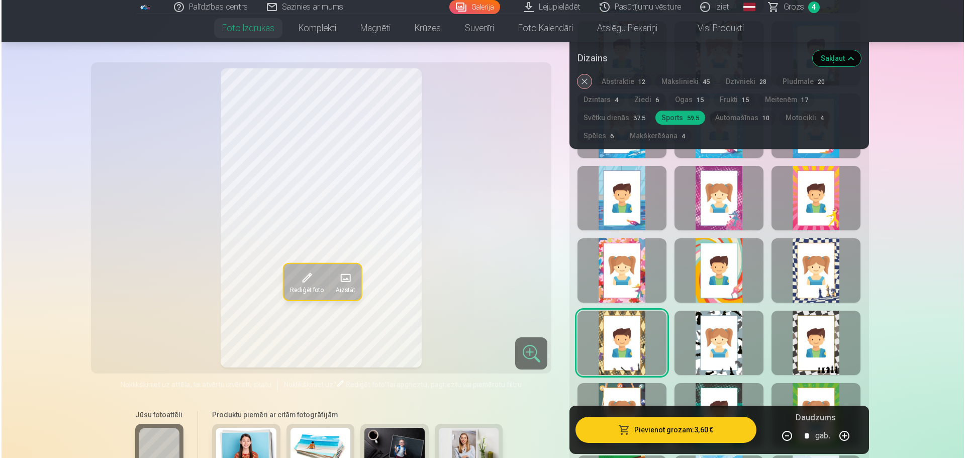
scroll to position [4210, 0]
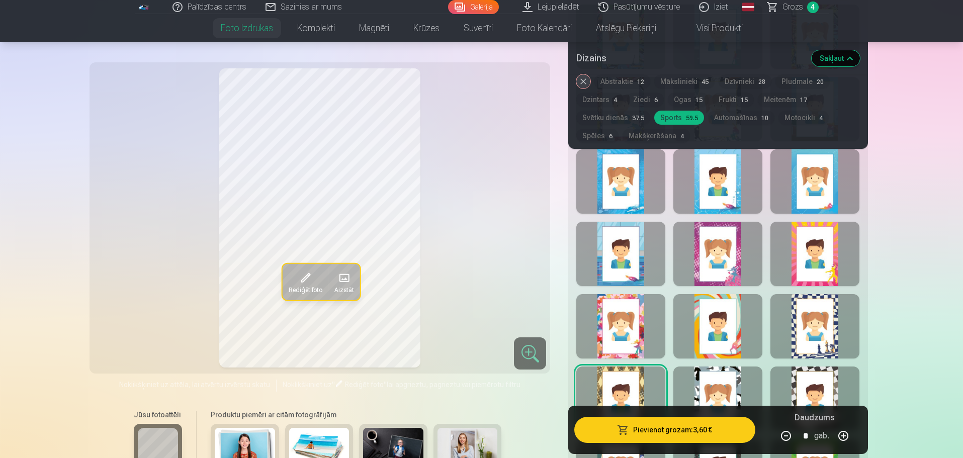
click at [848, 438] on button "button" at bounding box center [843, 436] width 24 height 24
type input "*"
click at [680, 425] on button "Pievienot grozam : 7,20 €" at bounding box center [664, 430] width 180 height 26
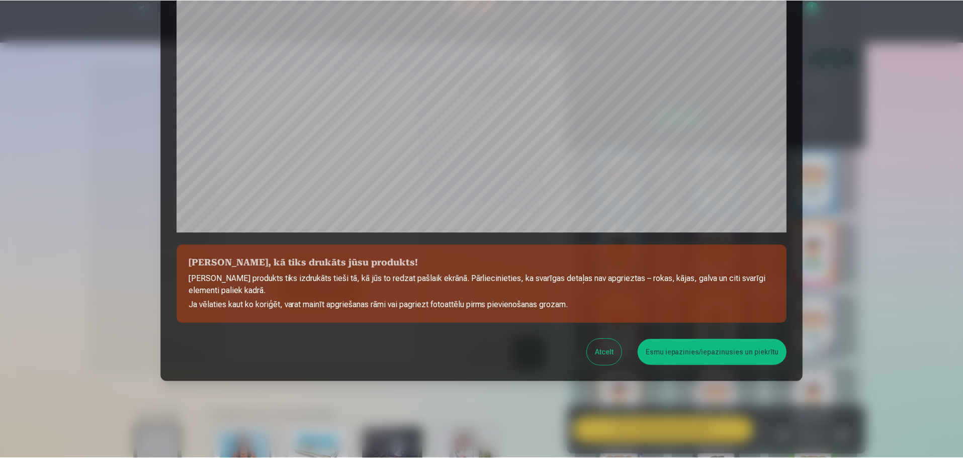
scroll to position [266, 0]
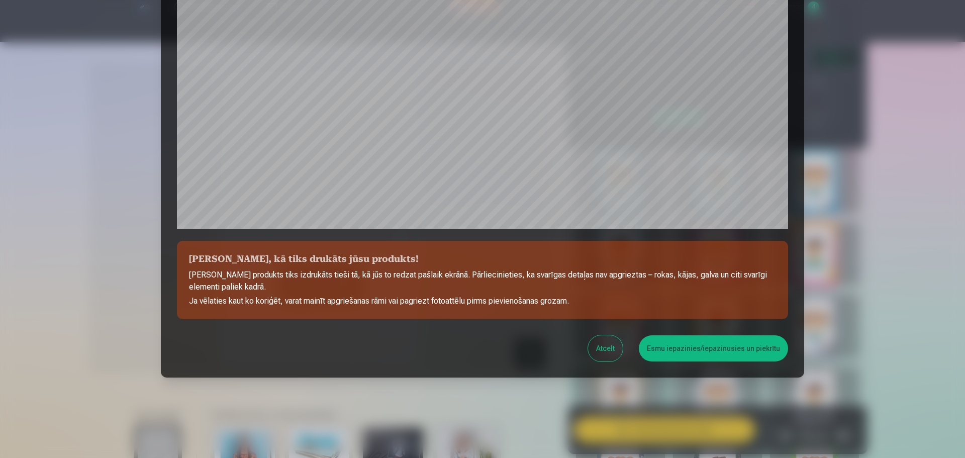
click at [733, 349] on button "Esmu iepazinies/iepazinusies un piekrītu" at bounding box center [713, 348] width 149 height 26
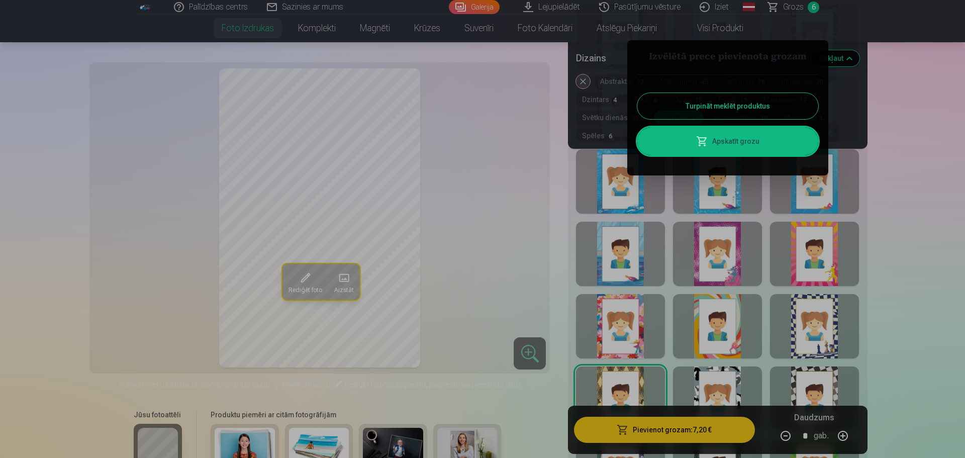
click at [729, 102] on button "Turpināt meklēt produktus" at bounding box center [727, 106] width 181 height 26
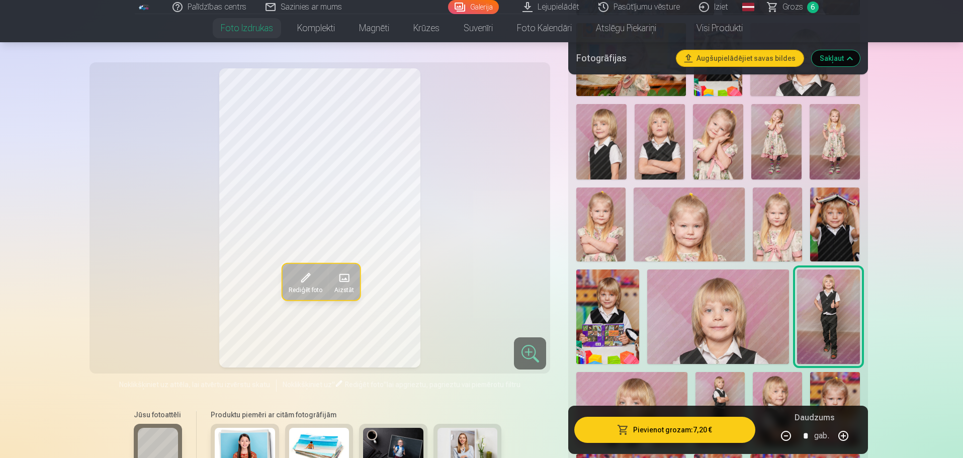
scroll to position [2708, 0]
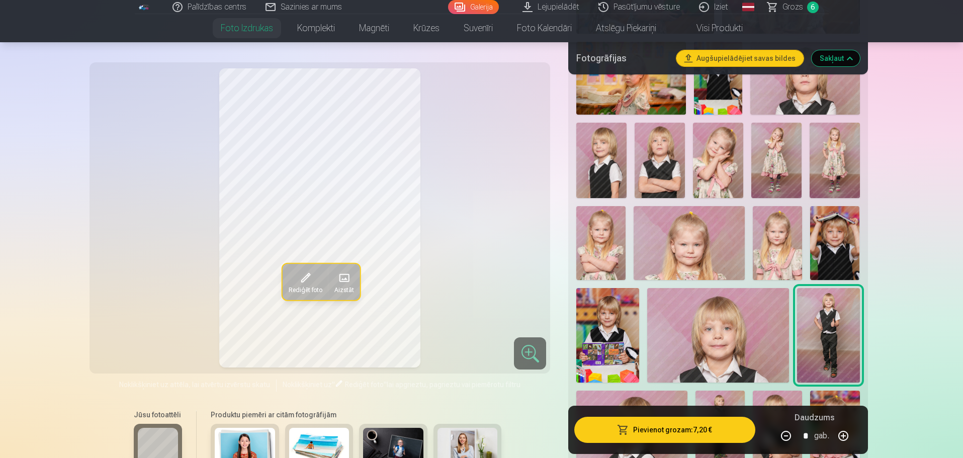
click at [785, 168] on img at bounding box center [776, 160] width 50 height 75
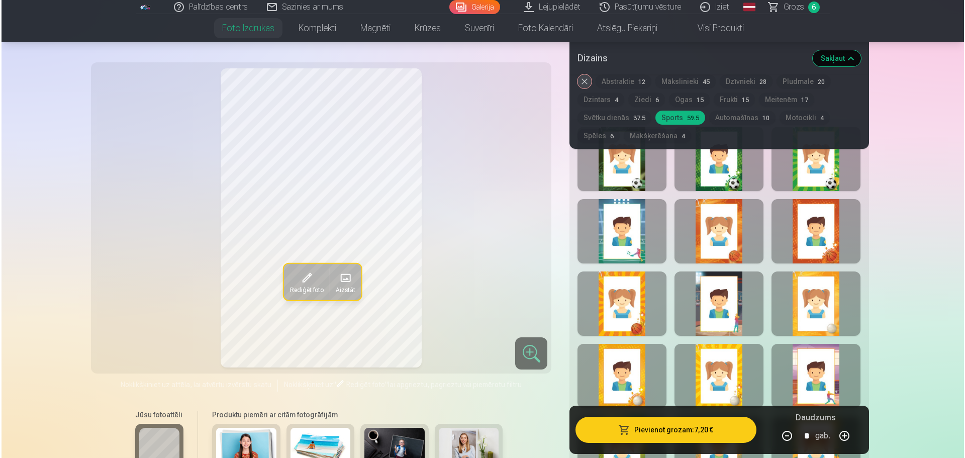
scroll to position [3205, 0]
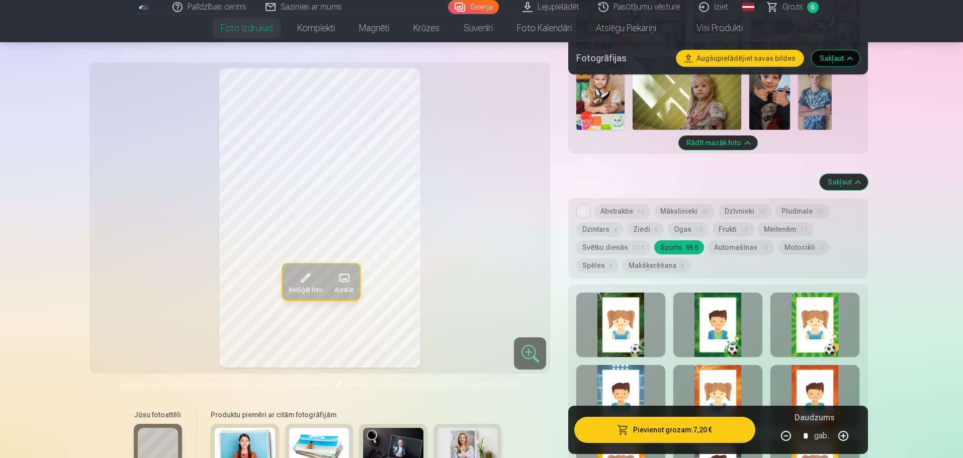
click at [684, 229] on button "Ogas 15" at bounding box center [688, 229] width 41 height 14
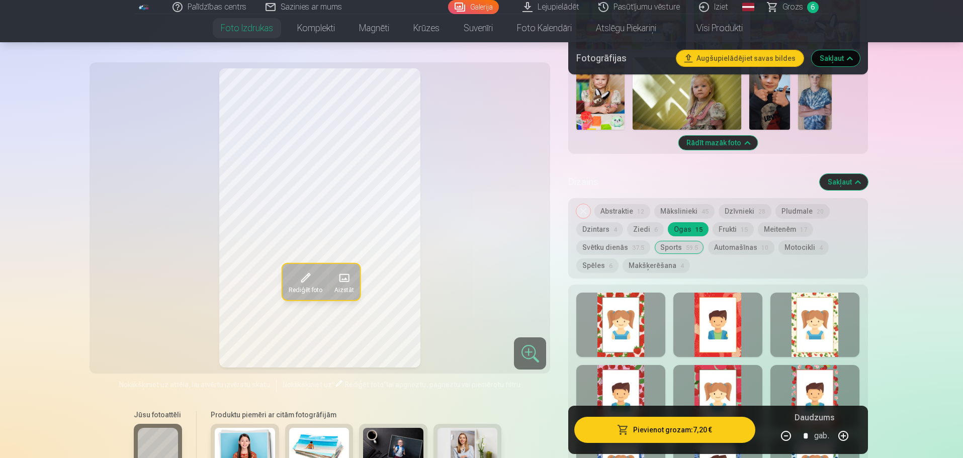
click at [623, 343] on div at bounding box center [620, 325] width 89 height 64
click at [674, 429] on button "Pievienot grozam : 7,20 €" at bounding box center [664, 430] width 180 height 26
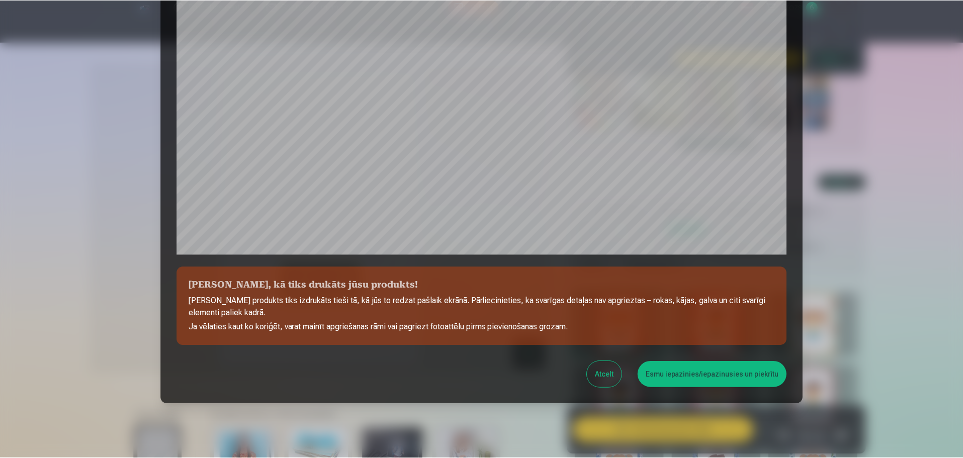
scroll to position [244, 0]
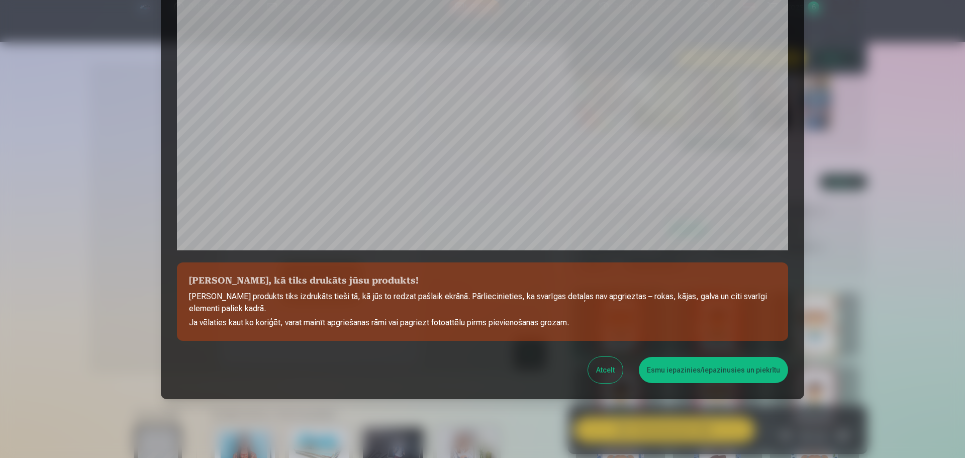
click at [720, 370] on button "Esmu iepazinies/iepazinusies un piekrītu" at bounding box center [713, 370] width 149 height 26
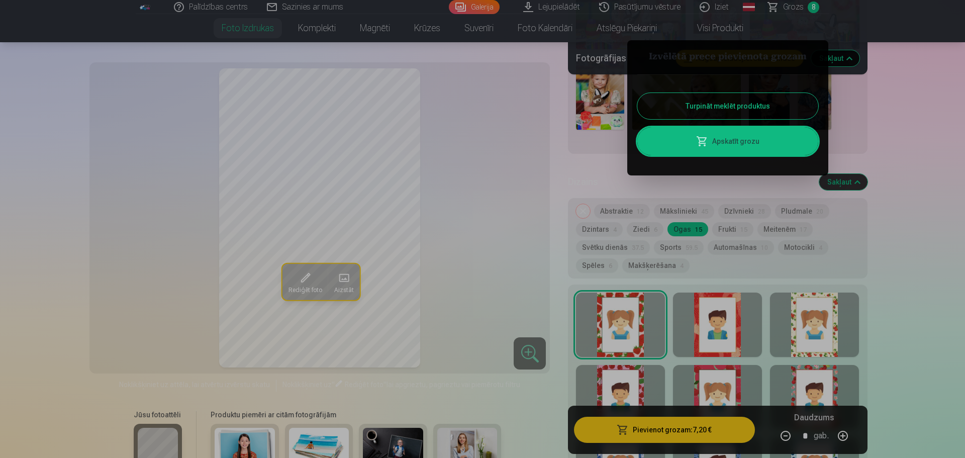
click at [733, 107] on button "Turpināt meklēt produktus" at bounding box center [727, 106] width 181 height 26
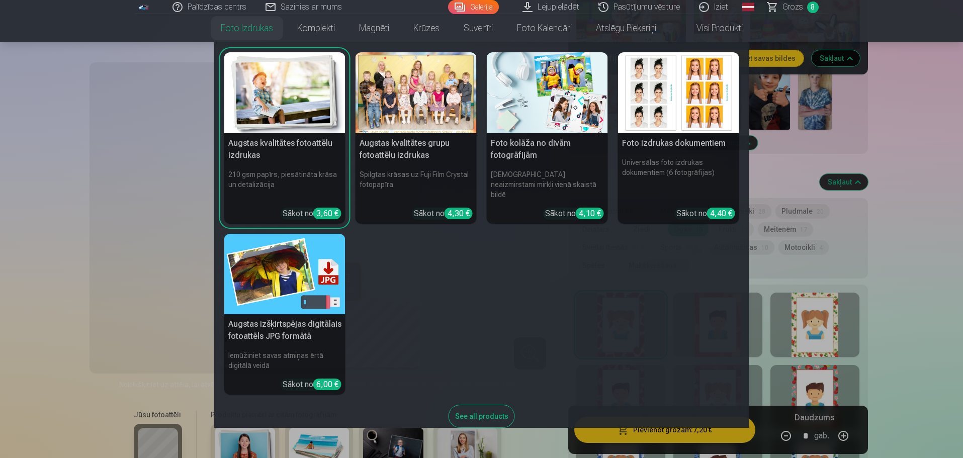
click at [244, 26] on link "Foto izdrukas" at bounding box center [247, 28] width 76 height 28
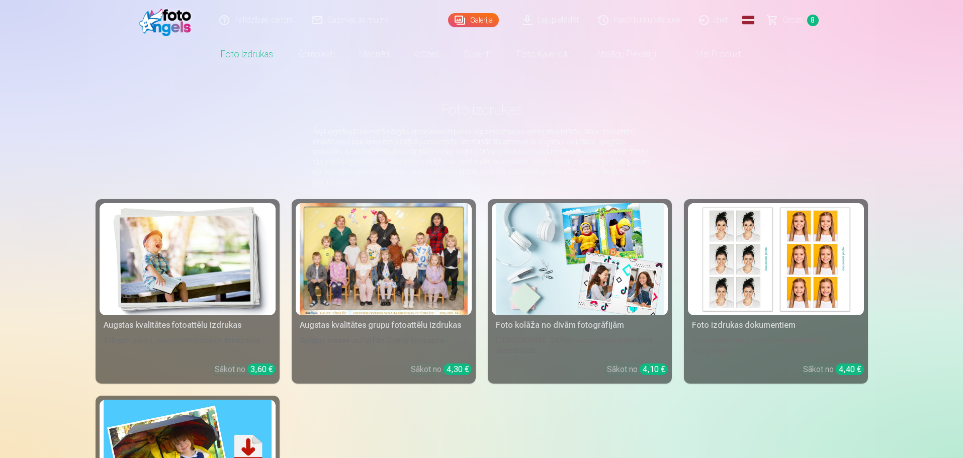
click at [391, 286] on div at bounding box center [384, 259] width 168 height 112
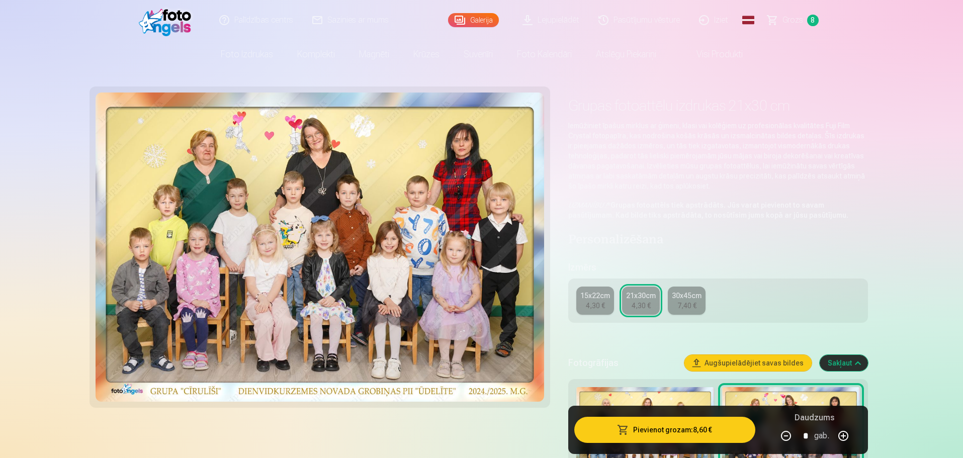
click at [587, 306] on div "4,30 €" at bounding box center [595, 306] width 19 height 10
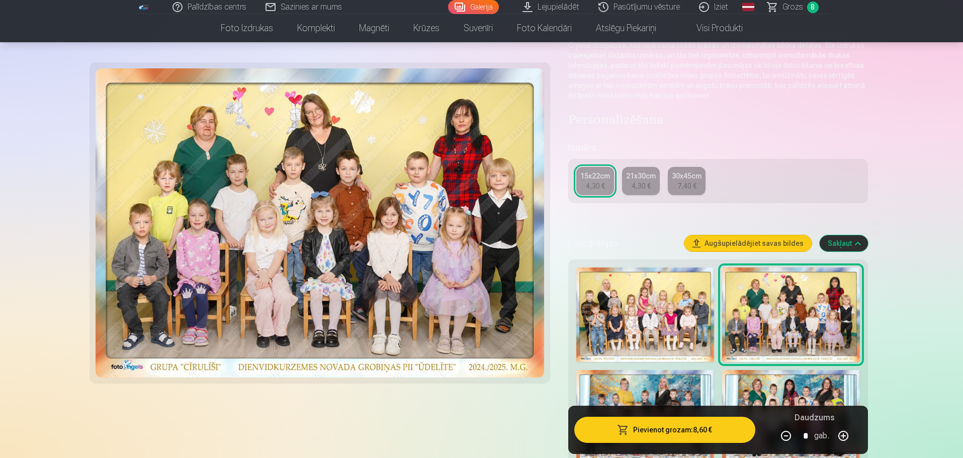
scroll to position [151, 0]
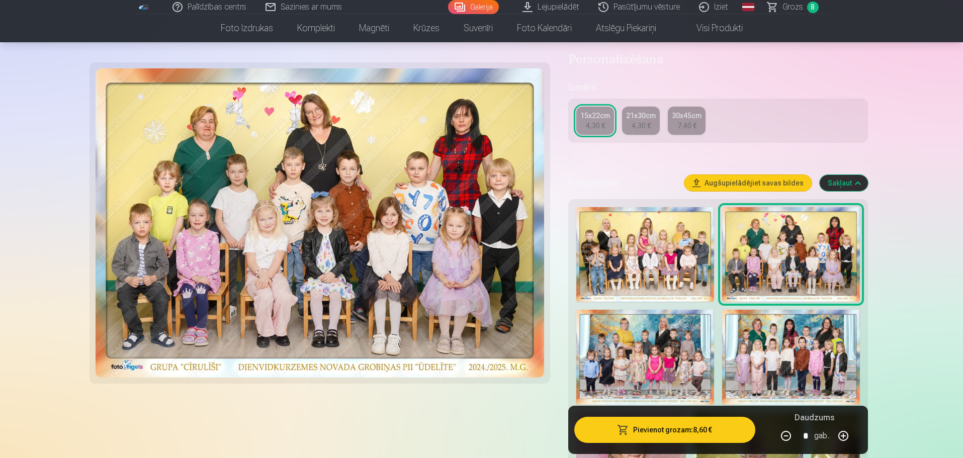
click at [789, 410] on div "Pievienot grozam : 8,60 € Daudzums * gab." at bounding box center [717, 430] width 299 height 48
click at [784, 359] on img at bounding box center [791, 357] width 138 height 95
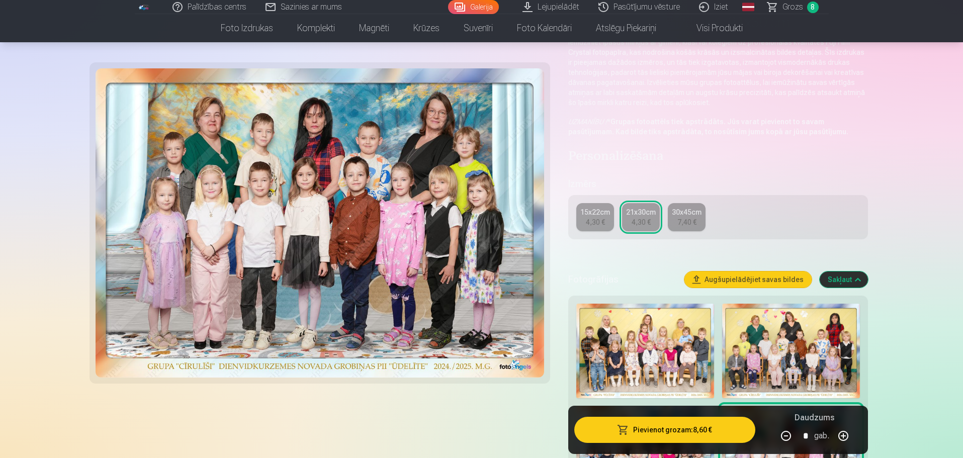
scroll to position [88, 0]
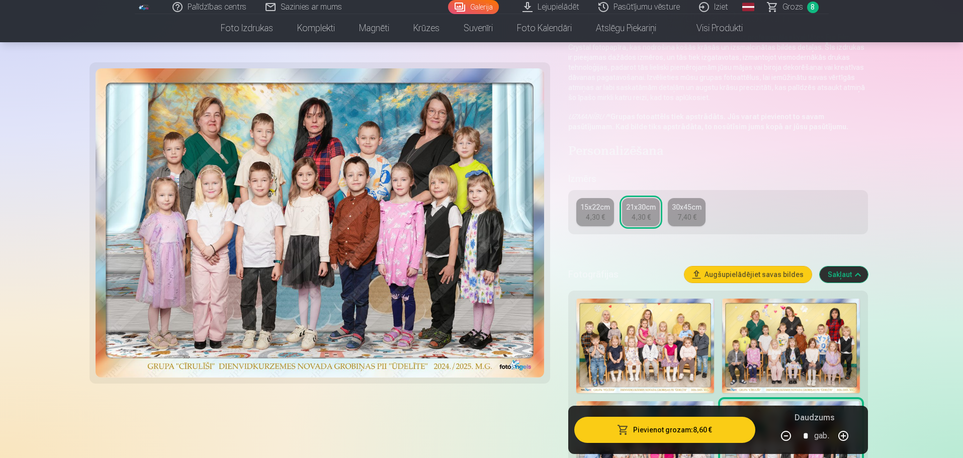
click at [801, 308] on img at bounding box center [791, 346] width 138 height 95
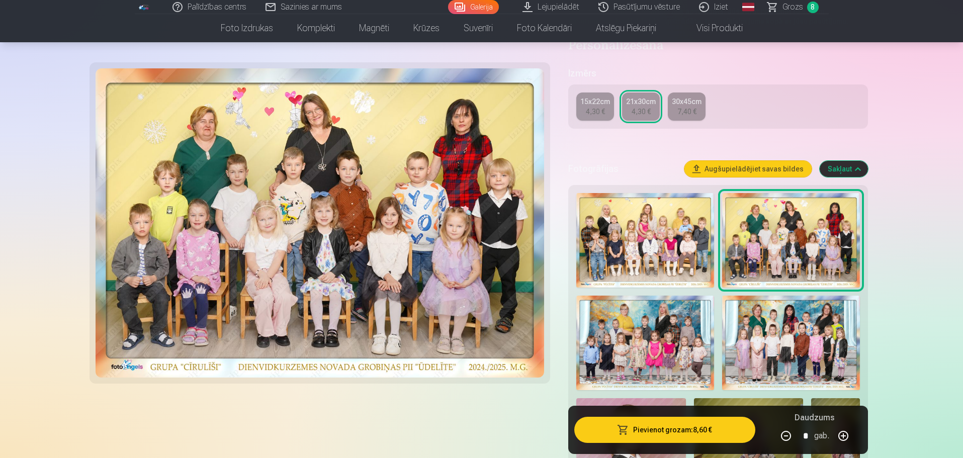
scroll to position [195, 0]
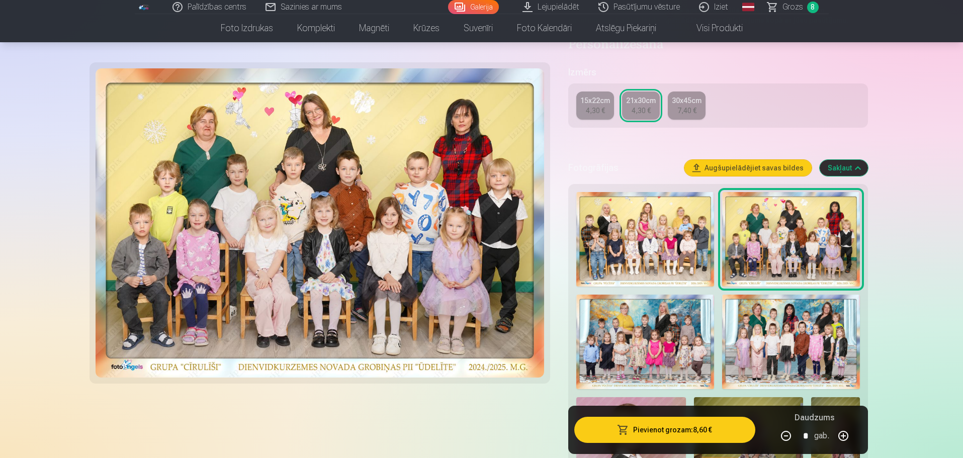
click at [791, 341] on img at bounding box center [791, 342] width 138 height 95
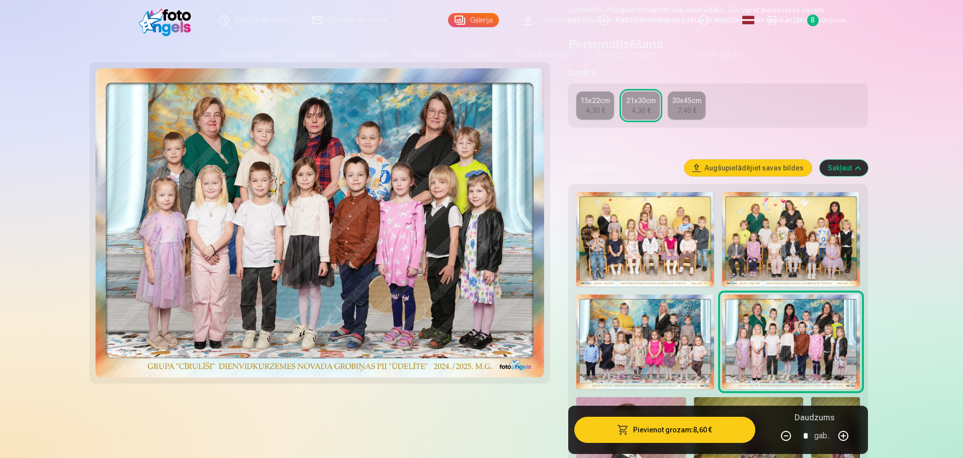
scroll to position [0, 0]
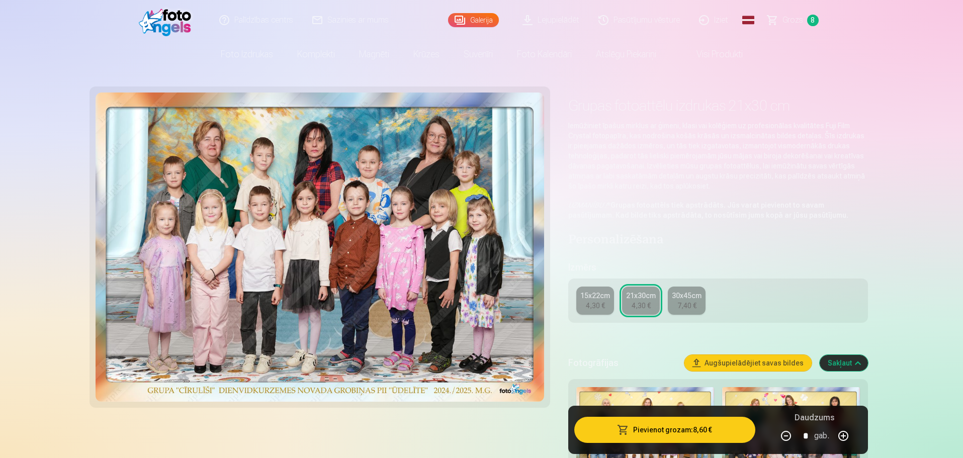
click at [786, 436] on button "button" at bounding box center [786, 436] width 24 height 24
type input "*"
click at [659, 432] on button "Pievienot grozam : 4,30 €" at bounding box center [664, 430] width 180 height 26
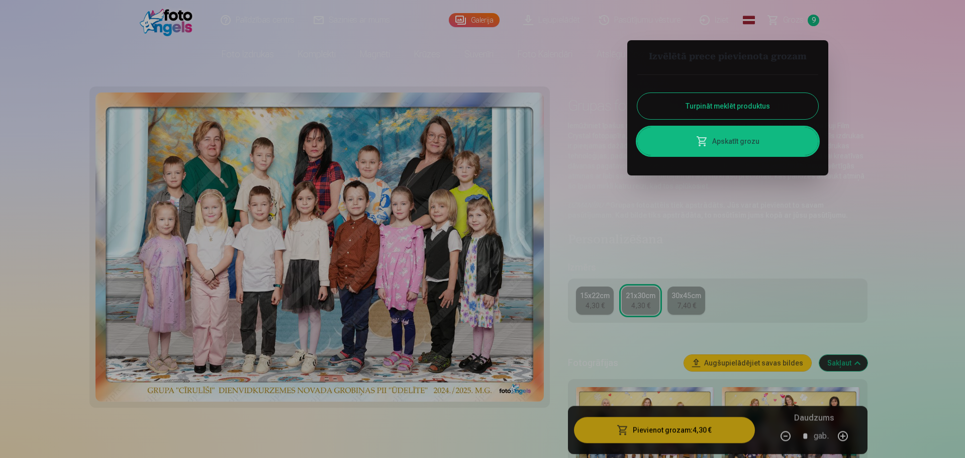
click at [713, 106] on button "Turpināt meklēt produktus" at bounding box center [727, 106] width 181 height 26
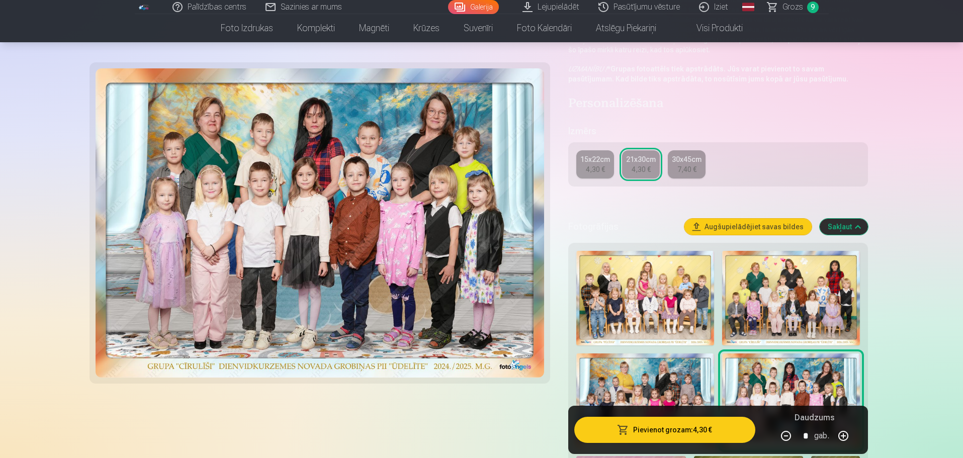
scroll to position [138, 0]
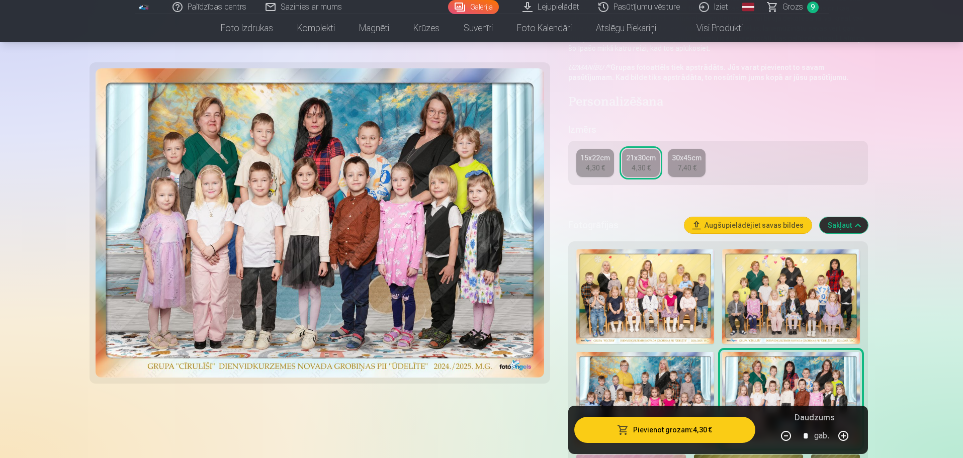
click at [788, 5] on span "Grozs" at bounding box center [792, 7] width 21 height 12
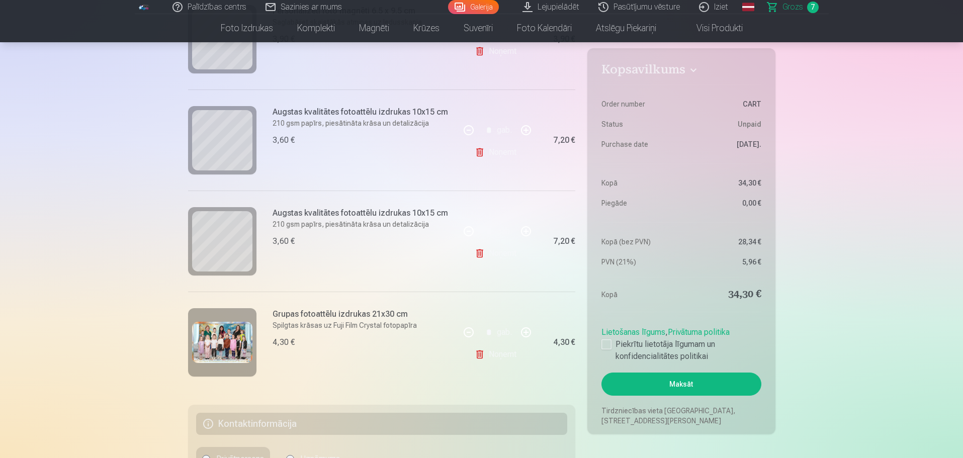
scroll to position [588, 0]
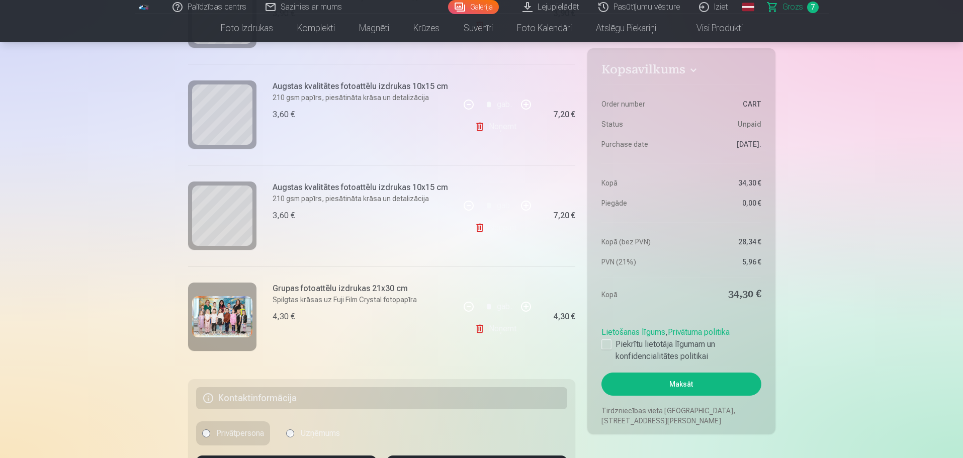
click at [491, 329] on link "Noņemt" at bounding box center [498, 329] width 46 height 20
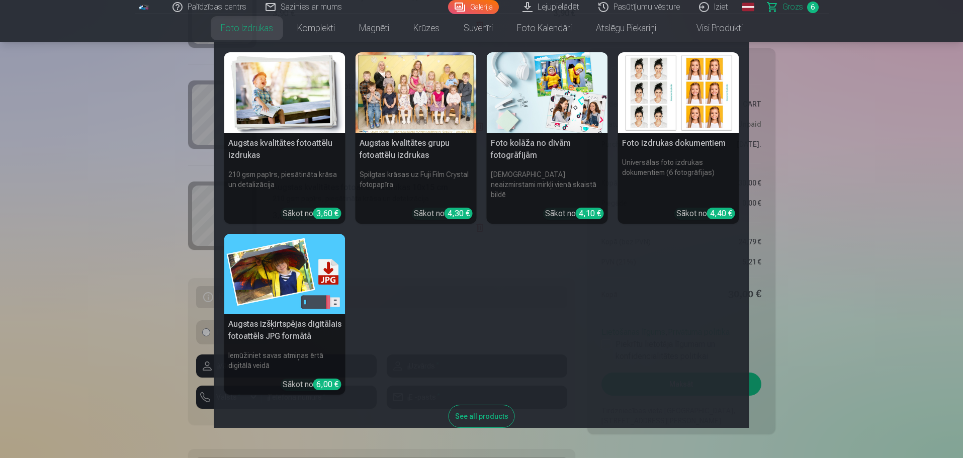
click at [235, 26] on link "Foto izdrukas" at bounding box center [247, 28] width 76 height 28
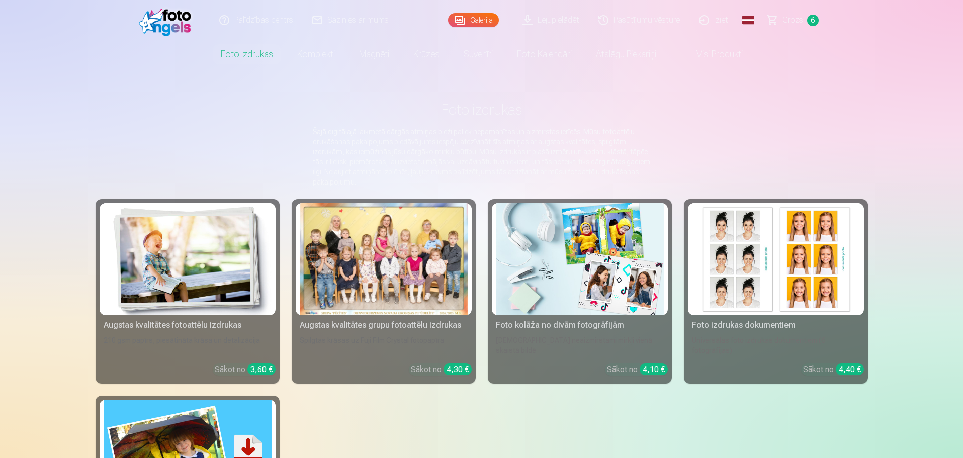
click at [393, 297] on div at bounding box center [384, 259] width 168 height 112
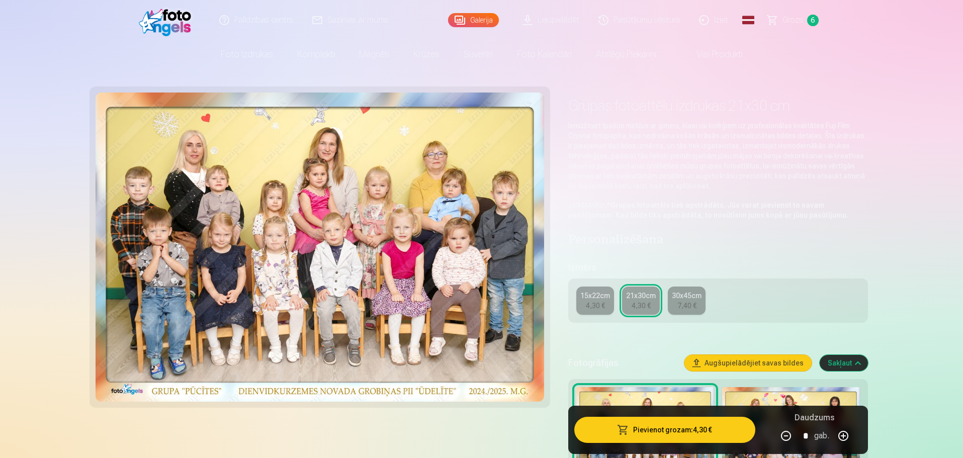
click at [583, 300] on div "15x22cm" at bounding box center [595, 296] width 30 height 10
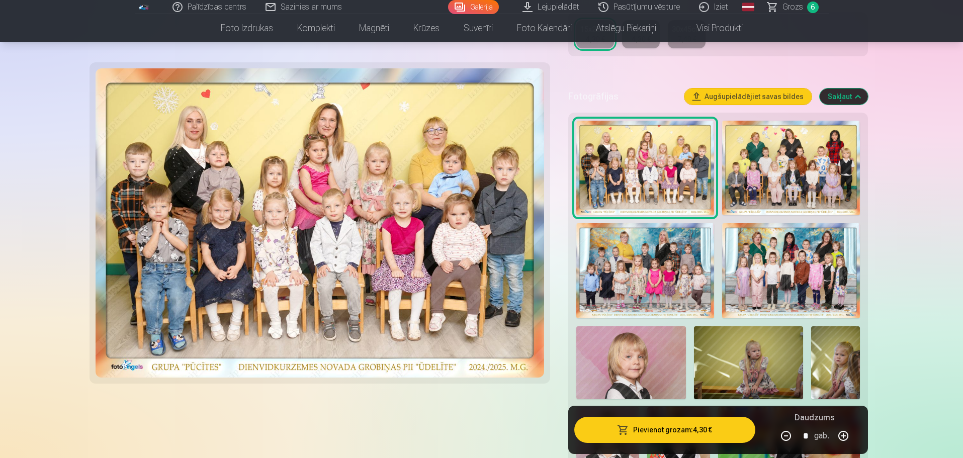
scroll to position [292, 0]
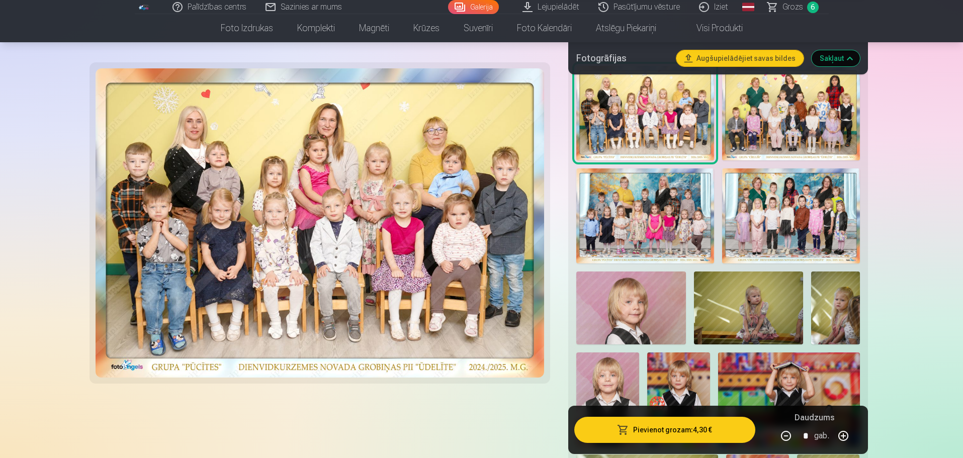
click at [795, 221] on img at bounding box center [791, 215] width 138 height 95
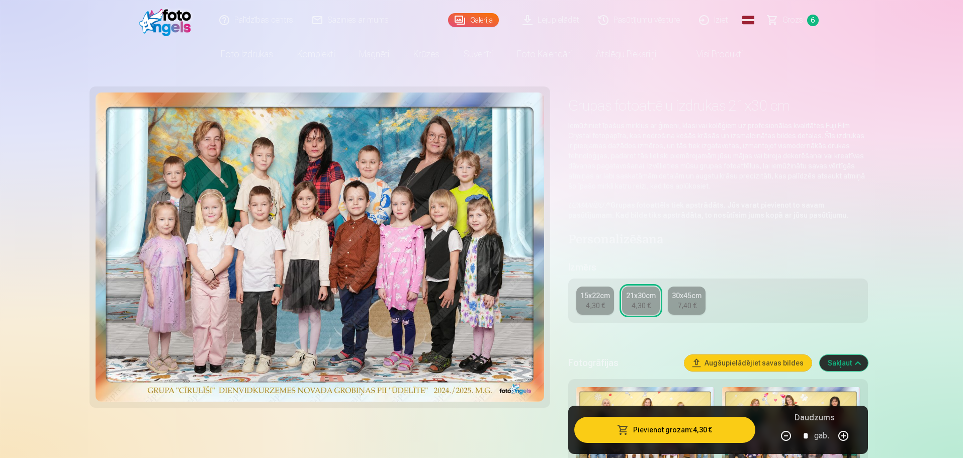
click at [595, 311] on link "15x22cm 4,30 €" at bounding box center [595, 301] width 38 height 28
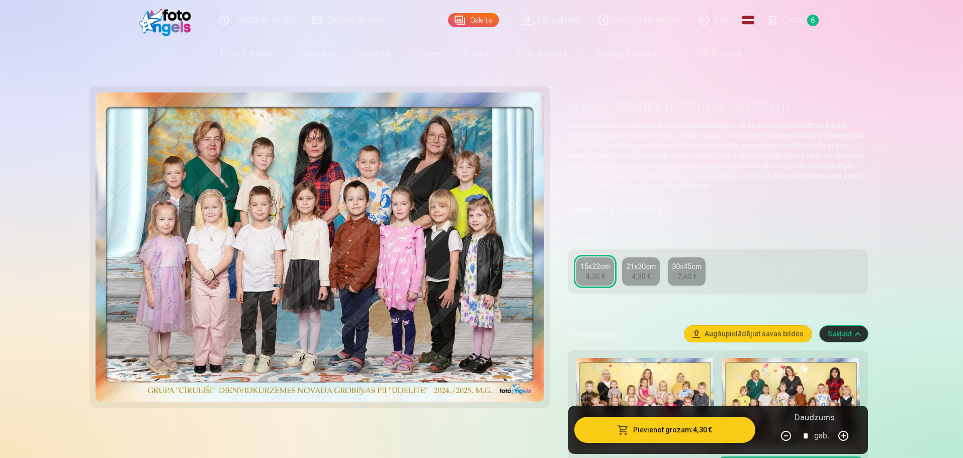
click at [662, 437] on button "Pievienot grozam : 4,30 €" at bounding box center [664, 430] width 180 height 26
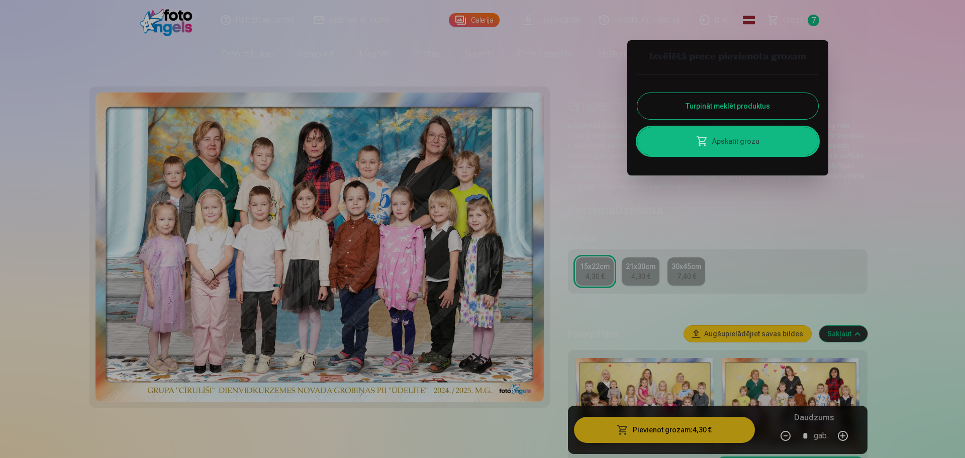
click at [700, 107] on button "Turpināt meklēt produktus" at bounding box center [727, 106] width 181 height 26
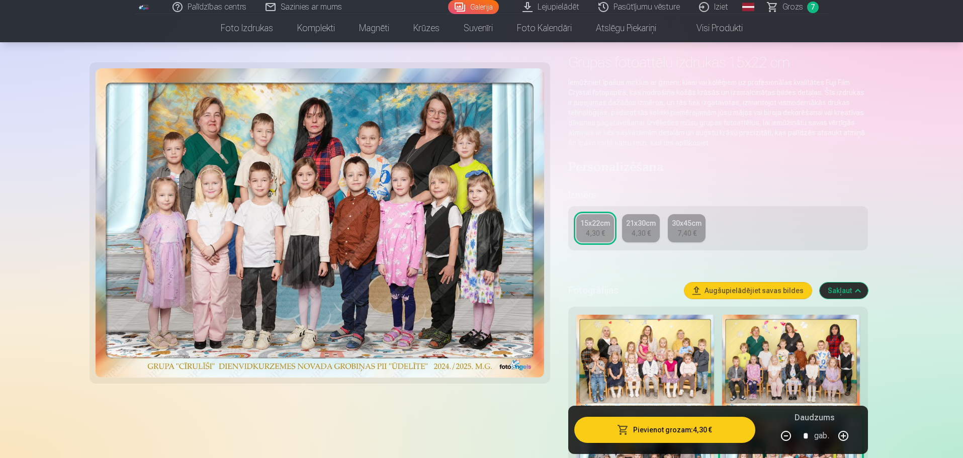
scroll to position [44, 0]
click at [633, 364] on img at bounding box center [645, 361] width 138 height 95
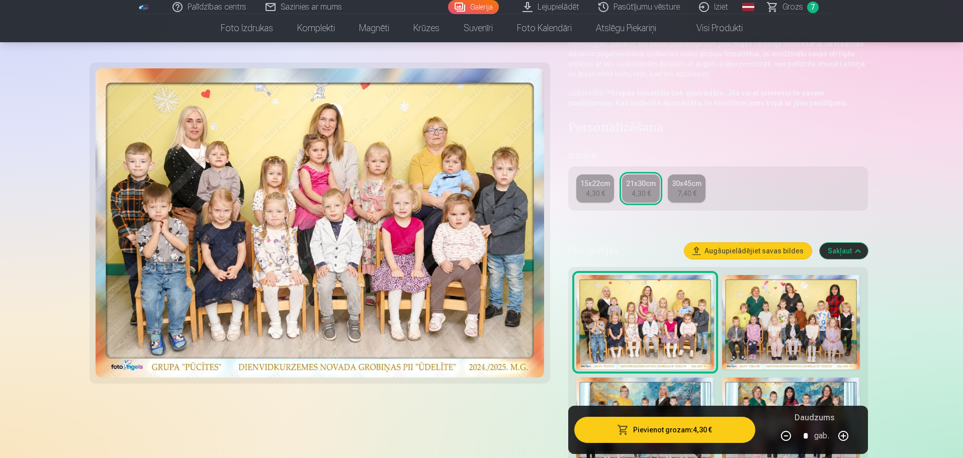
scroll to position [115, 0]
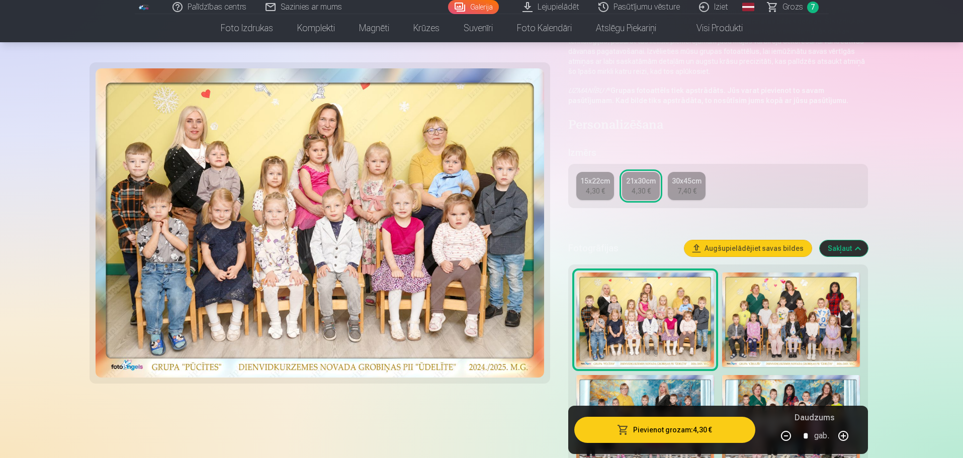
click at [668, 386] on img at bounding box center [645, 422] width 138 height 95
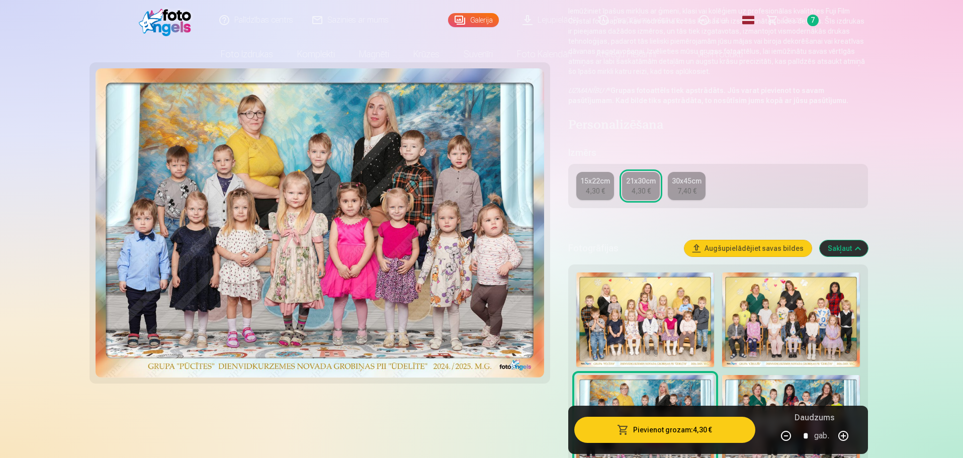
scroll to position [0, 0]
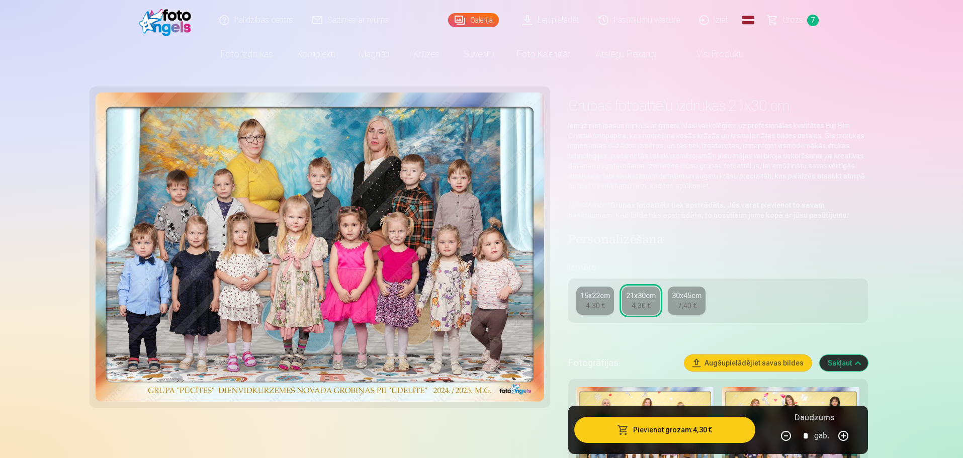
click at [664, 392] on img at bounding box center [645, 434] width 138 height 95
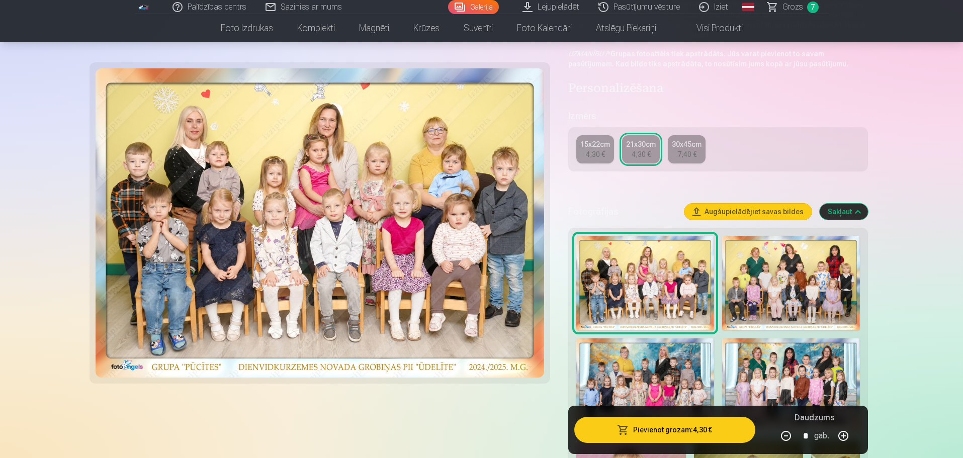
scroll to position [153, 0]
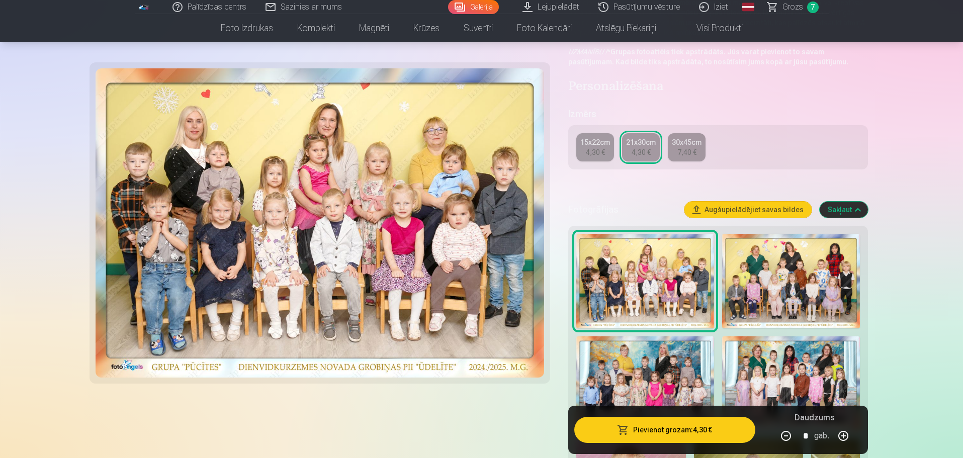
click at [652, 367] on img at bounding box center [645, 383] width 138 height 95
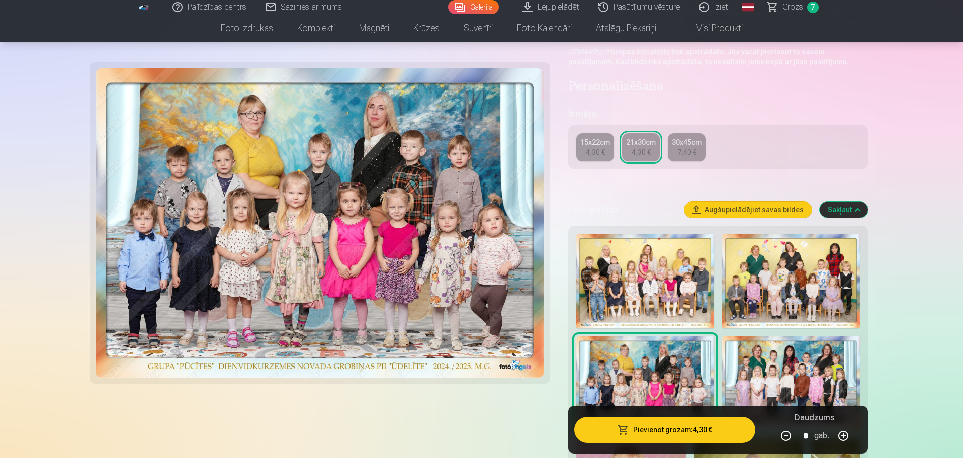
scroll to position [0, 0]
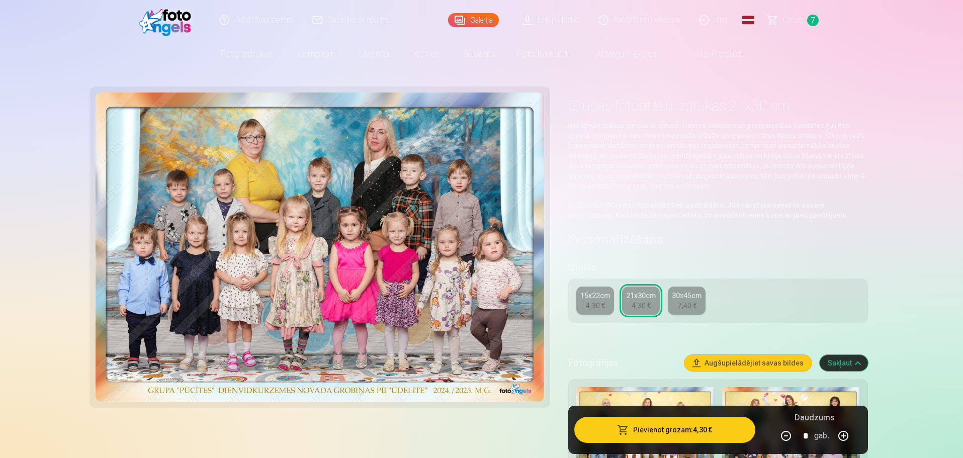
click at [593, 307] on div "4,30 €" at bounding box center [595, 306] width 19 height 10
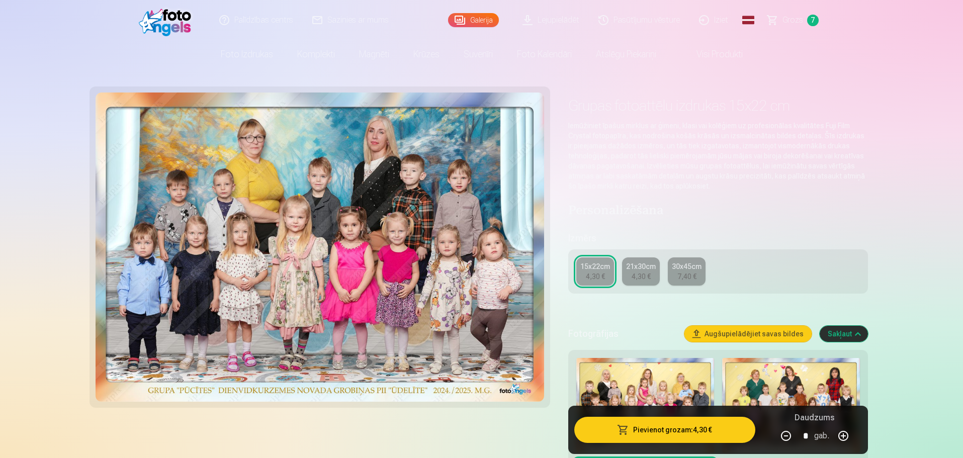
click at [667, 434] on button "Pievienot grozam : 4,30 €" at bounding box center [664, 430] width 180 height 26
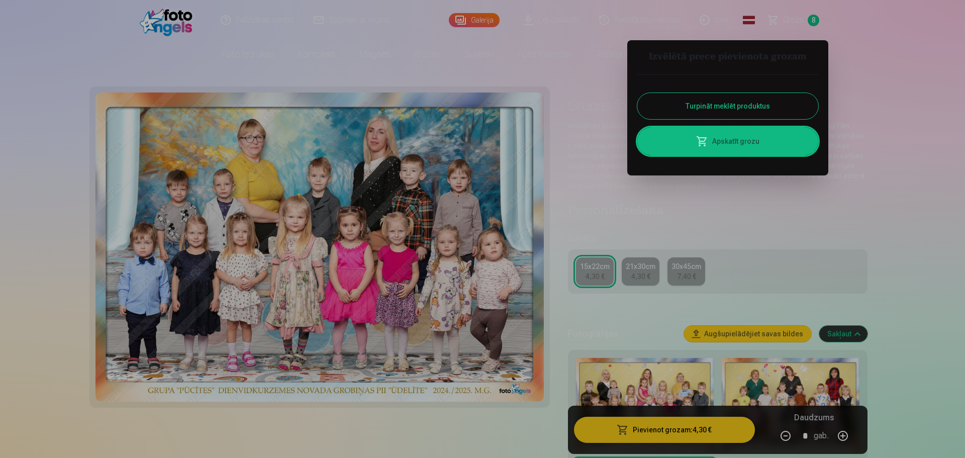
click at [740, 149] on link "Apskatīt grozu" at bounding box center [727, 141] width 181 height 28
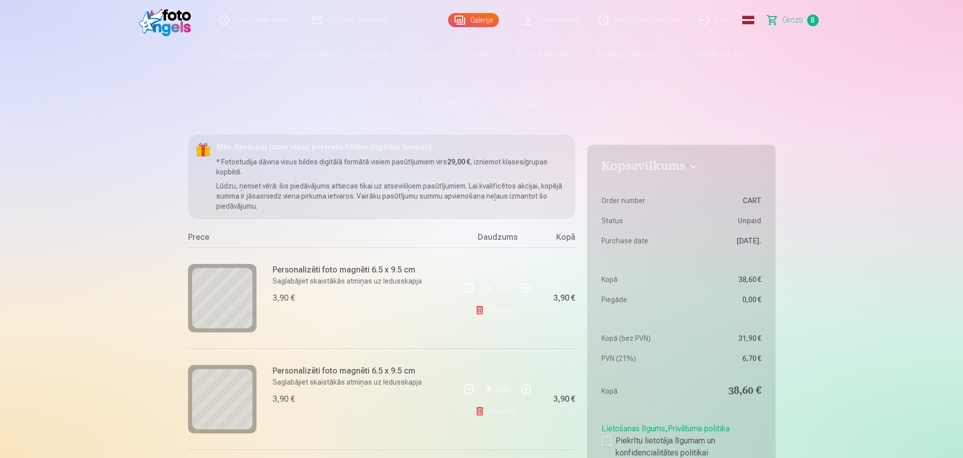
click at [478, 22] on link "Galerija" at bounding box center [473, 20] width 51 height 14
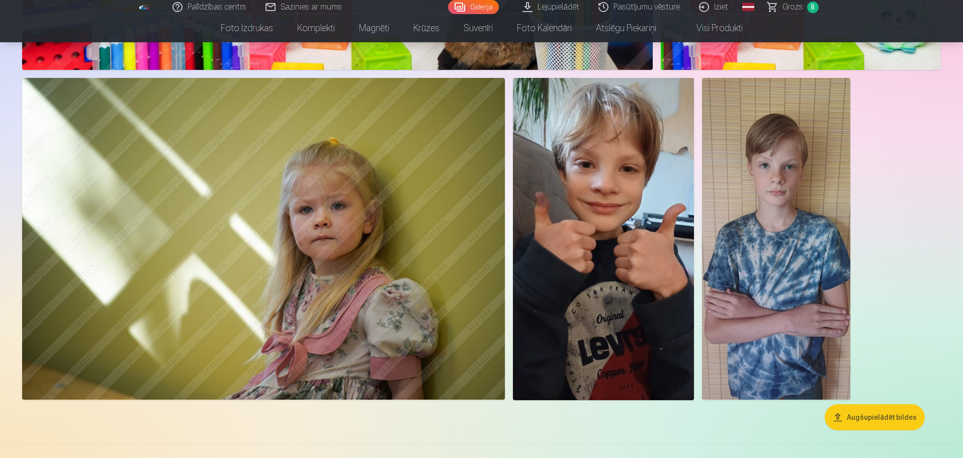
scroll to position [31629, 0]
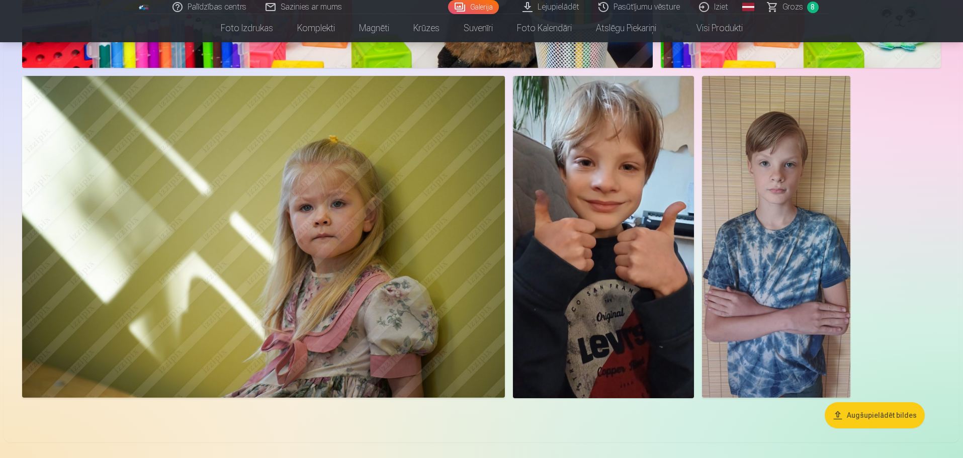
click at [780, 9] on link "Grozs 8" at bounding box center [793, 7] width 70 height 14
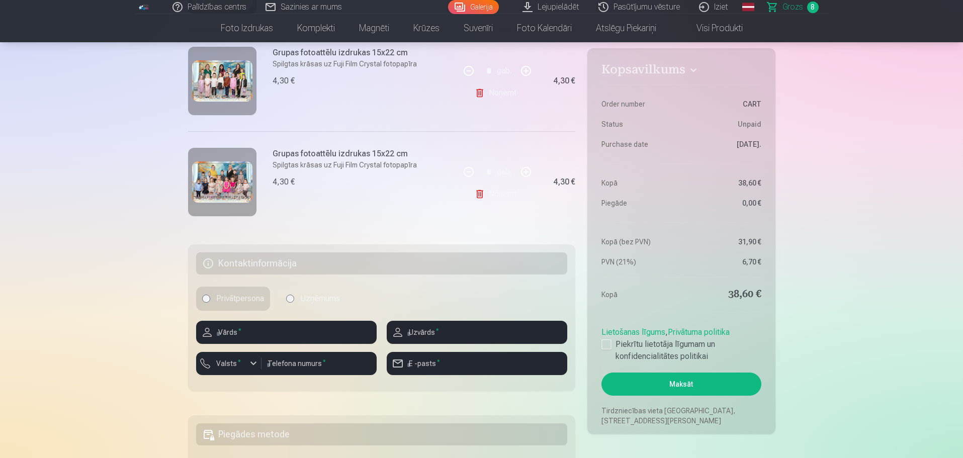
scroll to position [865, 0]
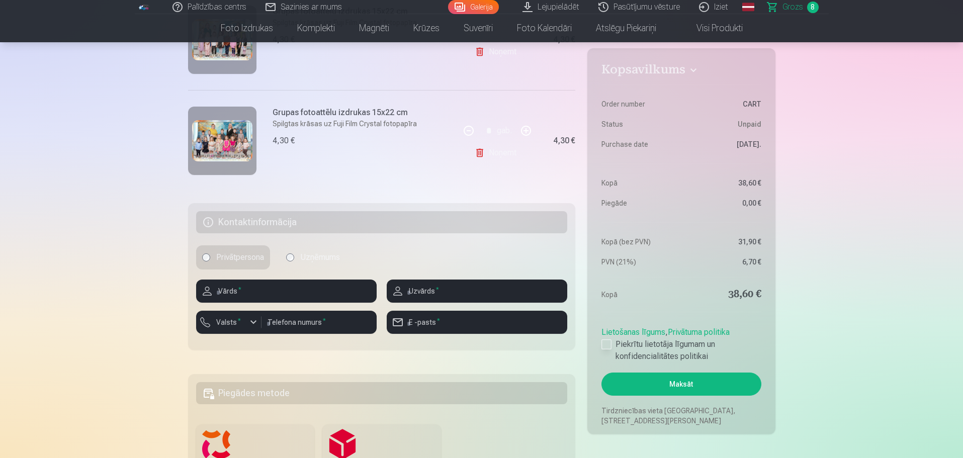
click at [605, 341] on div at bounding box center [606, 344] width 10 height 10
click at [317, 289] on input "text" at bounding box center [286, 290] width 180 height 23
type input "****"
click at [433, 293] on input "text" at bounding box center [477, 290] width 180 height 23
type input "*******"
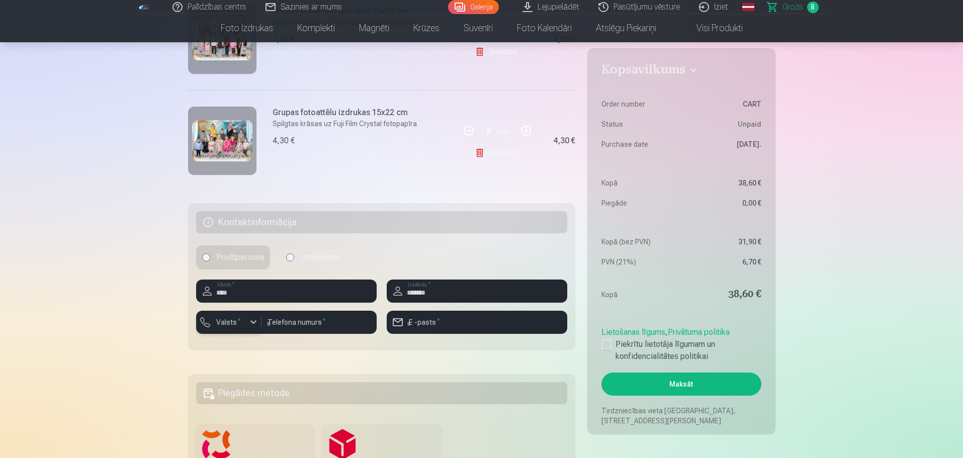
click at [243, 321] on div "button" at bounding box center [231, 324] width 30 height 10
click at [259, 343] on li "+371 Latvija" at bounding box center [239, 346] width 71 height 20
click at [287, 322] on input "number" at bounding box center [318, 322] width 115 height 23
type input "********"
click at [453, 322] on input "email" at bounding box center [477, 322] width 180 height 23
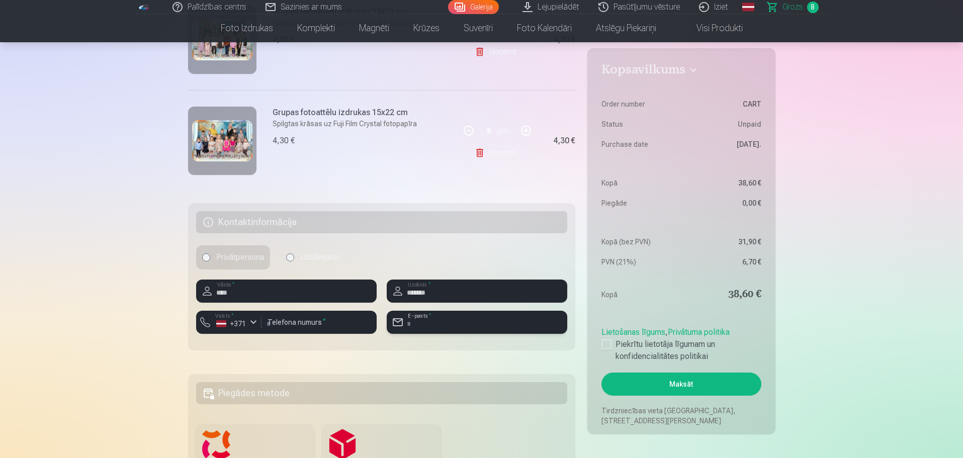
type input "**********"
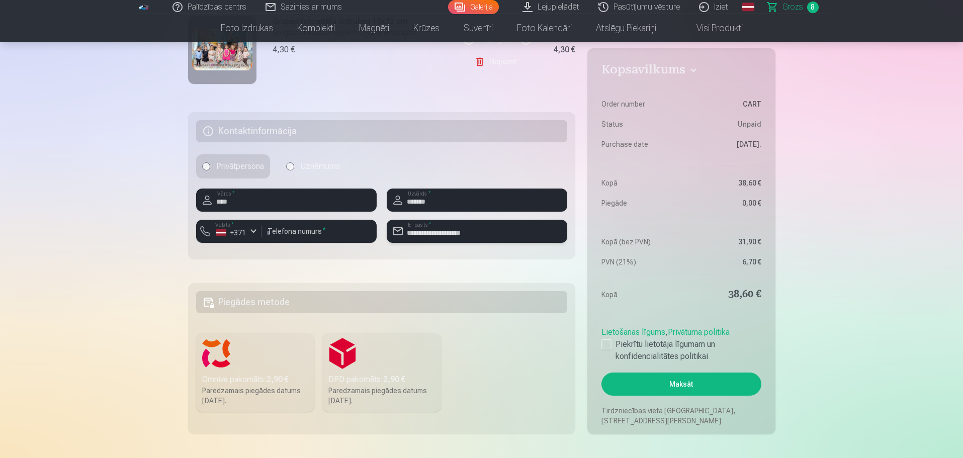
scroll to position [959, 0]
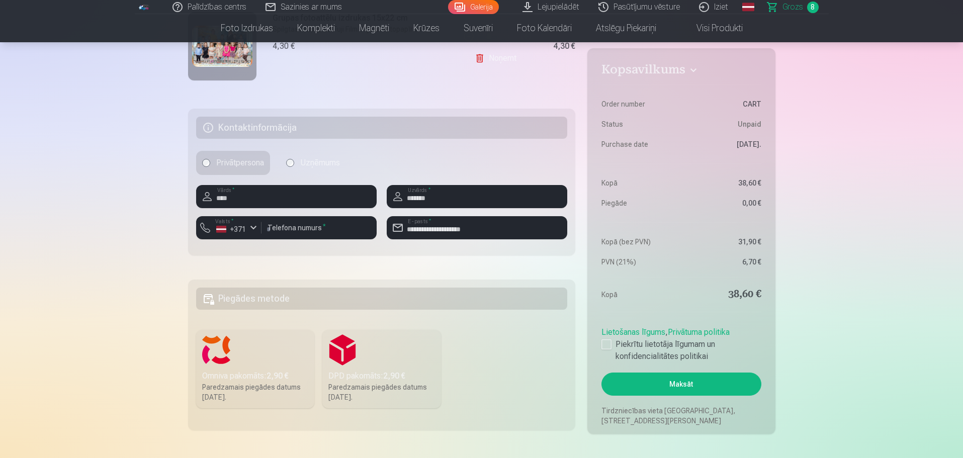
click at [216, 344] on label "Omniva pakomāts : 2,90 € Paredzamais piegādes datums 6.09.2025." at bounding box center [255, 369] width 119 height 78
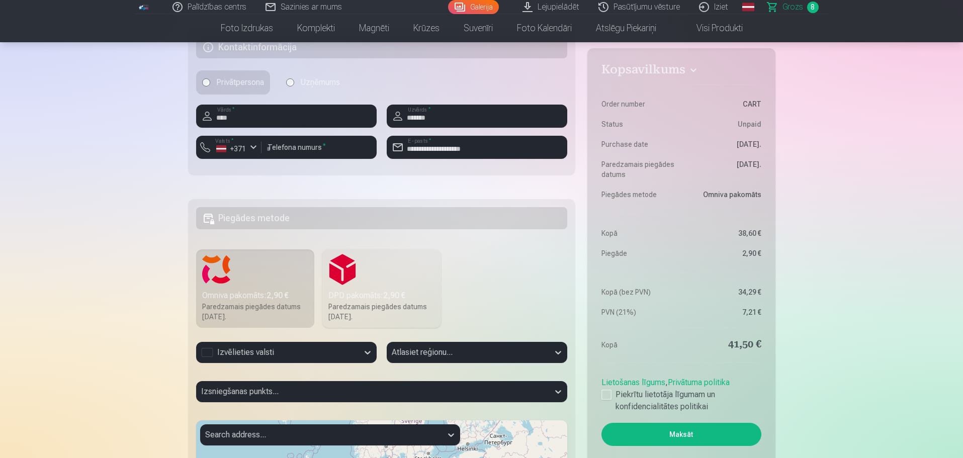
scroll to position [1060, 0]
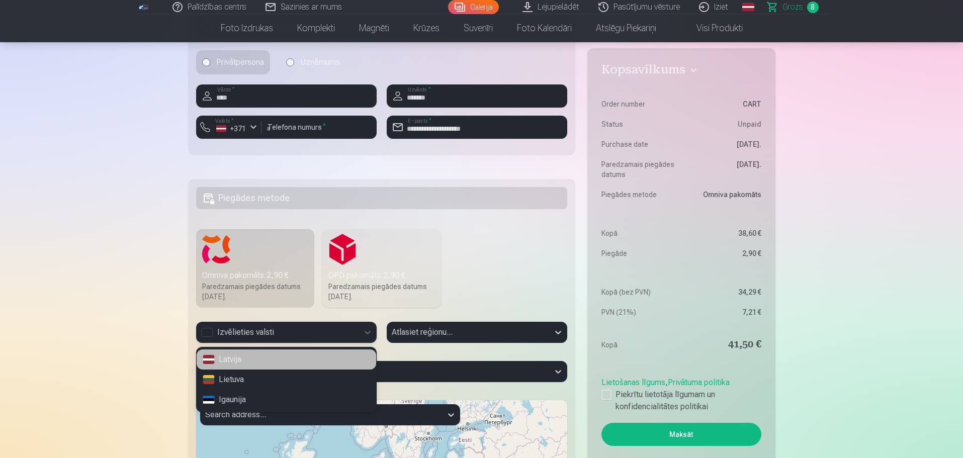
click at [281, 333] on div "Izvēlieties valsti" at bounding box center [277, 332] width 152 height 12
click at [228, 355] on div "Latvija" at bounding box center [286, 359] width 179 height 20
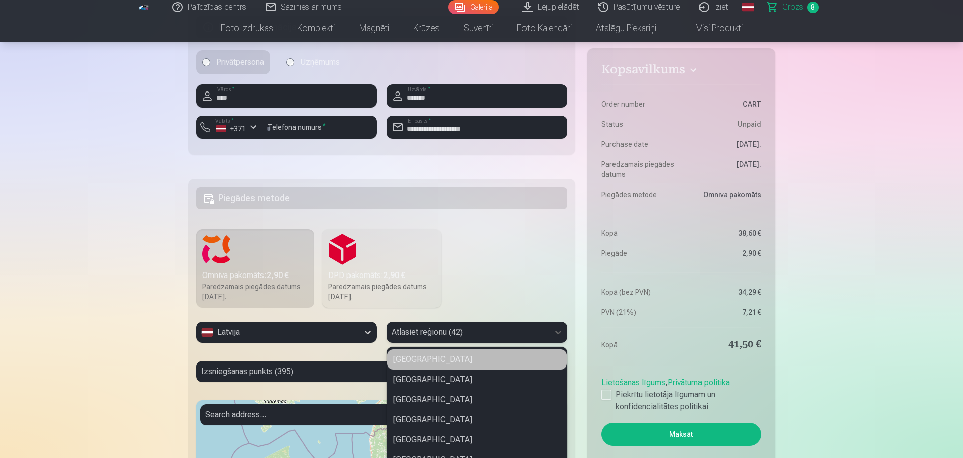
scroll to position [1104, 0]
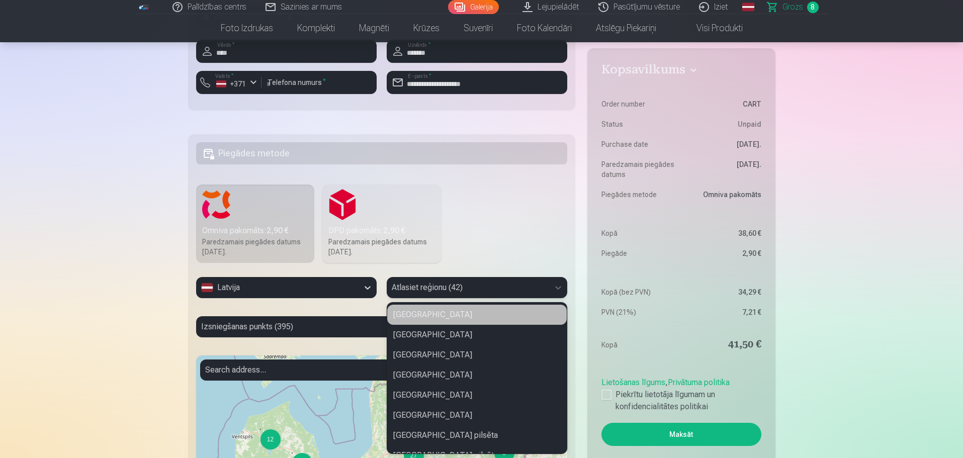
click at [516, 298] on div "42 results available. Use Up and Down to choose options, press Enter to select …" at bounding box center [477, 287] width 180 height 21
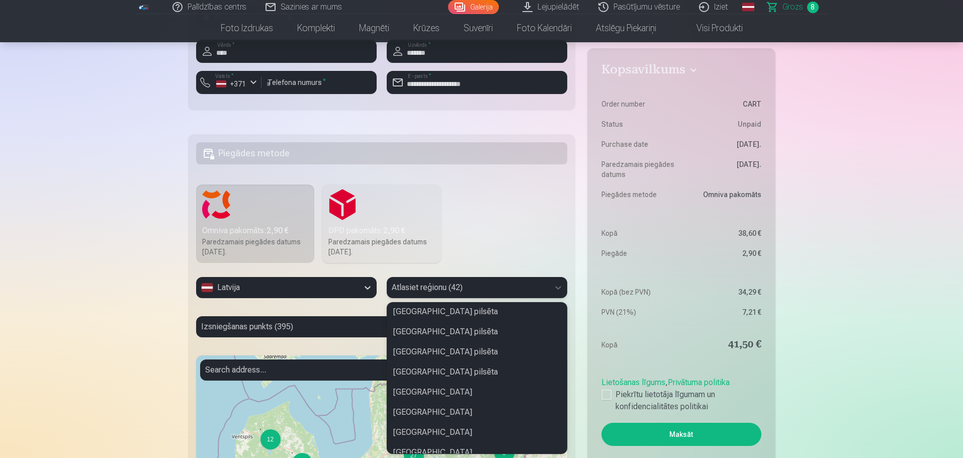
scroll to position [167, 0]
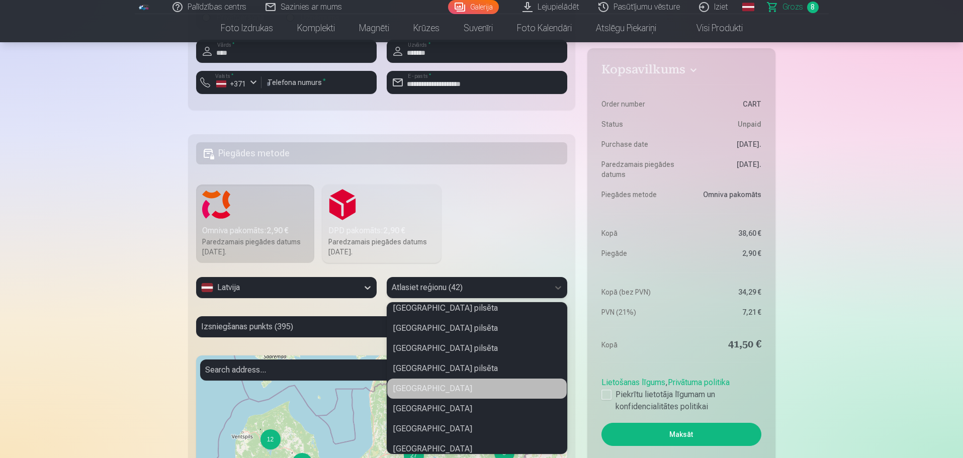
click at [443, 387] on div "Dienvidkurzemes novads" at bounding box center [476, 389] width 179 height 20
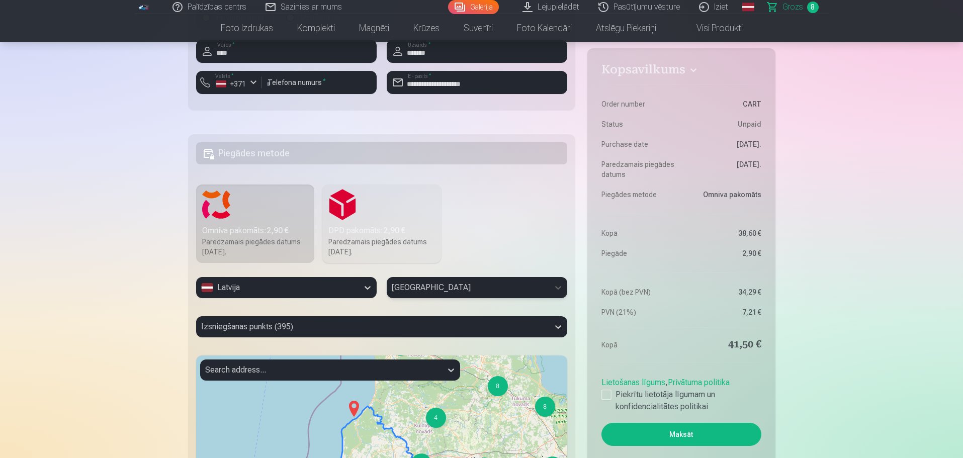
click at [263, 329] on div "Izsniegšanas punkts (395)" at bounding box center [381, 326] width 371 height 21
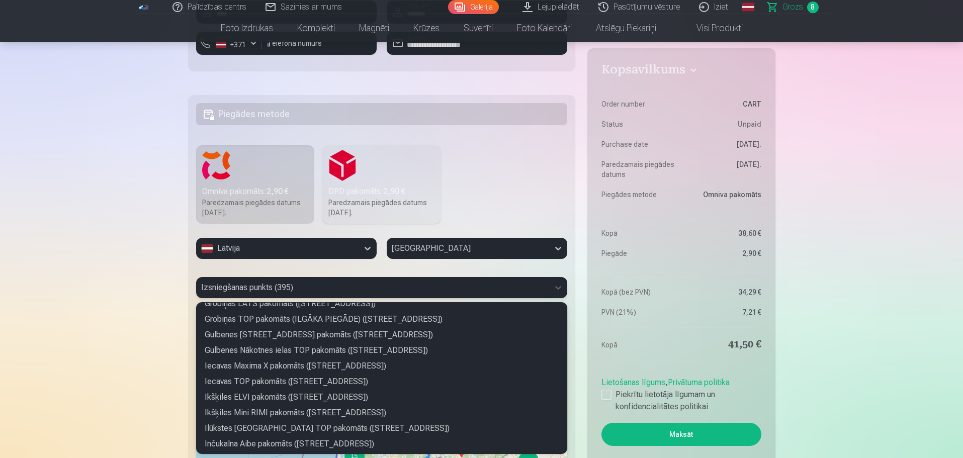
scroll to position [871, 0]
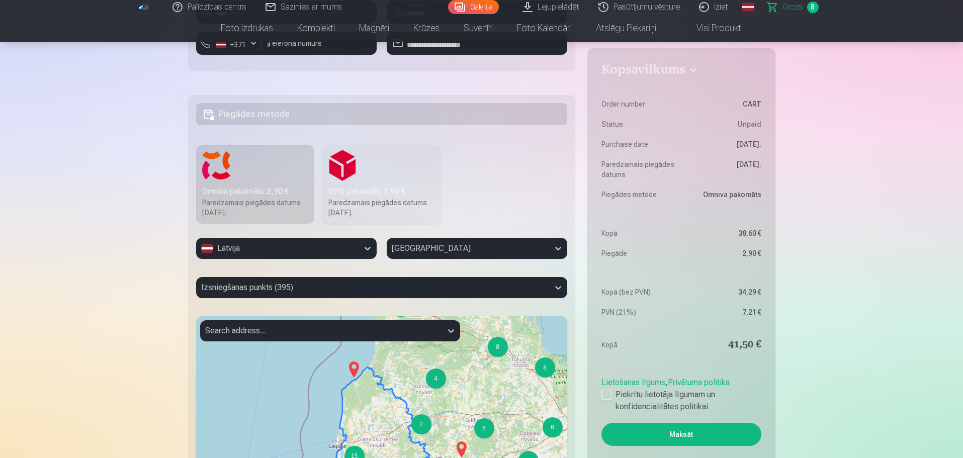
click at [567, 327] on fieldset "Piegādes metode Omniva pakomāts : 2,90 € Paredzamais piegādes datums 6.09.2025.…" at bounding box center [382, 340] width 388 height 491
click at [560, 288] on icon at bounding box center [558, 288] width 6 height 4
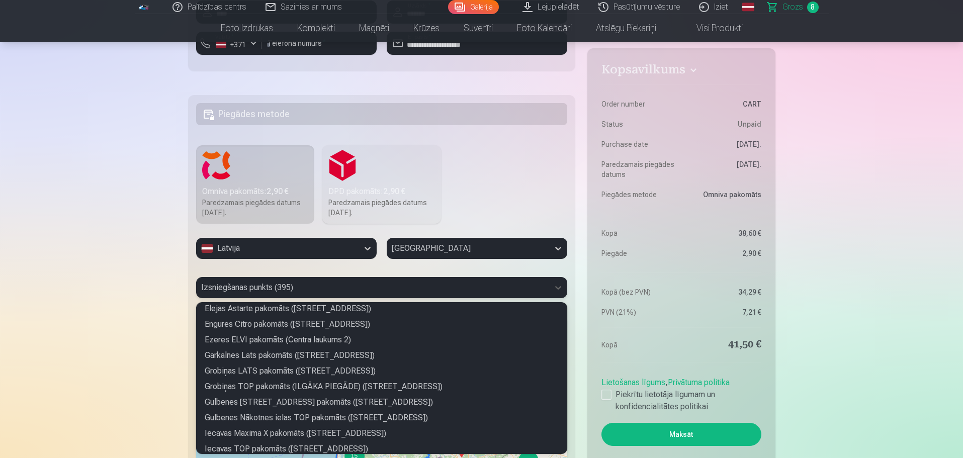
scroll to position [804, 0]
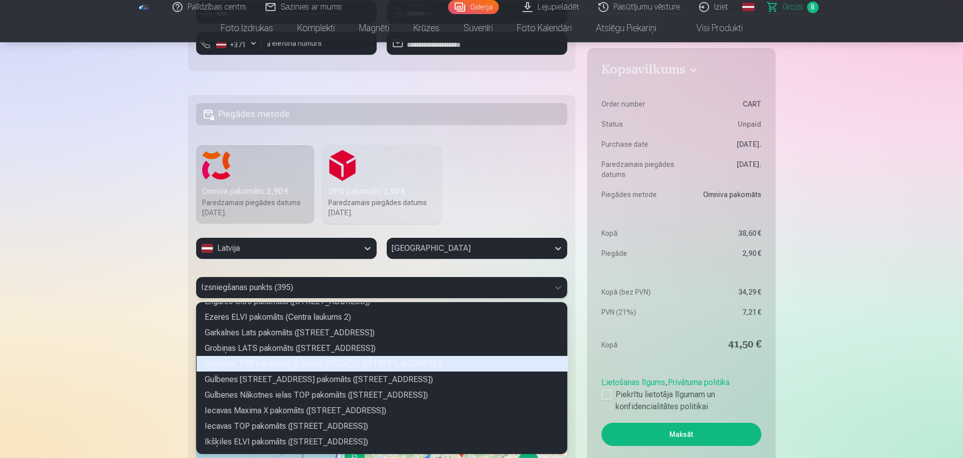
click at [284, 361] on div "Grobiņas TOP pakomāts (ILGĀKA PIEGĀDE) (Lielā iela 74)" at bounding box center [382, 364] width 371 height 16
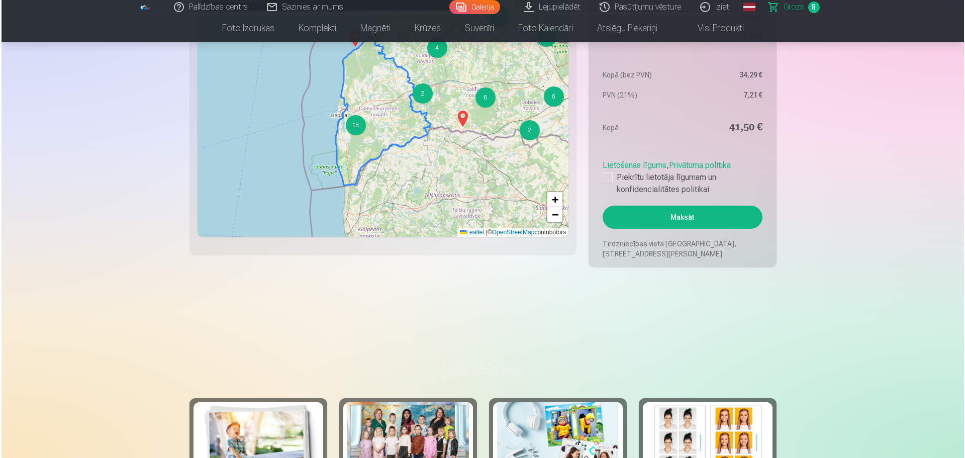
scroll to position [1469, 0]
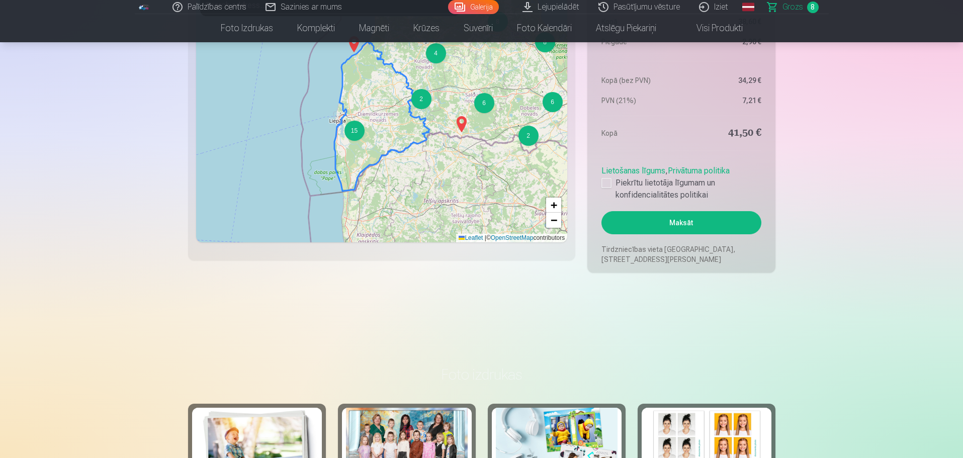
click at [699, 217] on button "Maksāt" at bounding box center [680, 222] width 159 height 23
